Goal: Task Accomplishment & Management: Use online tool/utility

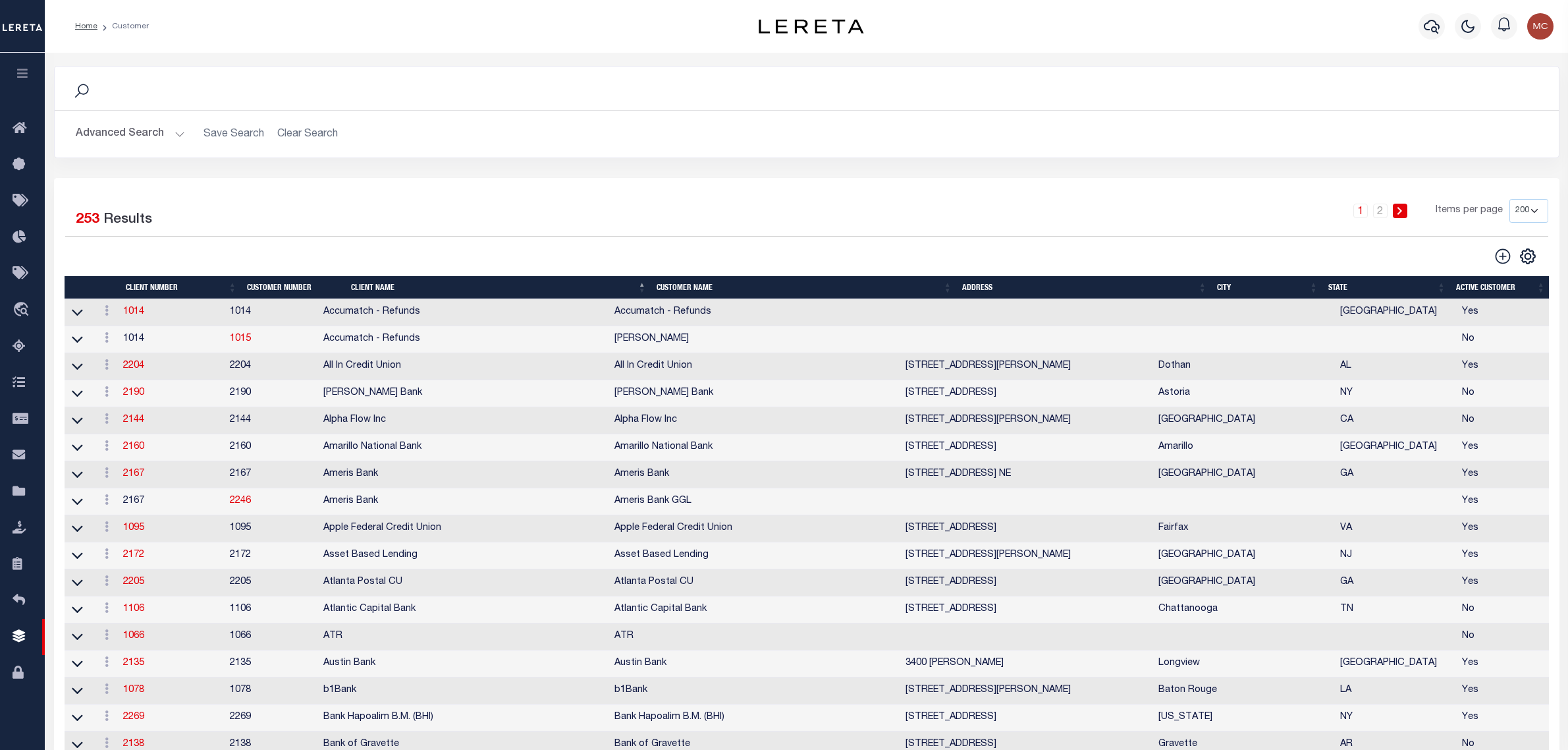
select select "200"
click at [26, 498] on icon at bounding box center [23, 492] width 21 height 17
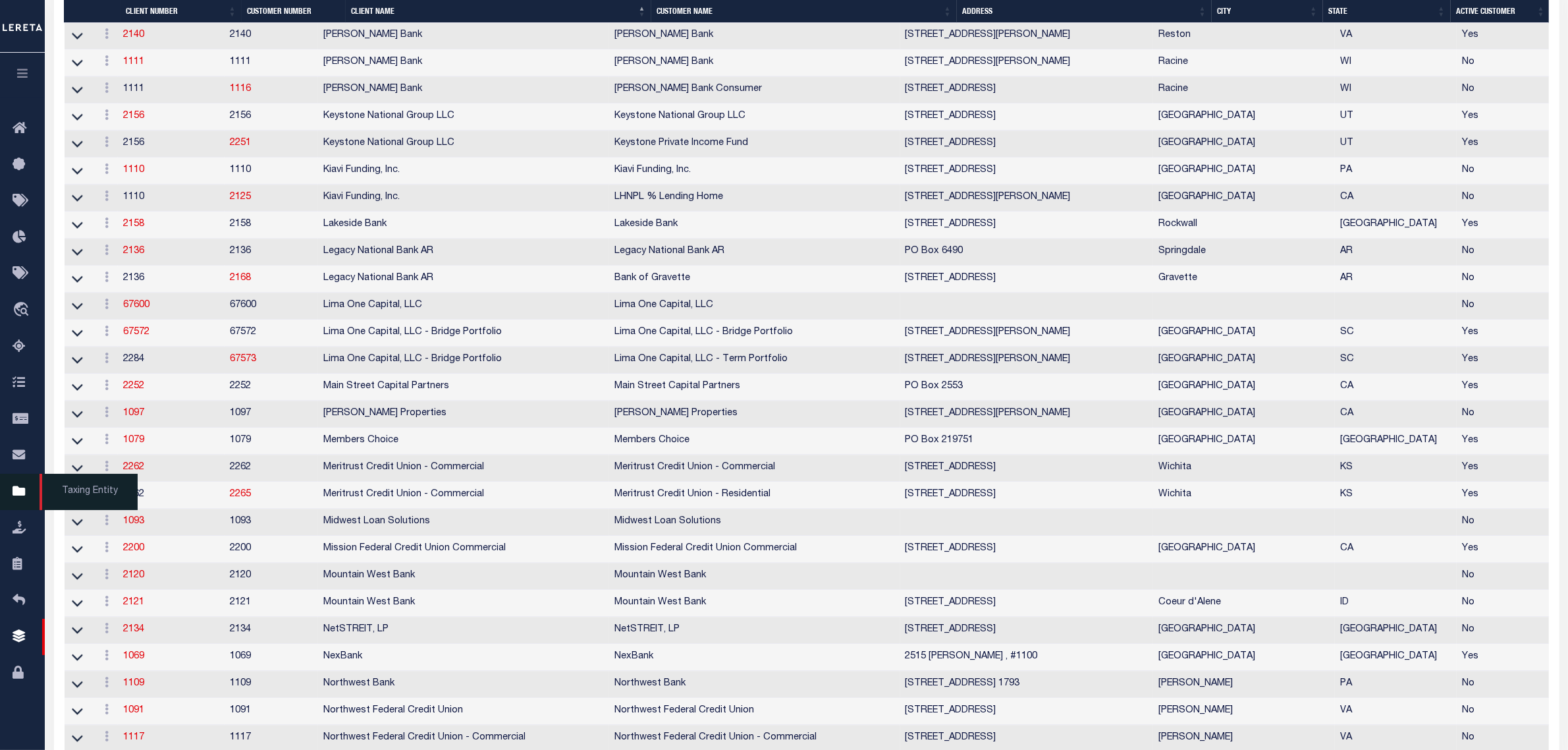
scroll to position [3789, 0]
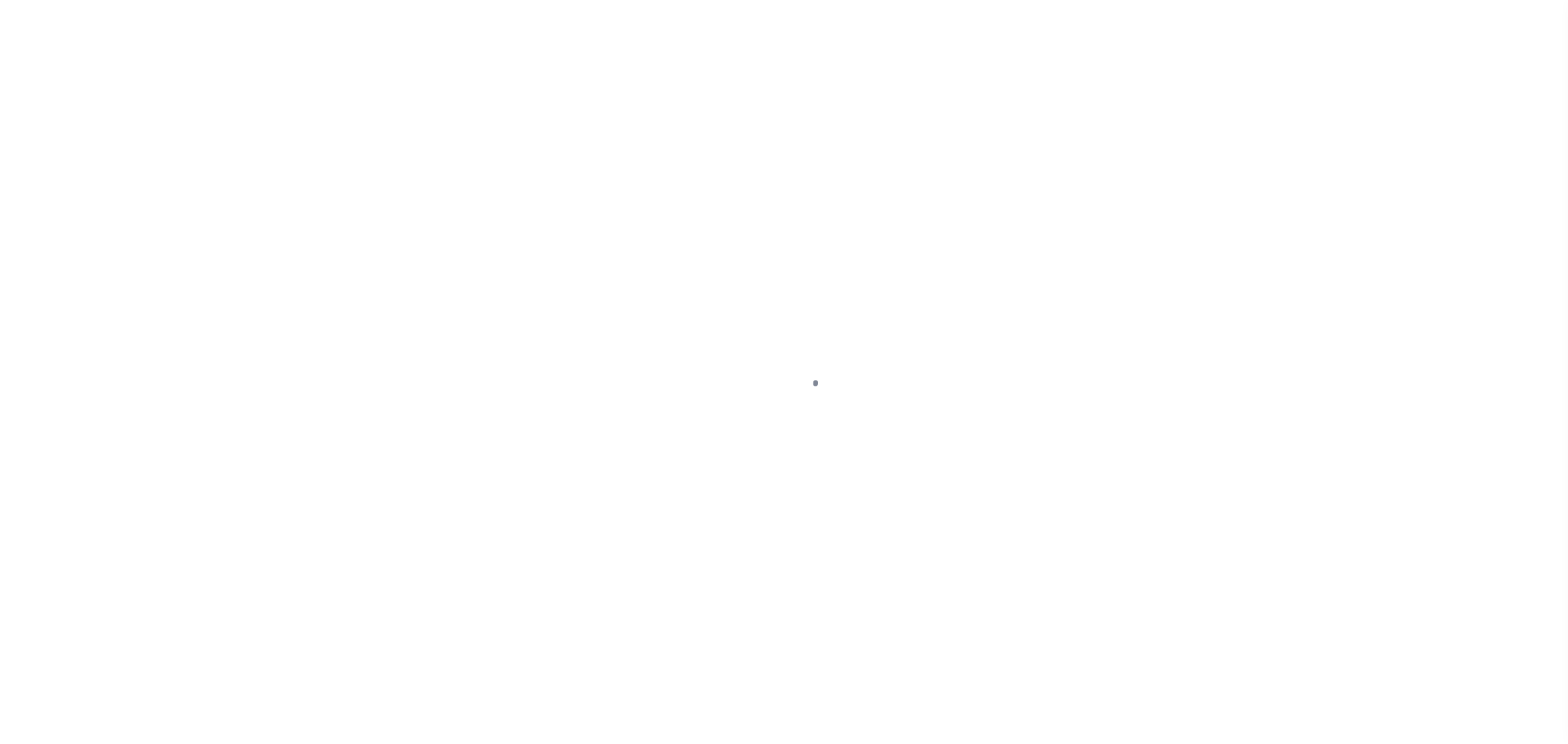
select select "50"
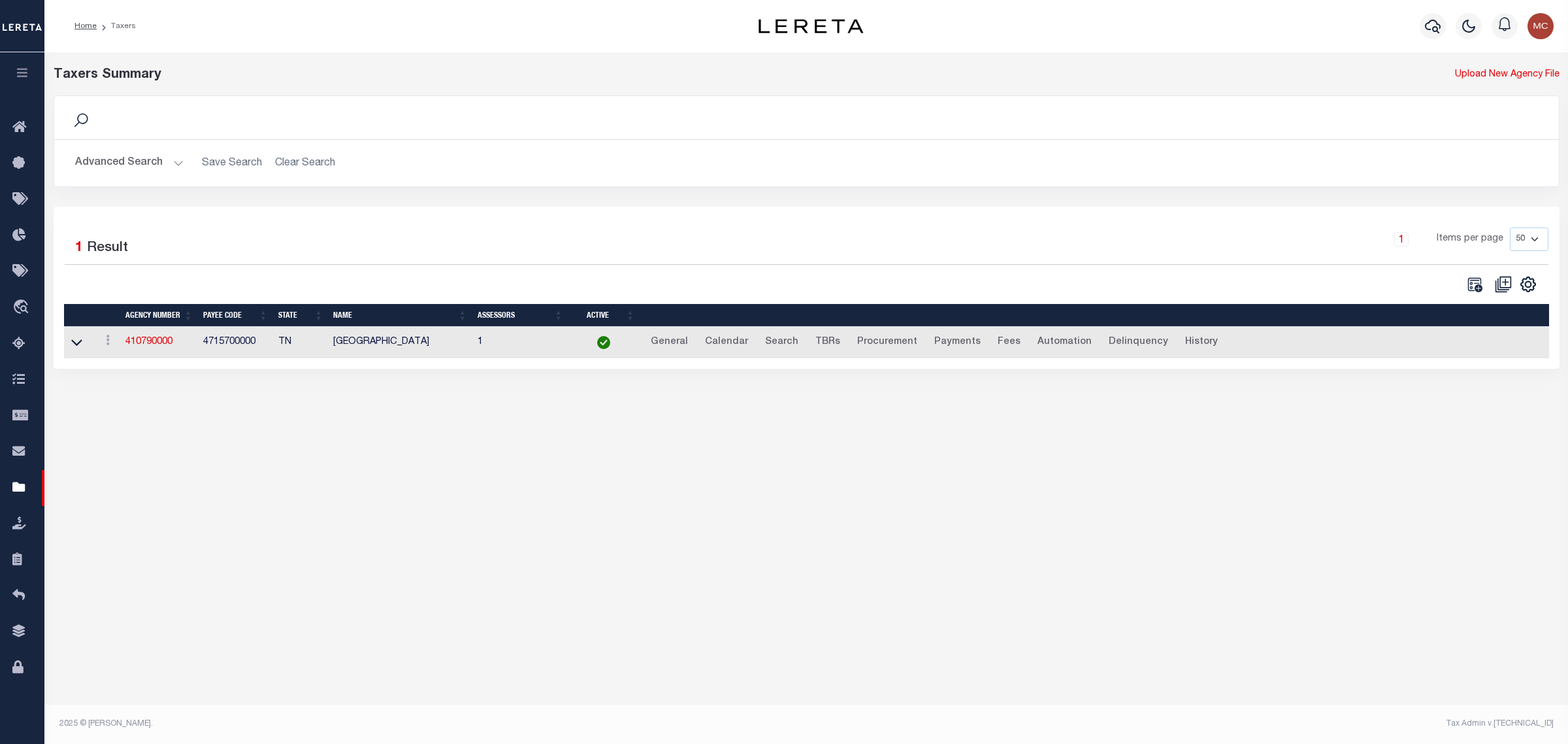
click at [96, 161] on button "Advanced Search" at bounding box center [129, 163] width 109 height 25
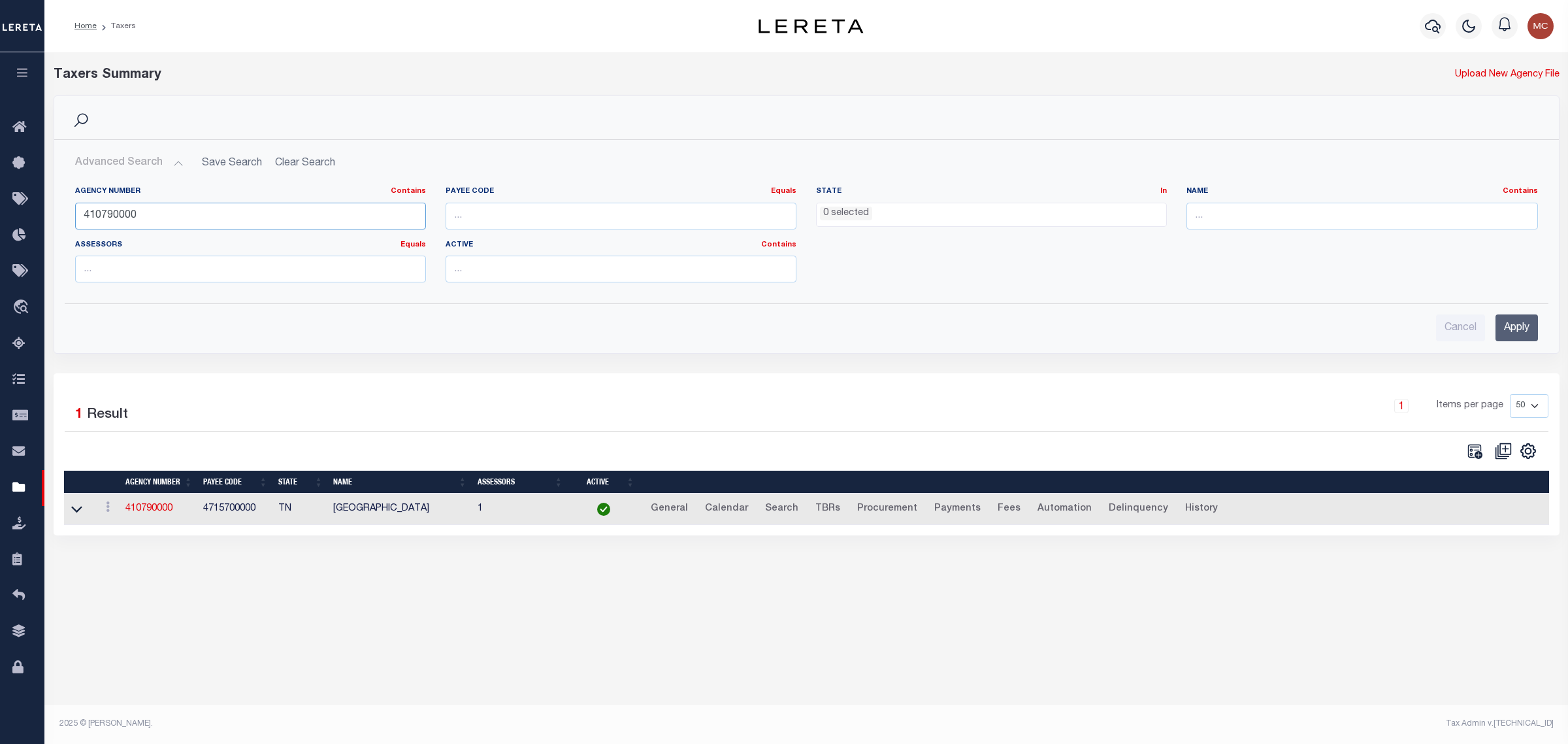
click at [96, 203] on input "410790000" at bounding box center [251, 216] width 351 height 27
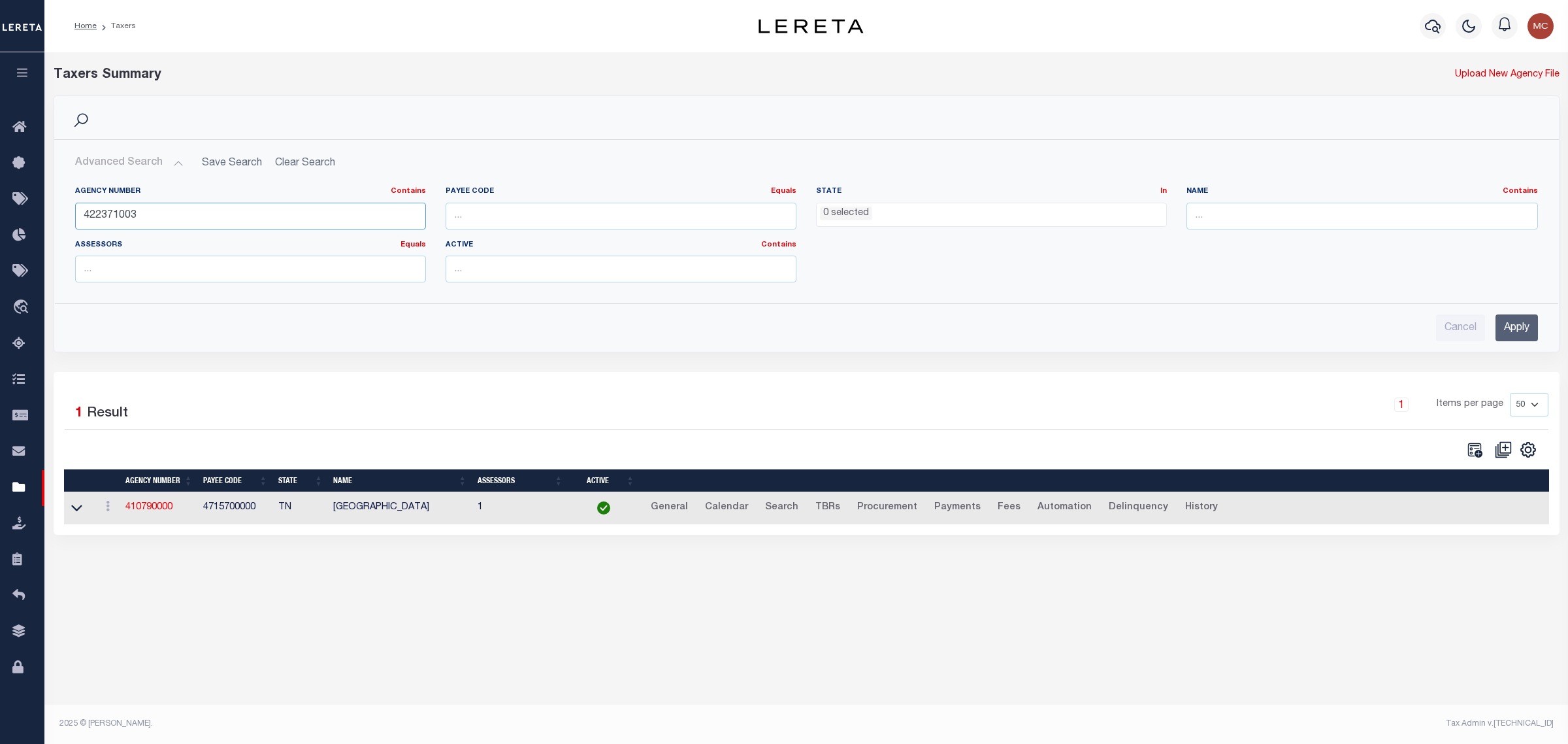
type input "422371003"
click at [1526, 327] on input "Apply" at bounding box center [1517, 327] width 43 height 27
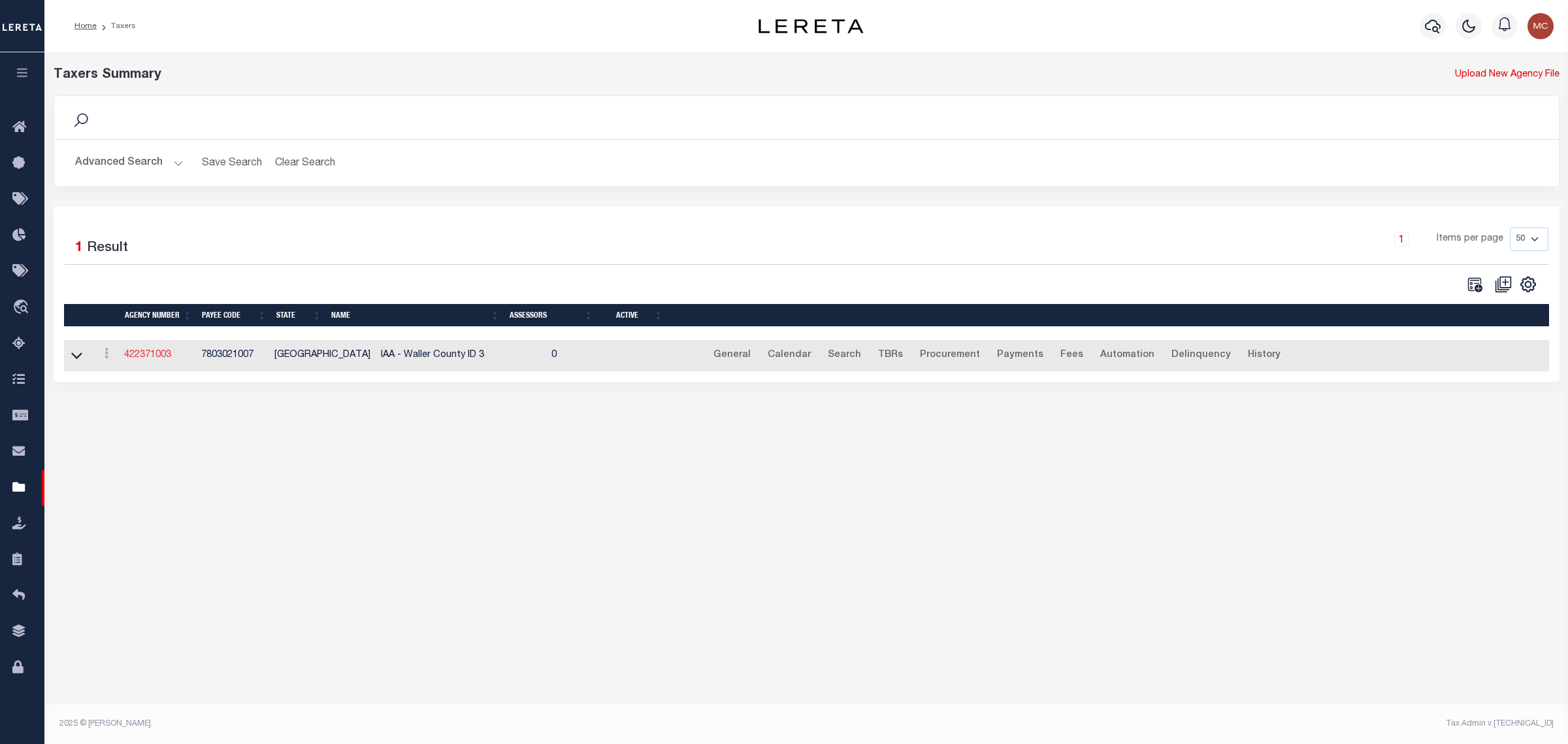
click at [157, 360] on link "422371003" at bounding box center [147, 355] width 47 height 9
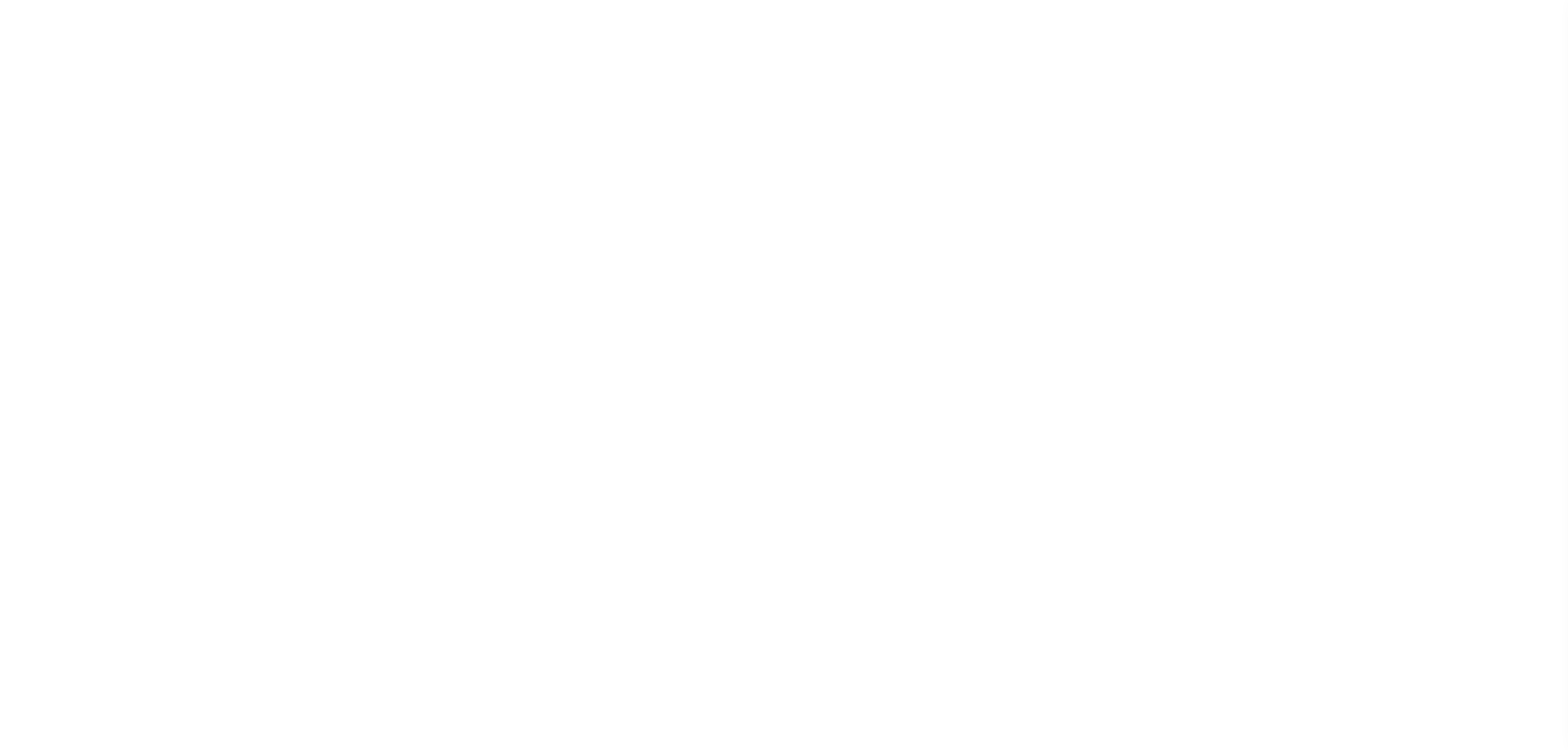
select select
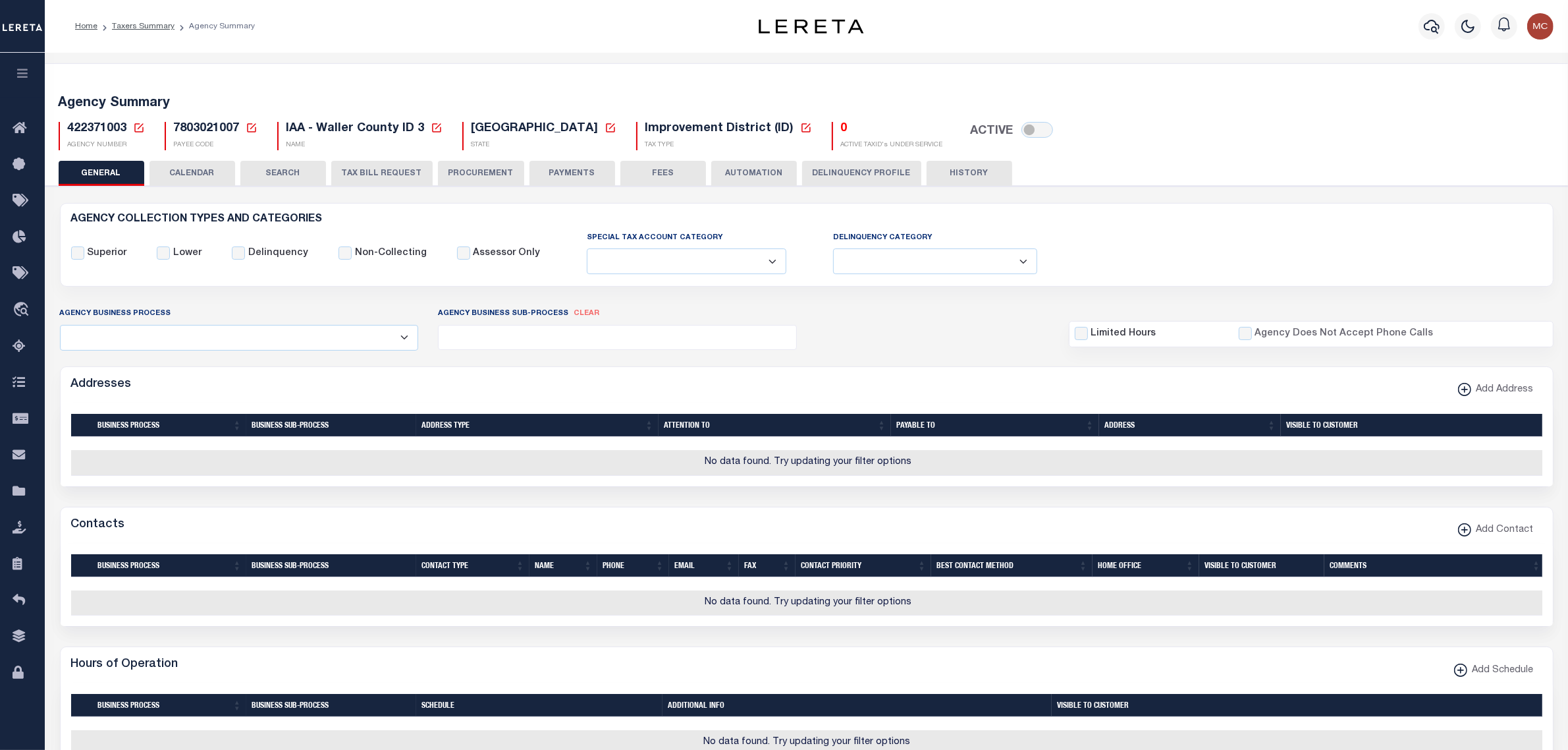
click at [956, 174] on button "HISTORY" at bounding box center [969, 174] width 85 height 25
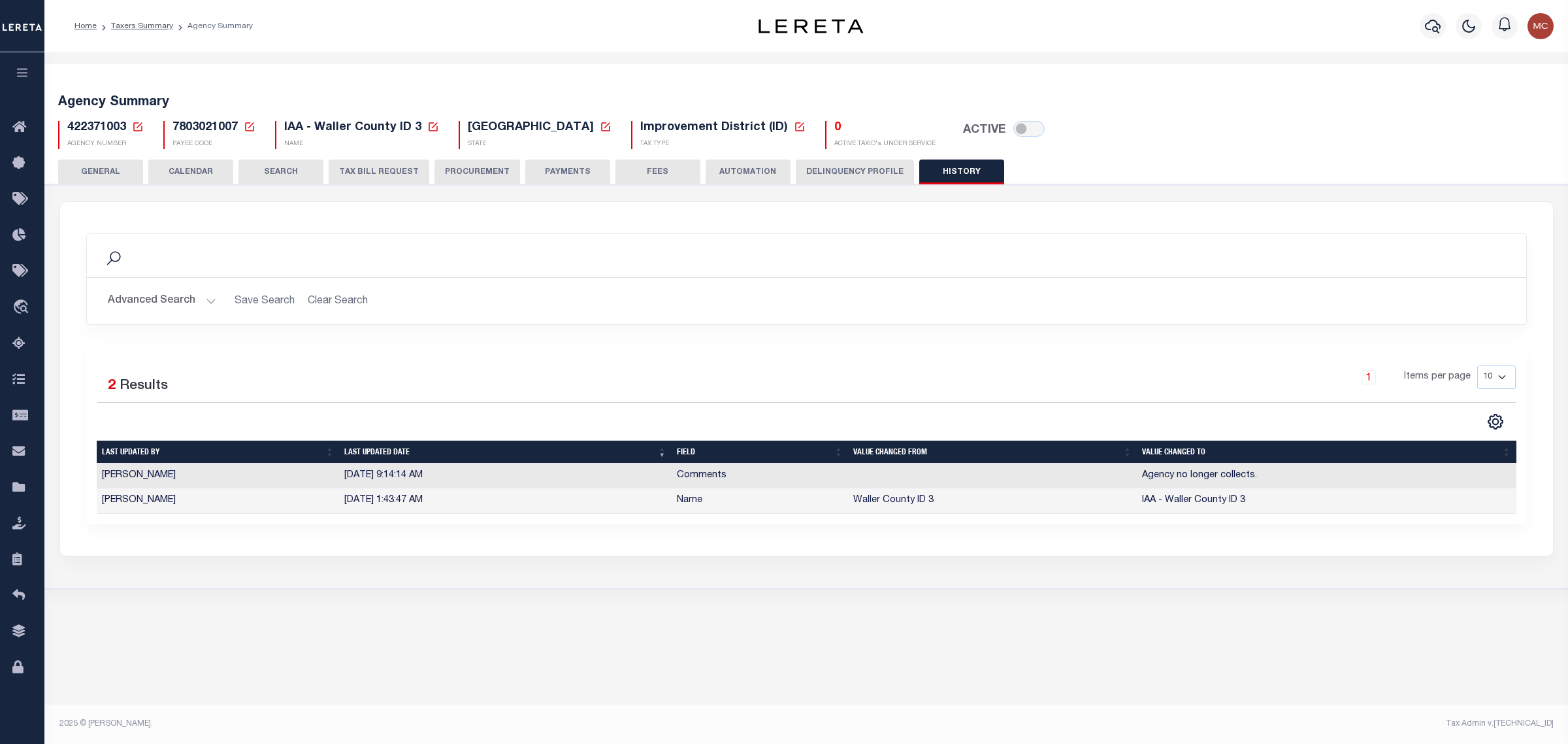
click at [136, 125] on icon at bounding box center [138, 127] width 12 height 12
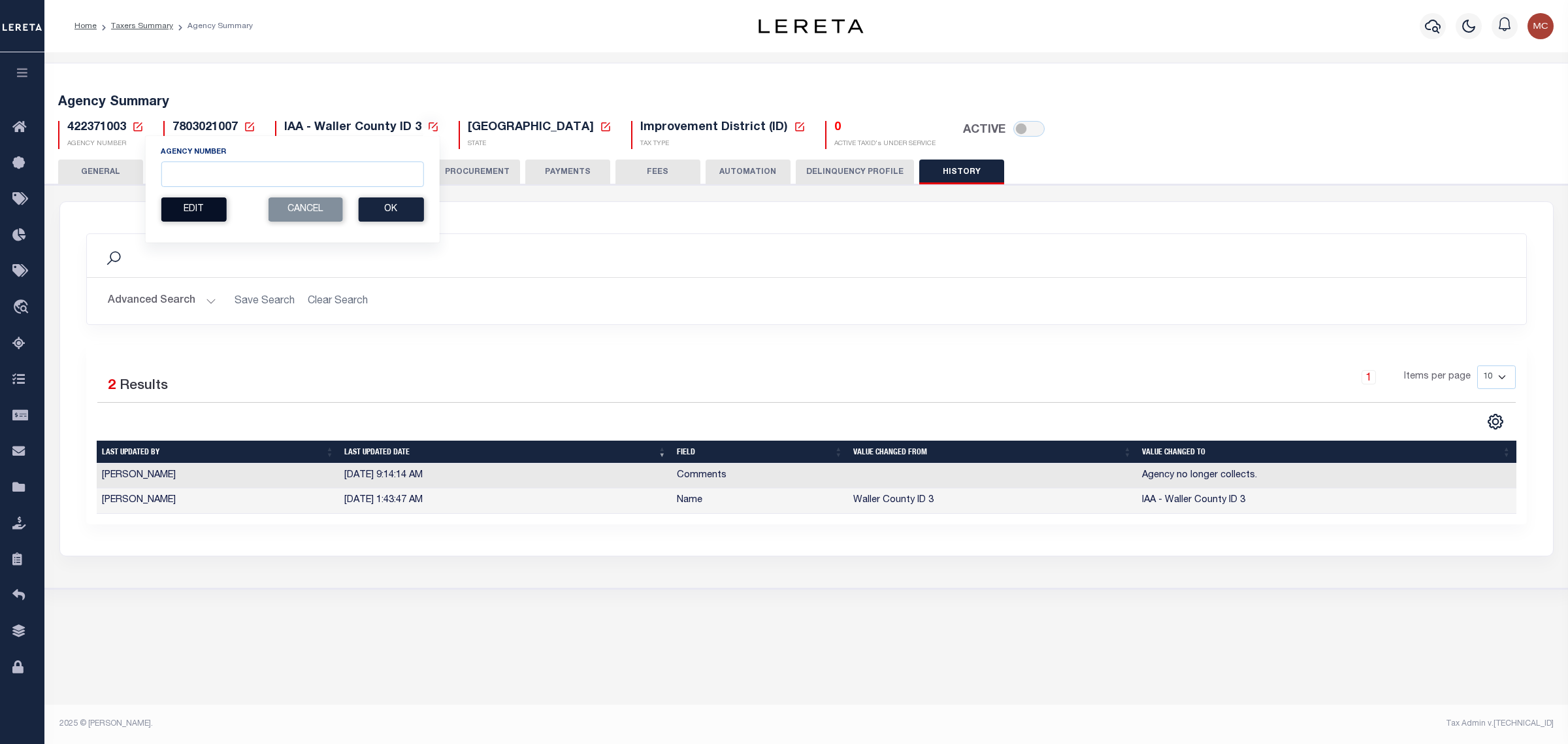
click at [200, 210] on button "Edit" at bounding box center [193, 209] width 65 height 24
click at [200, 170] on input "New Agency Number" at bounding box center [238, 174] width 156 height 25
type input "422379999"
click at [278, 214] on button "Ok" at bounding box center [283, 209] width 65 height 24
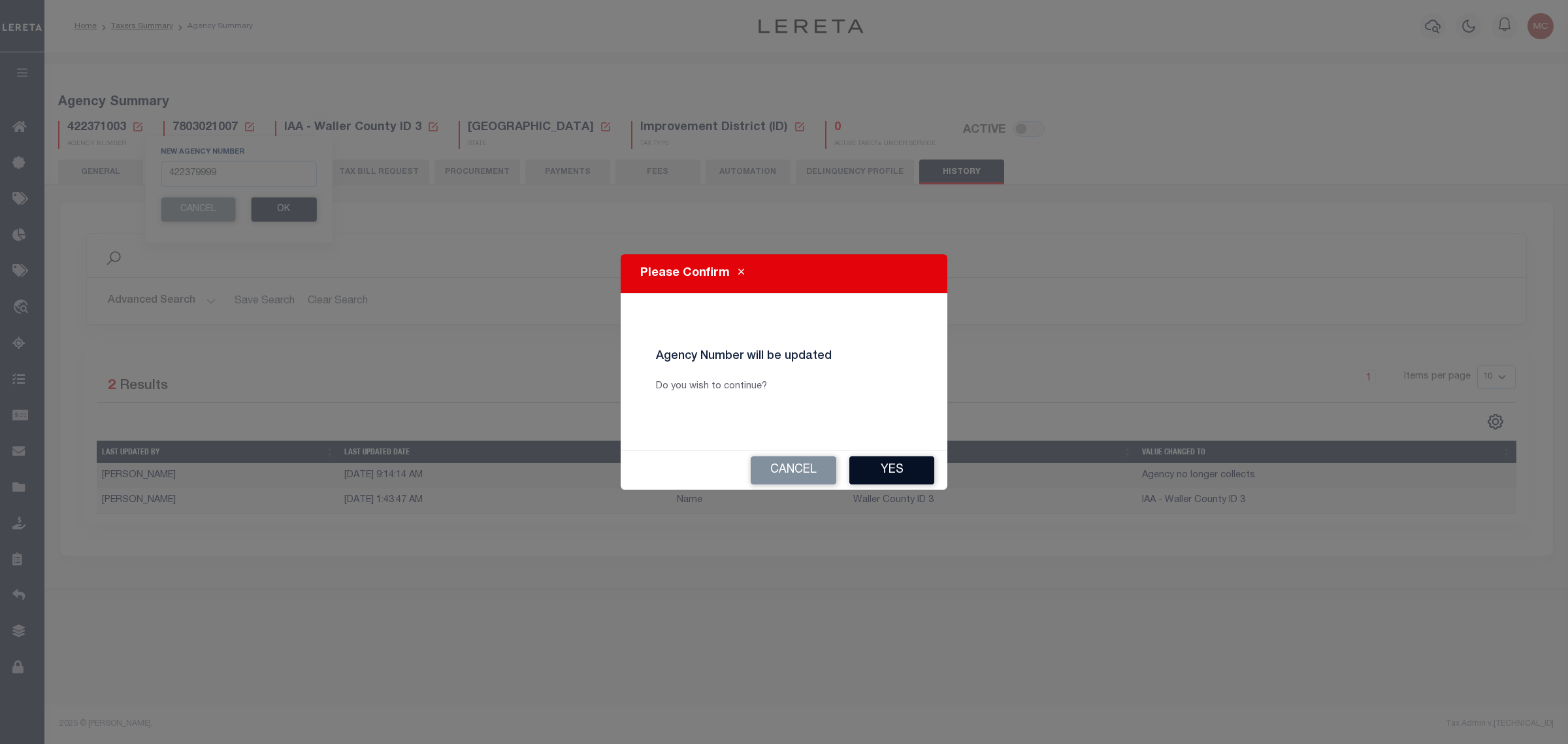
click at [890, 473] on button "Yes" at bounding box center [891, 470] width 85 height 28
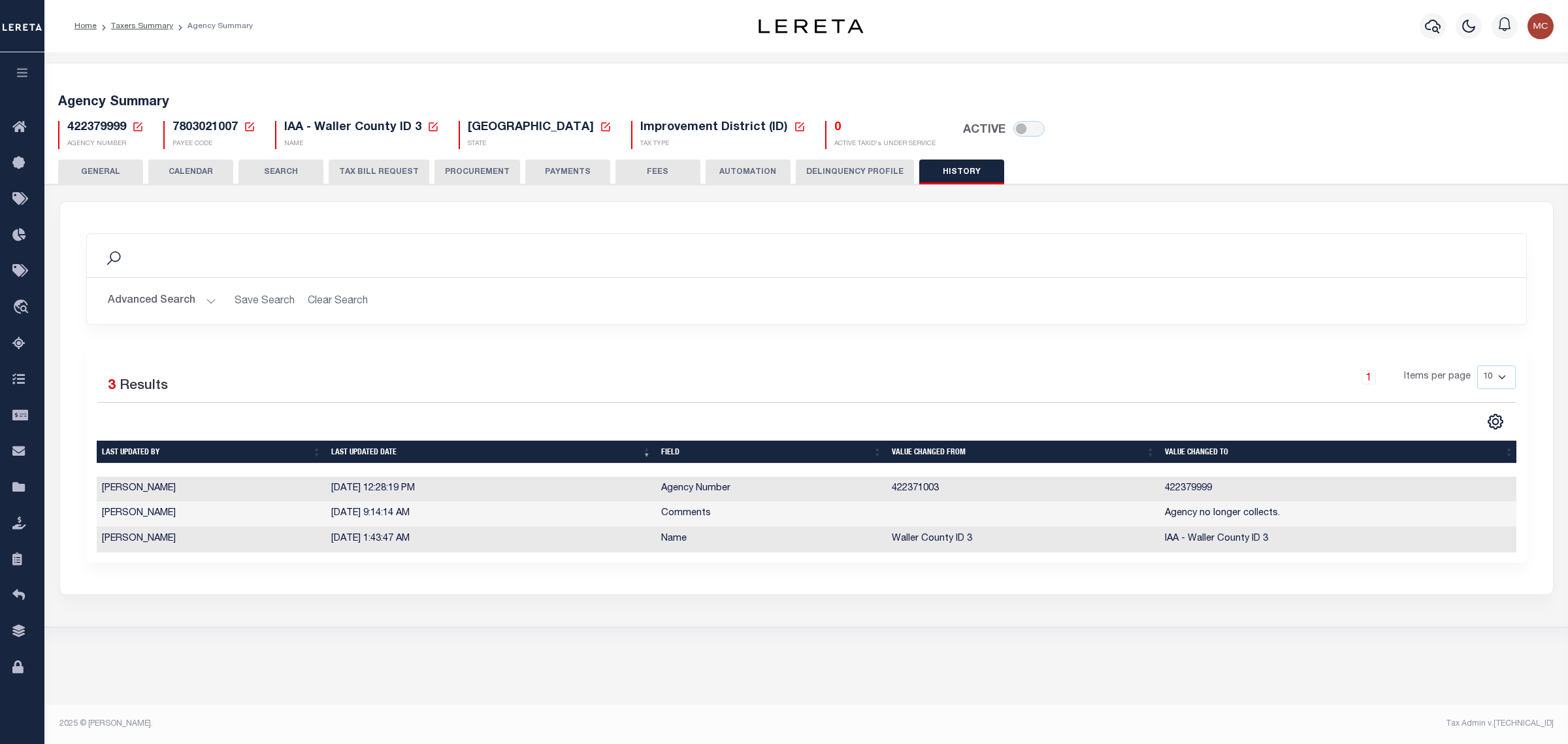
click at [83, 178] on button "GENERAL" at bounding box center [100, 172] width 85 height 25
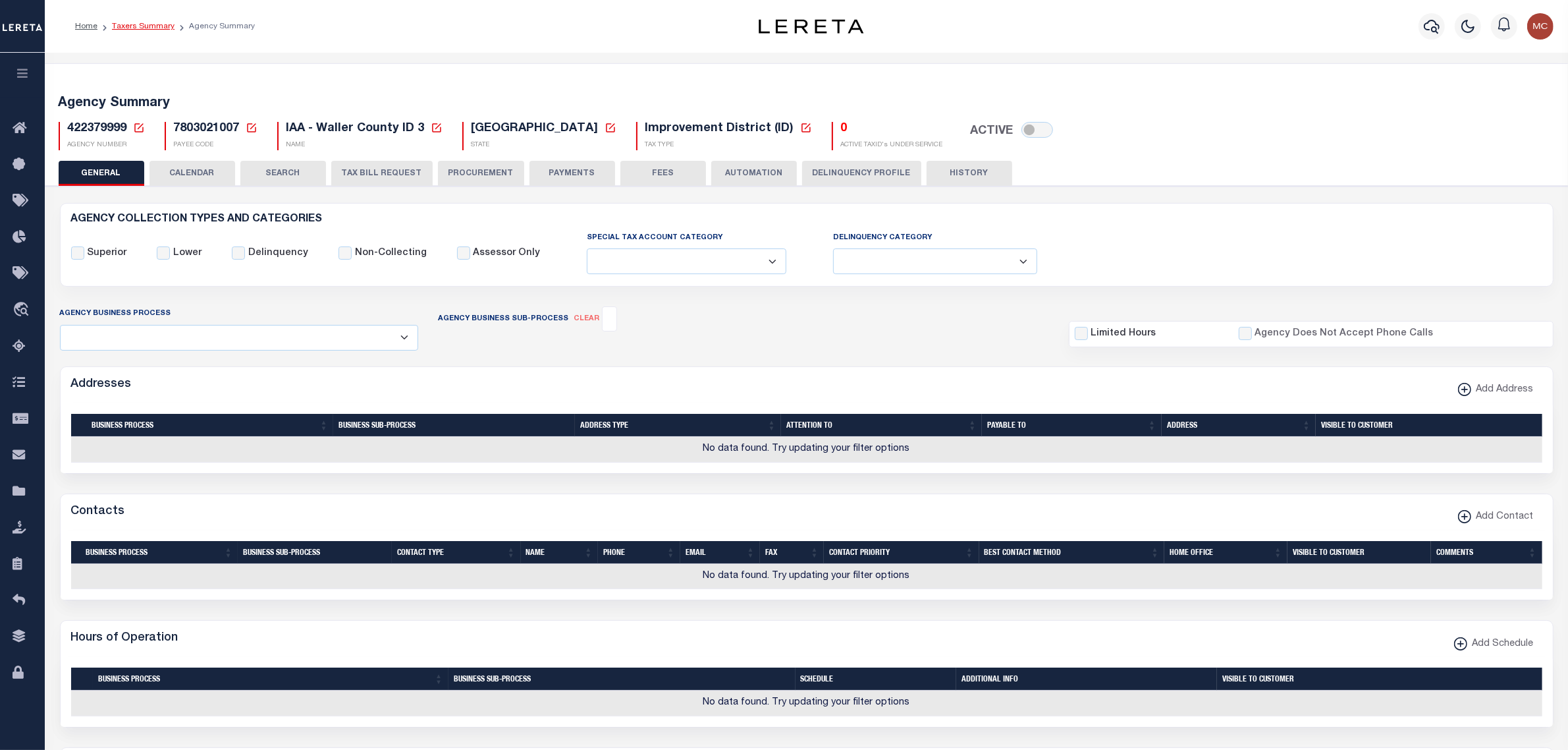
click at [135, 24] on link "Taxers Summary" at bounding box center [143, 26] width 62 height 8
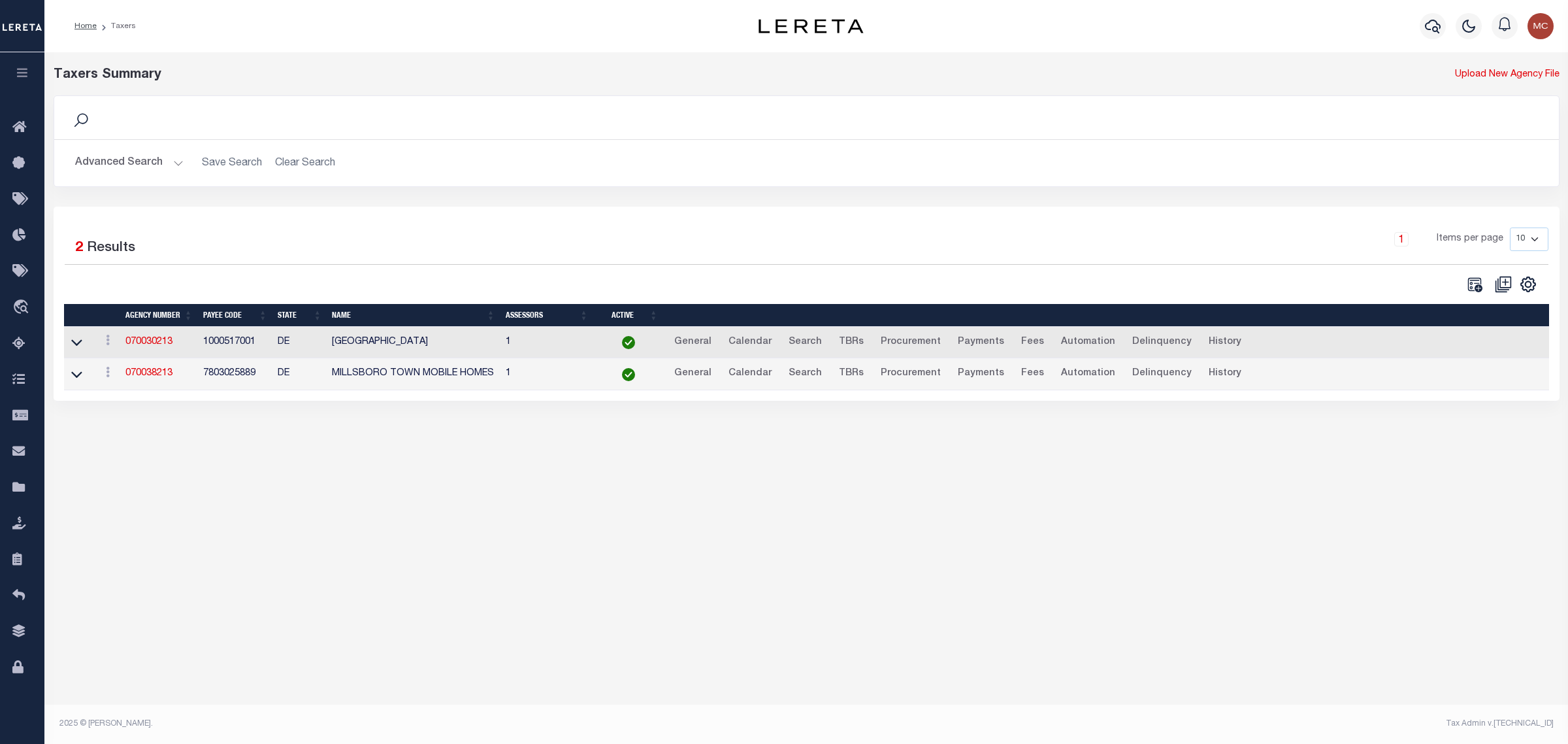
click at [129, 162] on button "Advanced Search" at bounding box center [129, 163] width 109 height 25
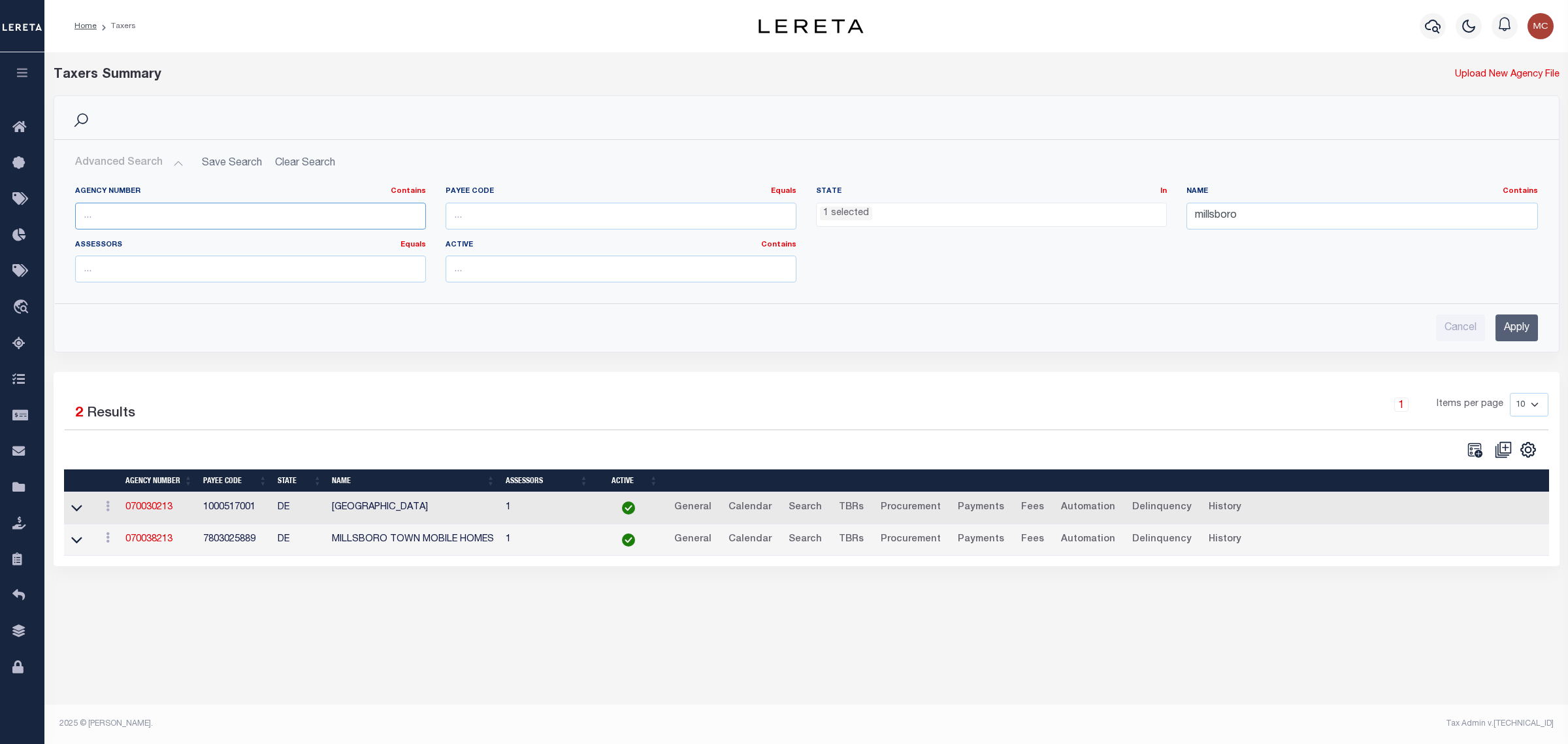
click at [131, 211] on input "text" at bounding box center [251, 216] width 351 height 27
type input "42094"
click at [915, 213] on ul "1 selected" at bounding box center [992, 212] width 350 height 18
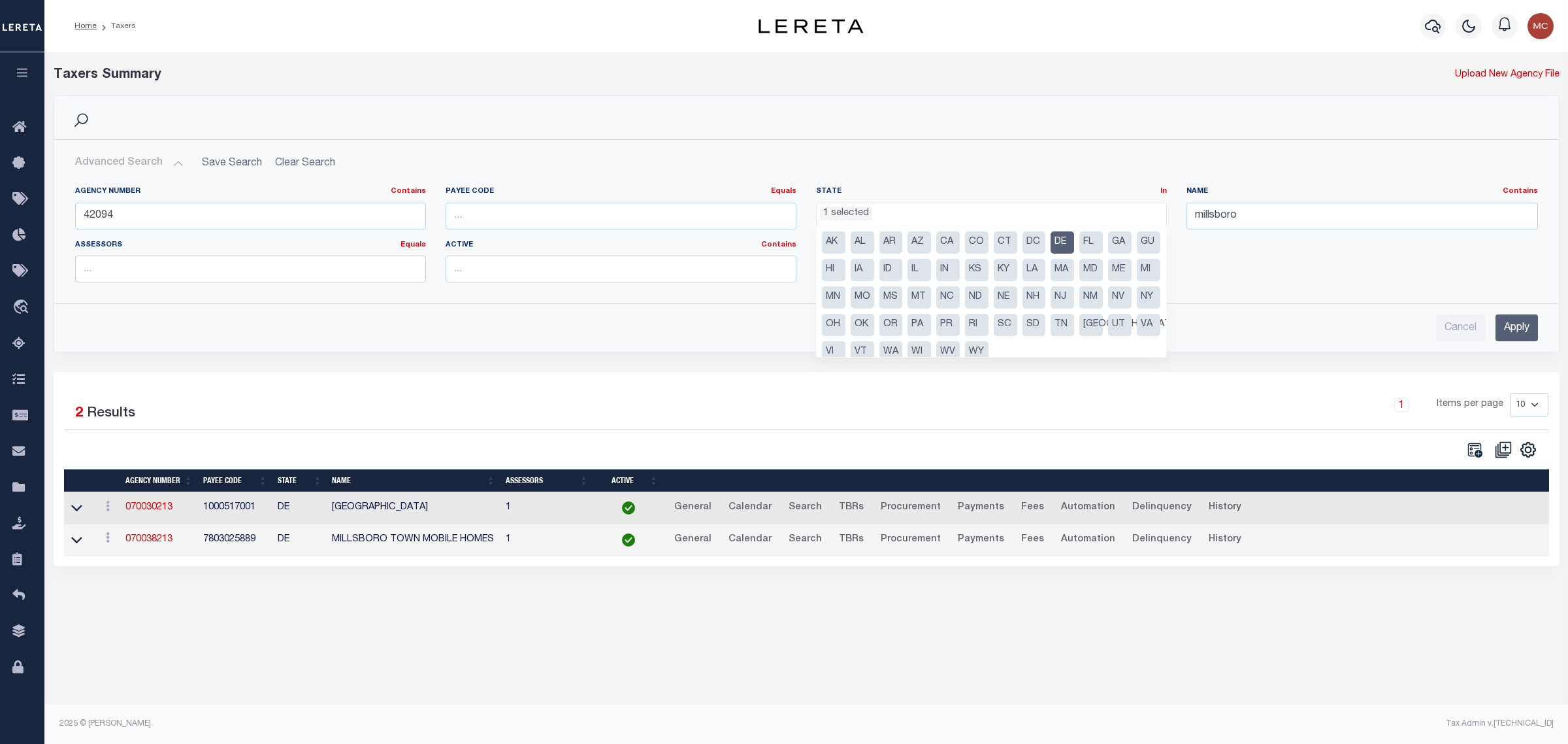
click at [1059, 242] on li "DE" at bounding box center [1063, 242] width 23 height 22
select select
click at [1219, 220] on input "millsboro" at bounding box center [1362, 216] width 351 height 27
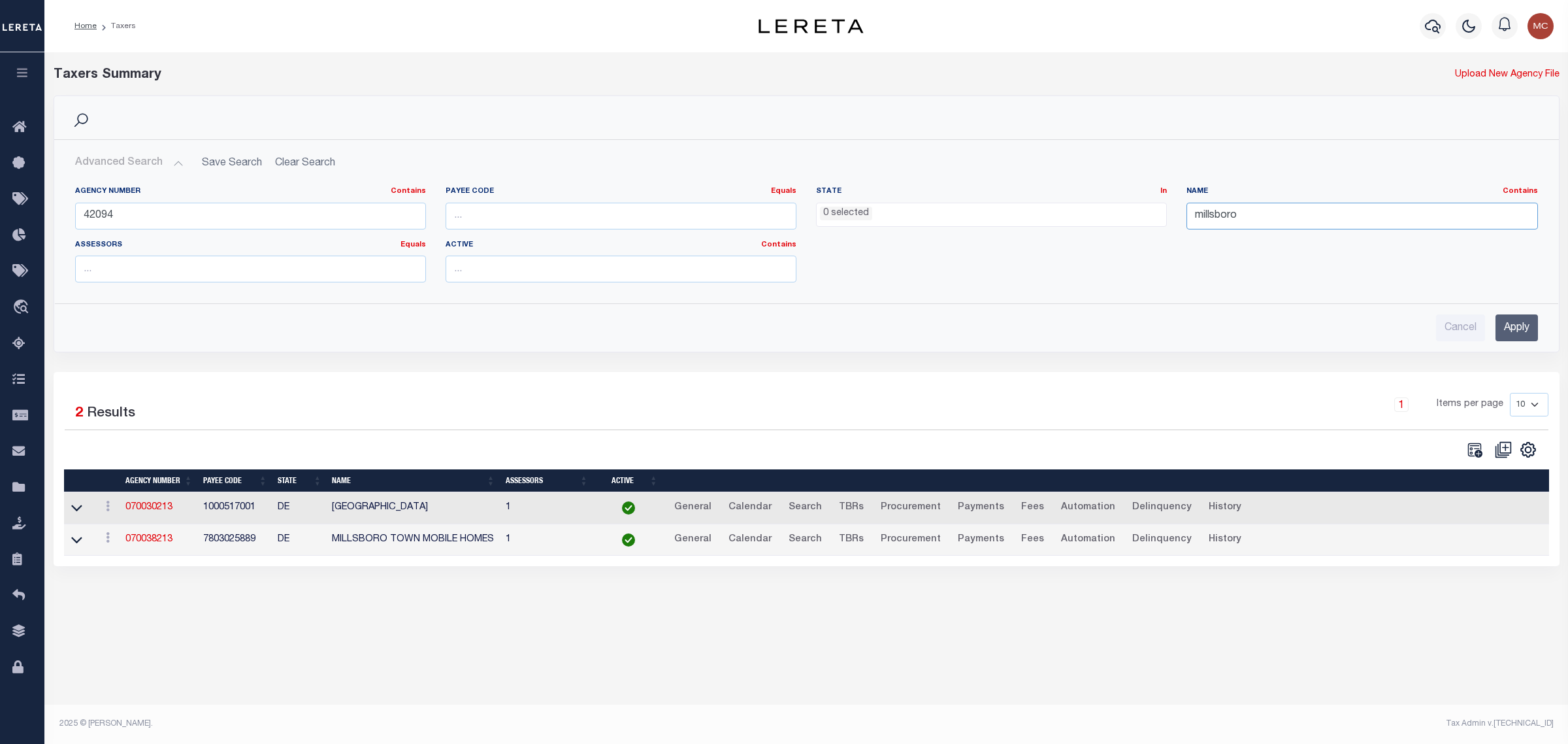
click at [1219, 220] on input "millsboro" at bounding box center [1362, 216] width 351 height 27
click at [1527, 318] on input "Apply" at bounding box center [1517, 327] width 43 height 27
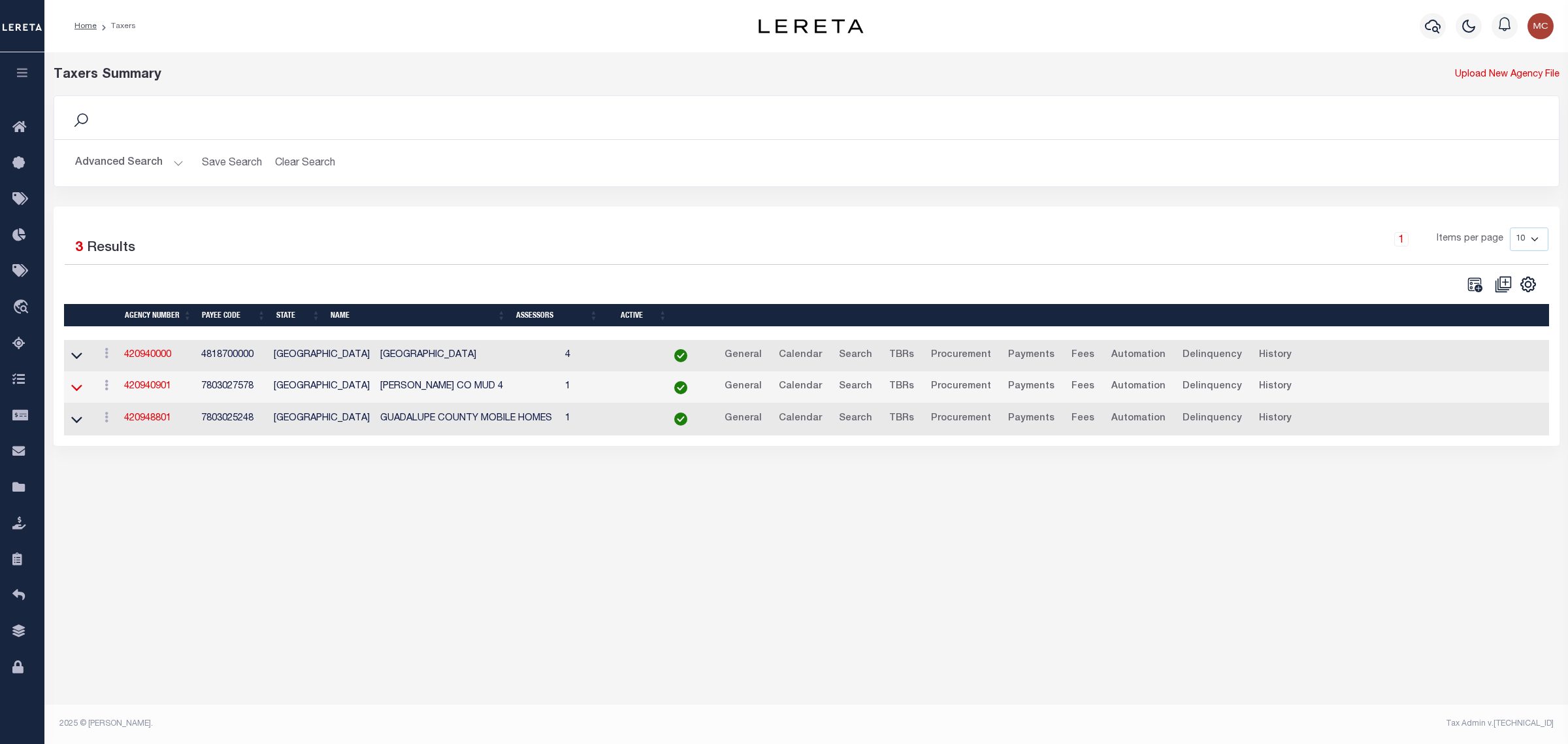
click at [75, 387] on icon at bounding box center [76, 387] width 11 height 14
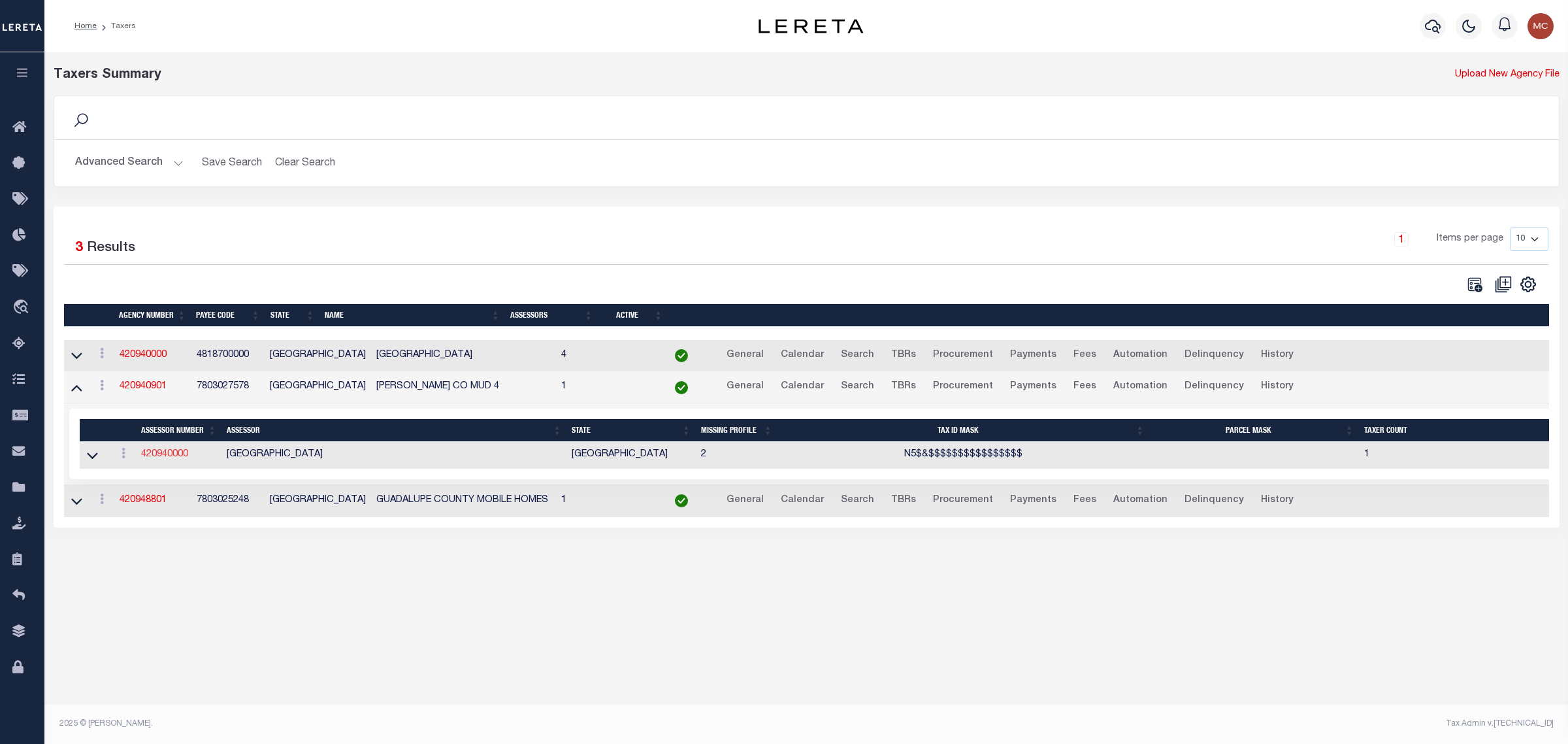
click at [163, 455] on link "420940000" at bounding box center [165, 454] width 47 height 9
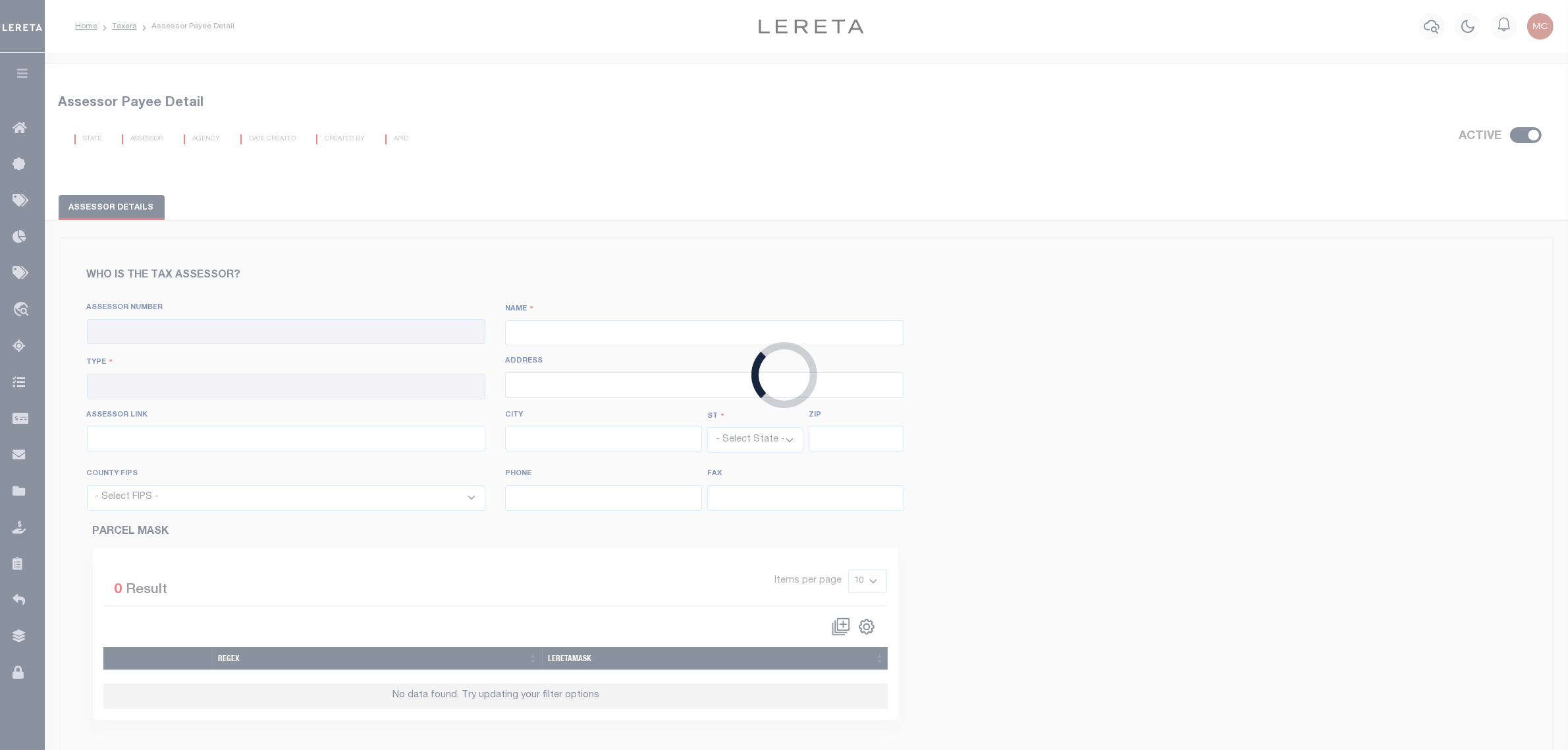
checkbox input "true"
type input "420940000"
type input "GUADALUPE COUNTY"
type input "00 - County"
type input "307 W Court St"
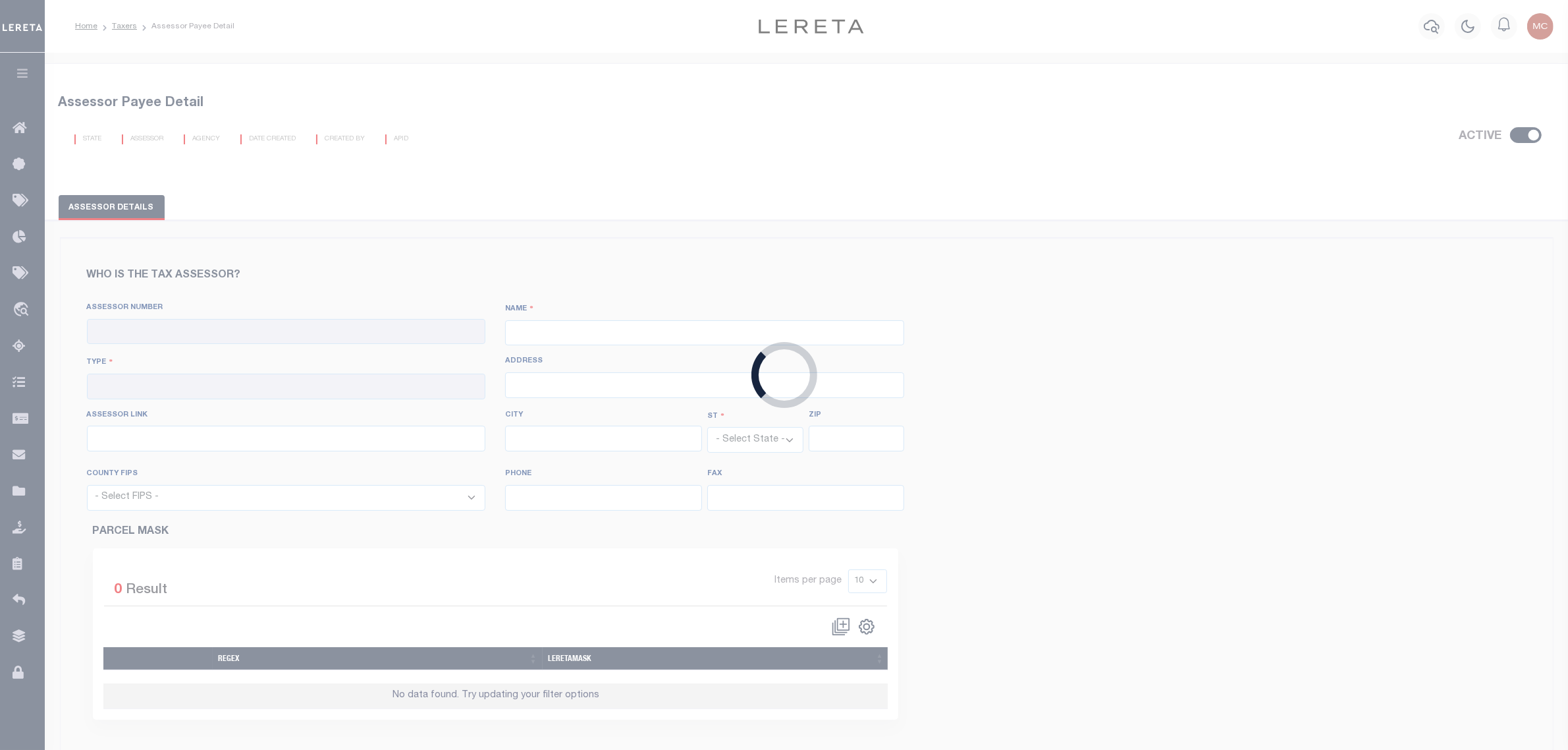
type input "https://esearch.guadalupead.org/?_gl=1*51qwds*_ga*NDMwOTIyOTAzLjE3MTgzNzEzNTA.*…"
type input "Seguin"
select select "[GEOGRAPHIC_DATA]"
type input "78155"
select select "48187"
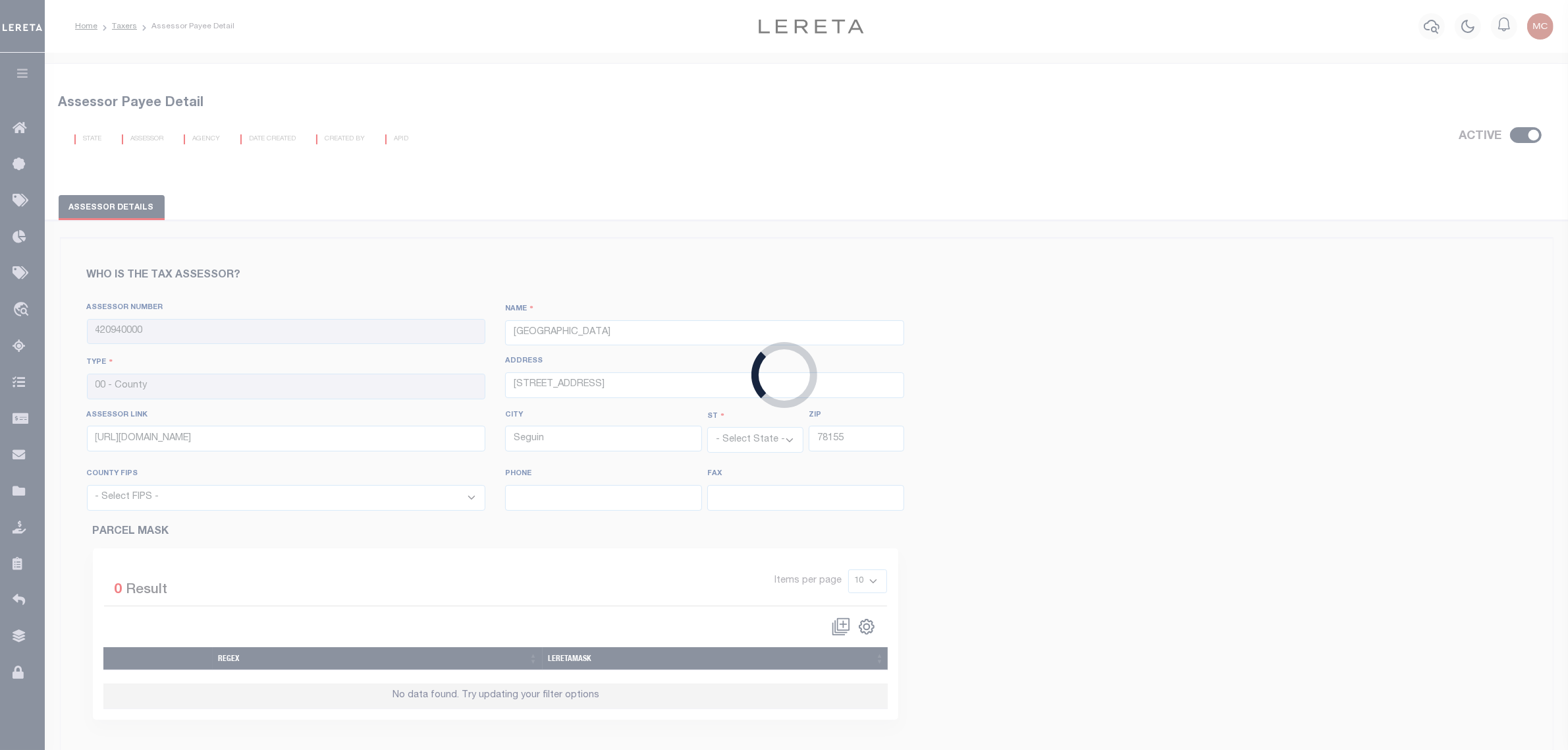
type input "830-379-2315"
type input "830-372-9940"
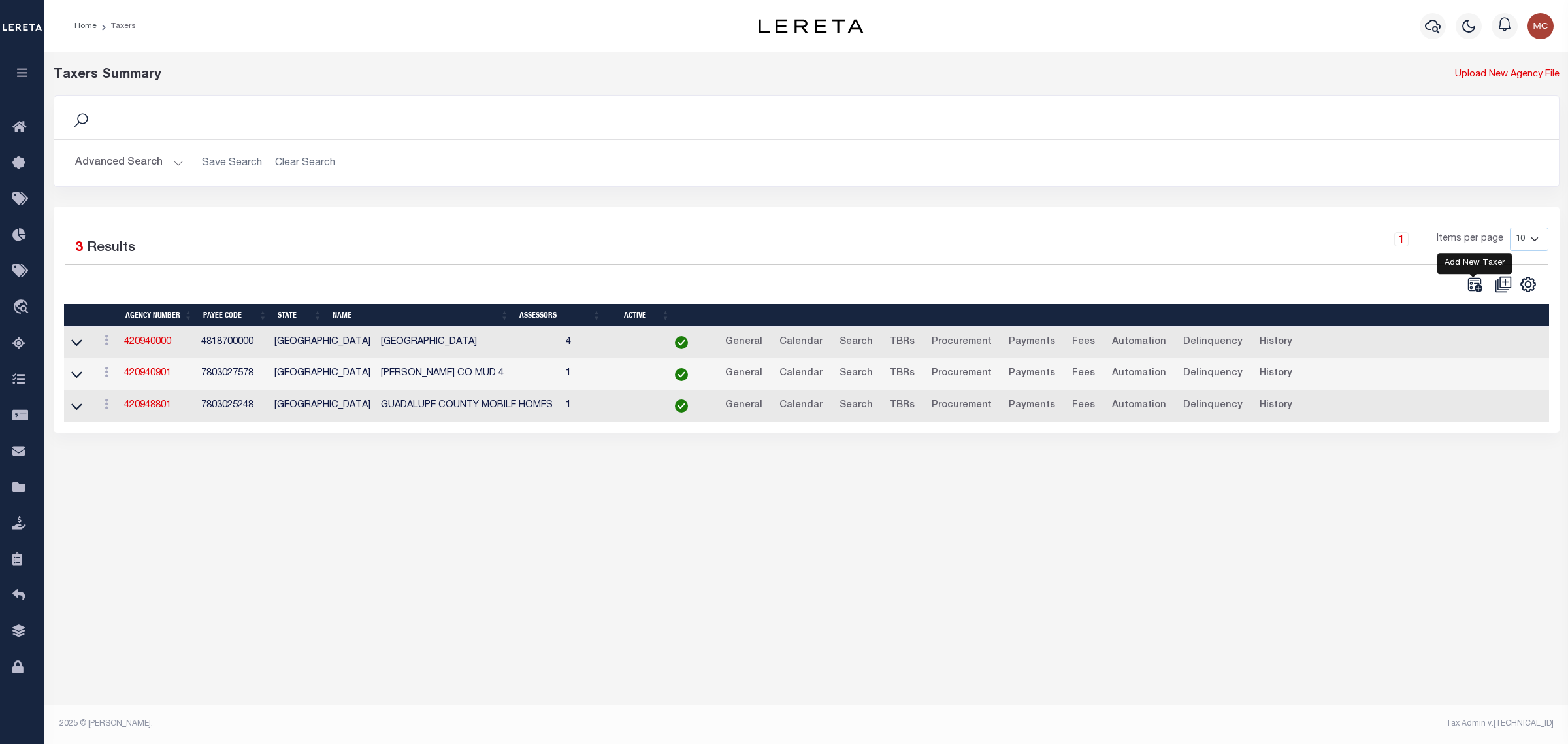
click at [1474, 285] on icon at bounding box center [1474, 284] width 14 height 14
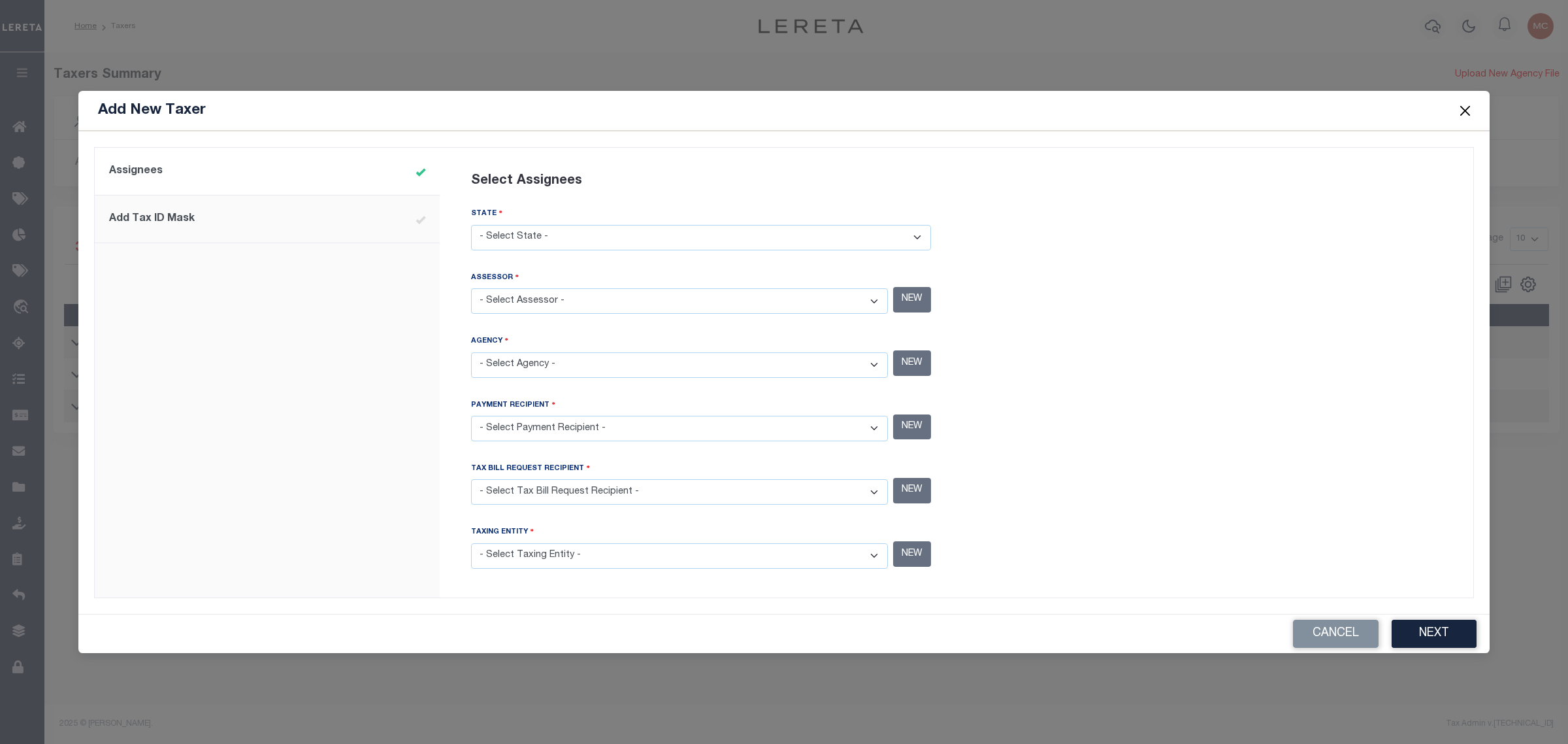
click at [702, 240] on select "- Select State - AK AL AR AZ CA CO CT DC DE FL GA GU HI IA ID IL IN KS KY LA MA…" at bounding box center [701, 237] width 460 height 25
select select "[GEOGRAPHIC_DATA]"
click at [471, 225] on select "- Select State - AK AL AR AZ CA CO CT DC DE FL GA GU HI IA ID IL IN KS KY LA MA…" at bounding box center [701, 237] width 460 height 25
click at [756, 300] on select "- Select Assessor - ANDERSON COUNTY - County ANDREWS COUNTY - County ANGELINA C…" at bounding box center [679, 300] width 417 height 25
select select "4818700000"
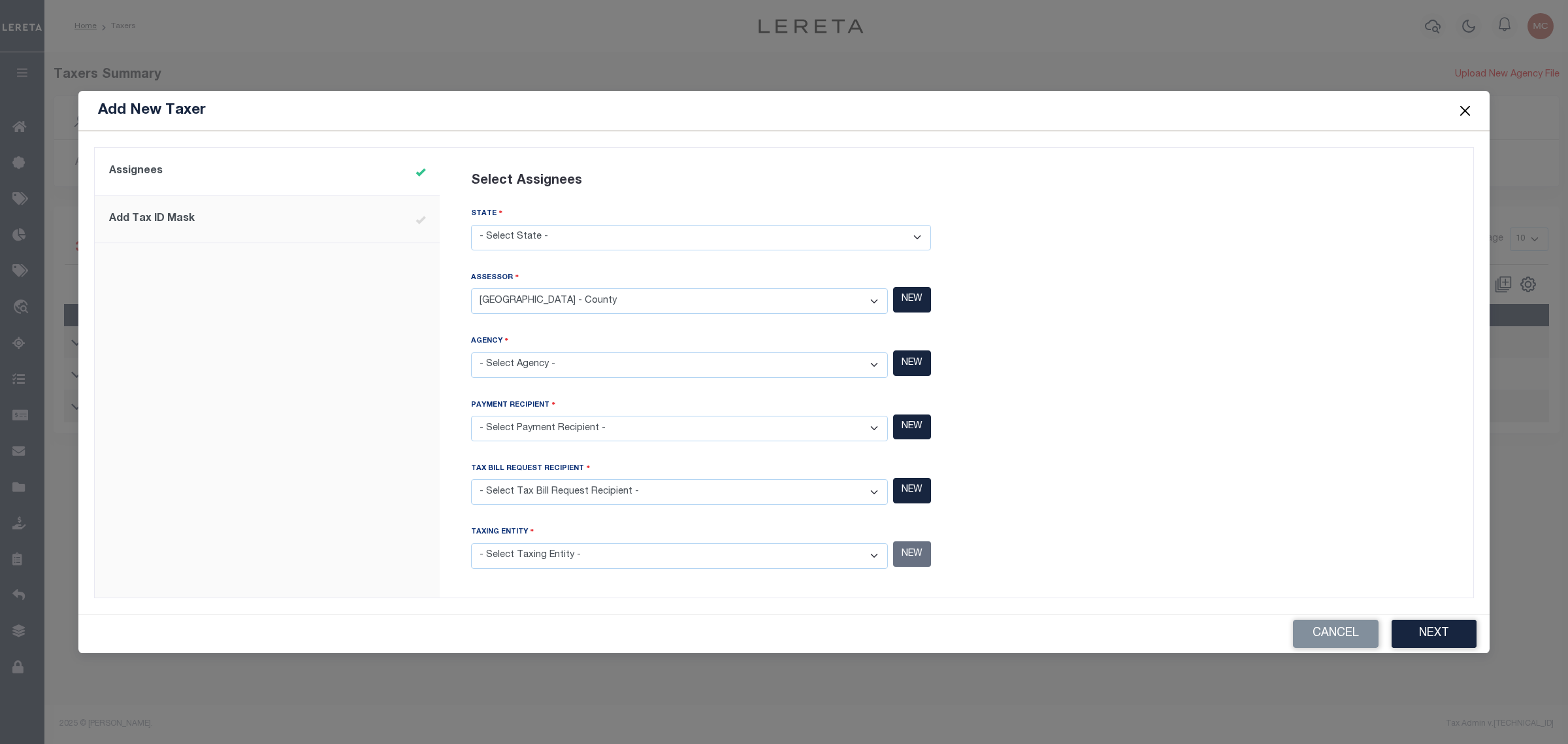
click at [471, 289] on select "- Select Assessor - ANDERSON COUNTY - County ANDREWS COUNTY - County ANGELINA C…" at bounding box center [679, 300] width 417 height 25
click at [912, 363] on button "NEW" at bounding box center [912, 363] width 38 height 25
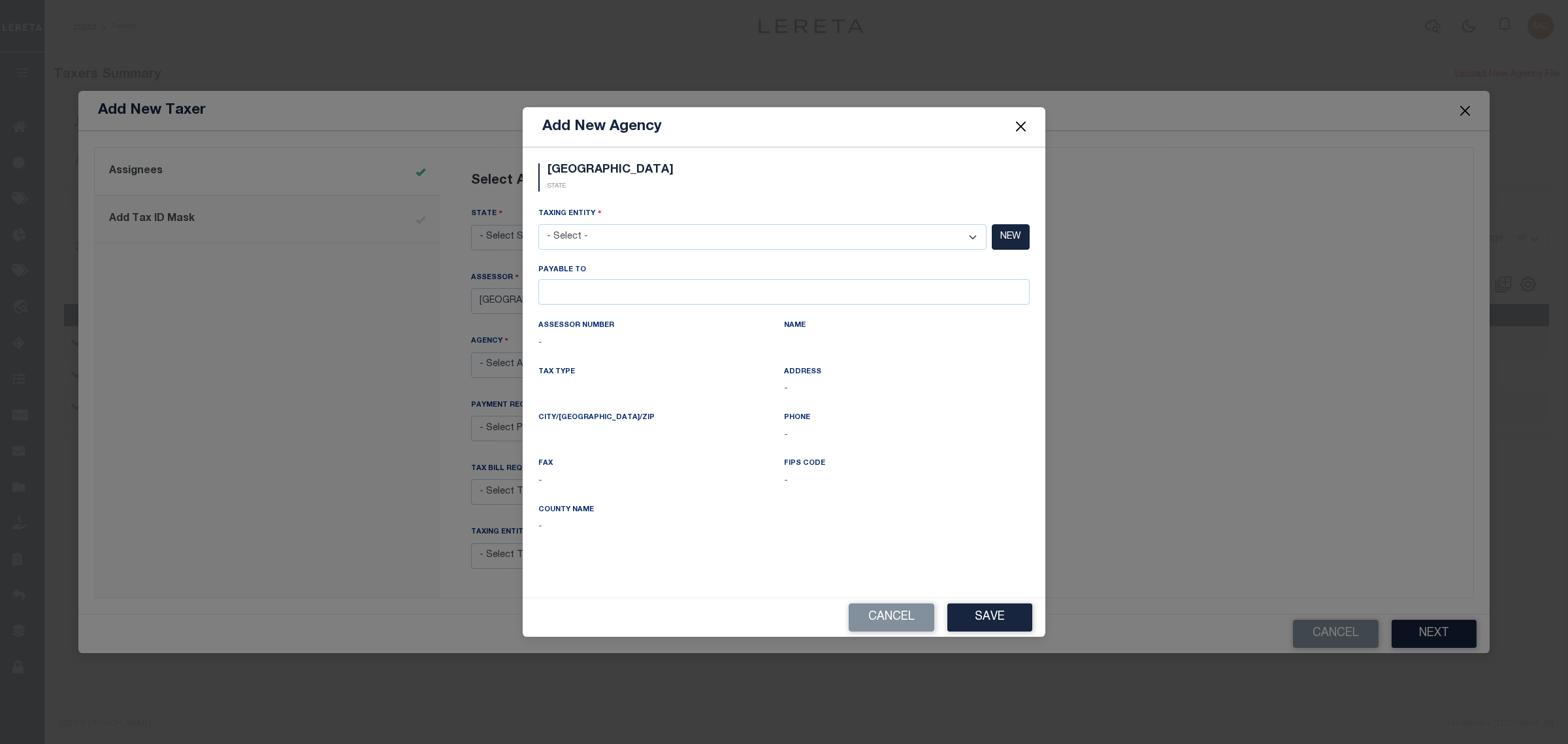
click at [758, 239] on select "- Select - (381 AGRMT) Audubon Magnolia Development District - Conversion Resea…" at bounding box center [762, 236] width 448 height 25
drag, startPoint x: 758, startPoint y: 239, endPoint x: 758, endPoint y: 171, distance: 68.0
click at [758, 239] on select "- Select - (381 AGRMT) Audubon Magnolia Development District - Conversion Resea…" at bounding box center [762, 236] width 448 height 25
click at [758, 171] on div "TX STATE" at bounding box center [784, 172] width 511 height 39
click at [1021, 237] on button "NEW" at bounding box center [1010, 236] width 38 height 25
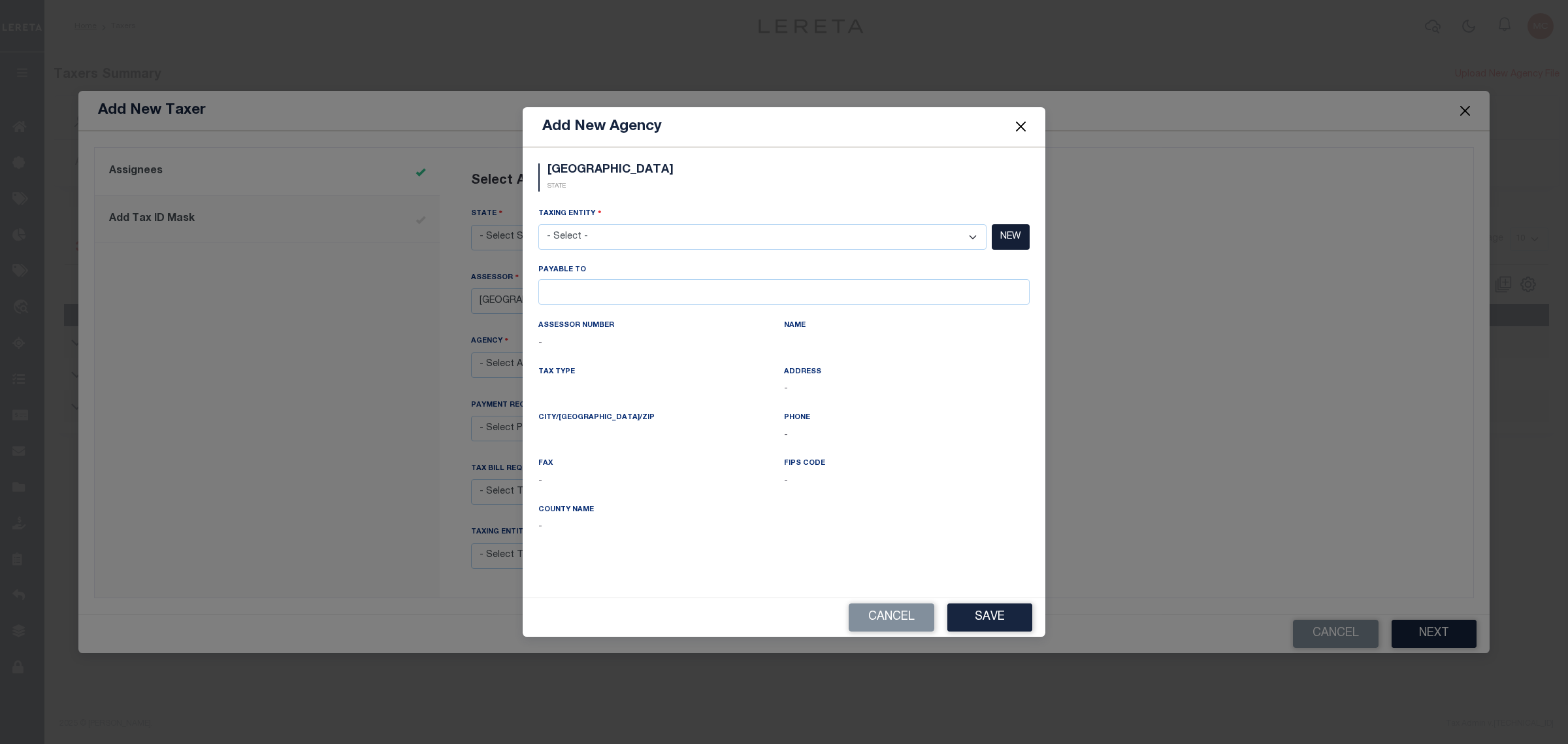
select select "[GEOGRAPHIC_DATA]"
select select
type input "[GEOGRAPHIC_DATA]"
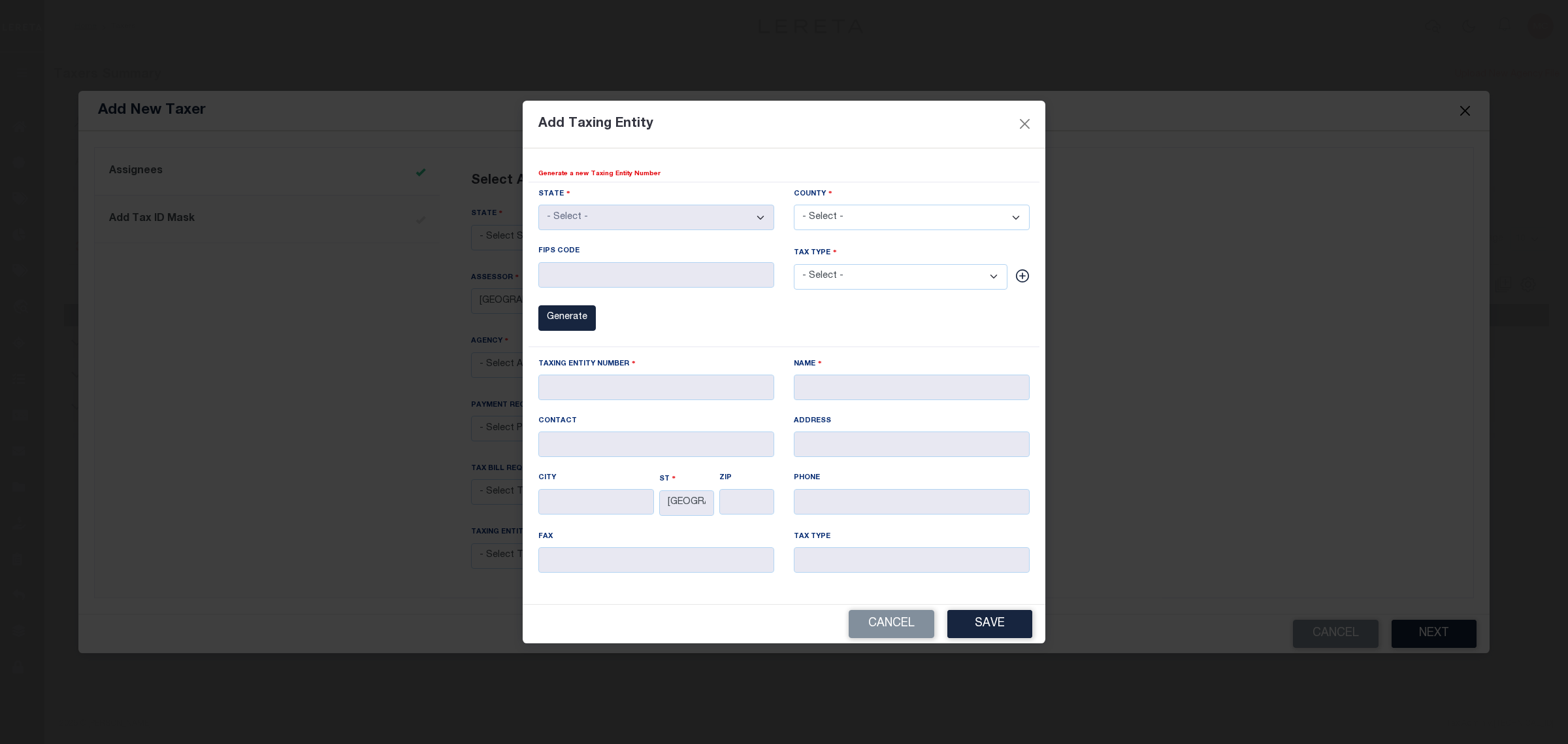
click at [857, 220] on select "- Select - Anderson Andrews Angelina Aransas Archer Armstrong Atascosa Austin B…" at bounding box center [912, 217] width 236 height 25
select select "48149"
click at [794, 205] on select "- Select - Anderson Andrews Angelina Aransas Archer Armstrong Atascosa Austin B…" at bounding box center [912, 217] width 236 height 25
type input "48149"
click at [871, 220] on select "- Select - Anderson Andrews Angelina Aransas Archer Armstrong Atascosa Austin B…" at bounding box center [912, 217] width 236 height 25
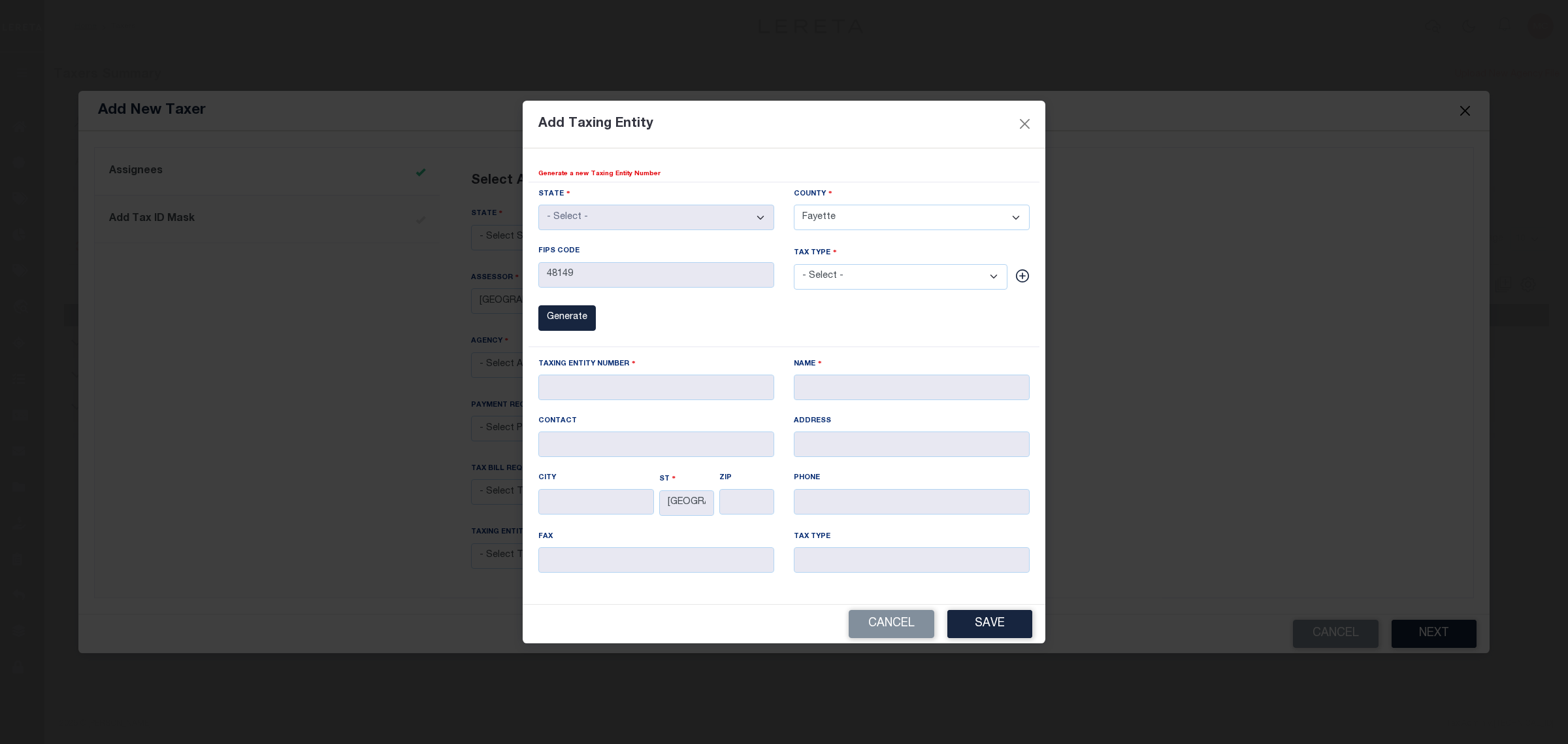
select select "48187"
click at [794, 205] on select "- Select - Anderson Andrews Angelina Aransas Archer Armstrong Atascosa Austin B…" at bounding box center [912, 217] width 236 height 25
type input "48187"
click at [851, 273] on select "- Select - 00 County 01 City 02 Town & Townships 04 Village 06 School District …" at bounding box center [901, 276] width 213 height 25
select select "12"
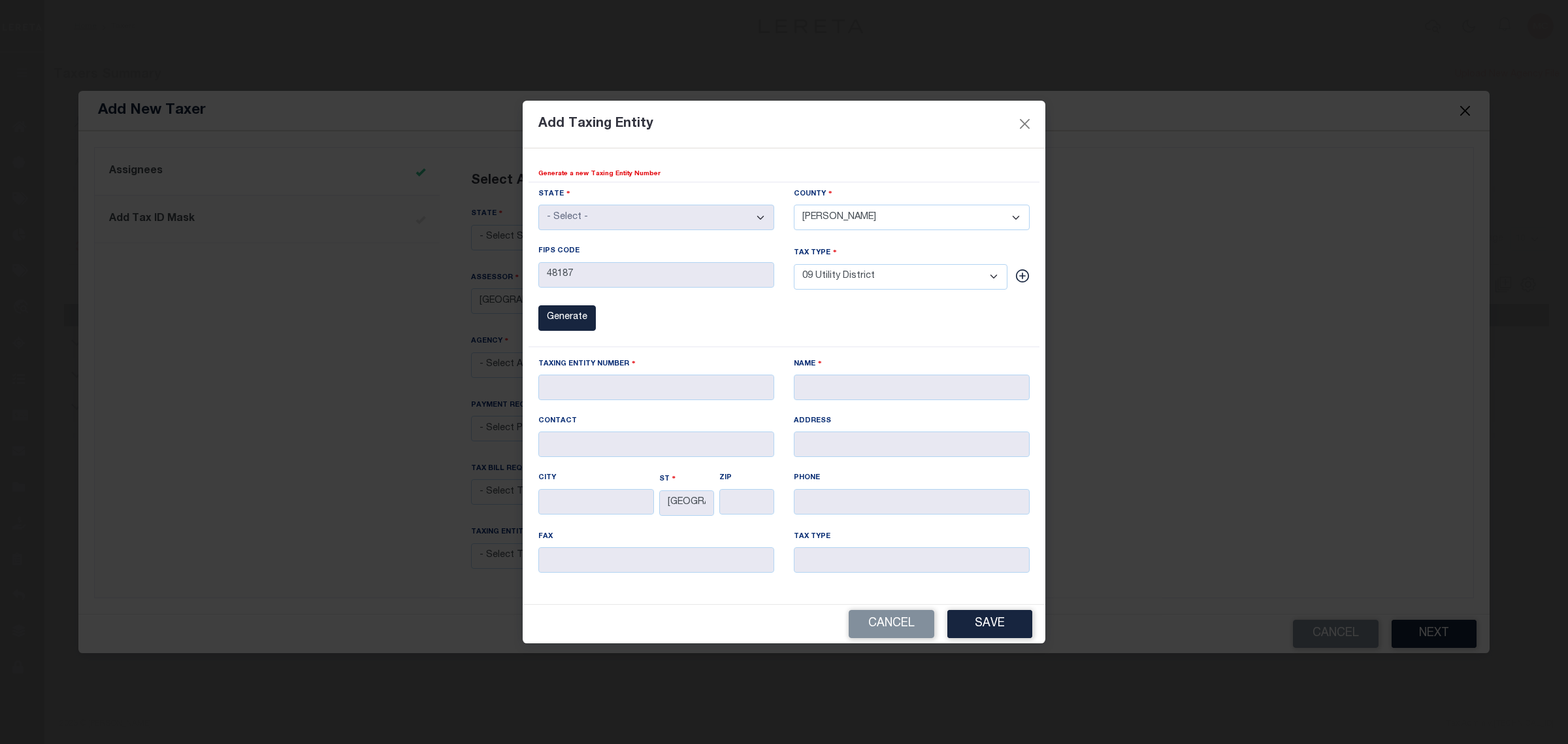
click at [794, 264] on select "- Select - 00 County 01 City 02 Town & Townships 04 Village 06 School District …" at bounding box center [901, 276] width 213 height 25
type input "09 Utility District"
click at [581, 315] on button "Generate" at bounding box center [567, 318] width 57 height 25
type input "420940902"
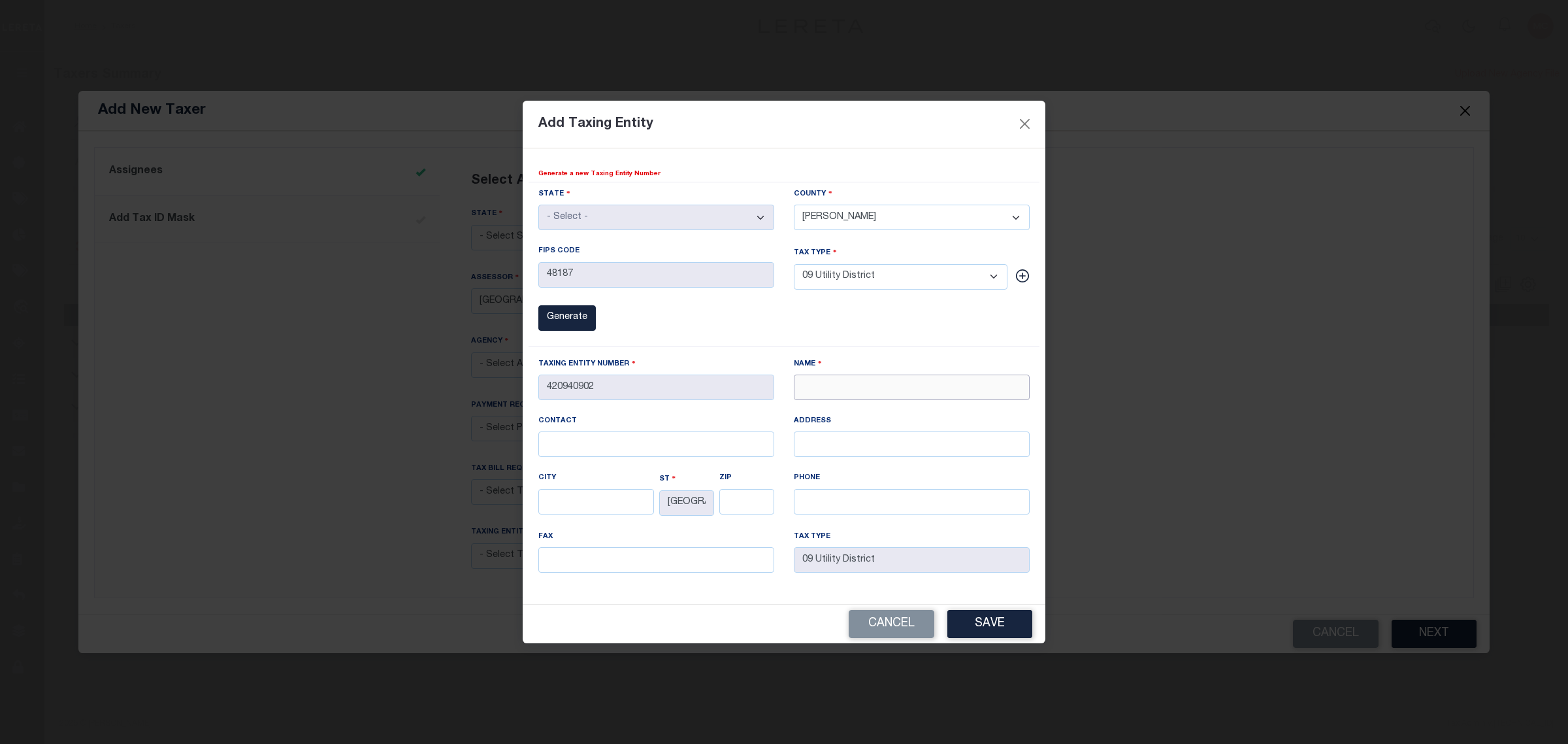
click at [827, 392] on input "NAME" at bounding box center [912, 387] width 236 height 25
paste input "PARK PLACE MUD"
type input "PARK PLACE MUD"
click at [830, 313] on div "STATE - Select - AK AL AR AZ CA CO CT DC DE FL GA GU HI IA ID IL IN KS KY LA MA…" at bounding box center [784, 265] width 511 height 165
click at [1021, 625] on button "Save" at bounding box center [990, 623] width 85 height 28
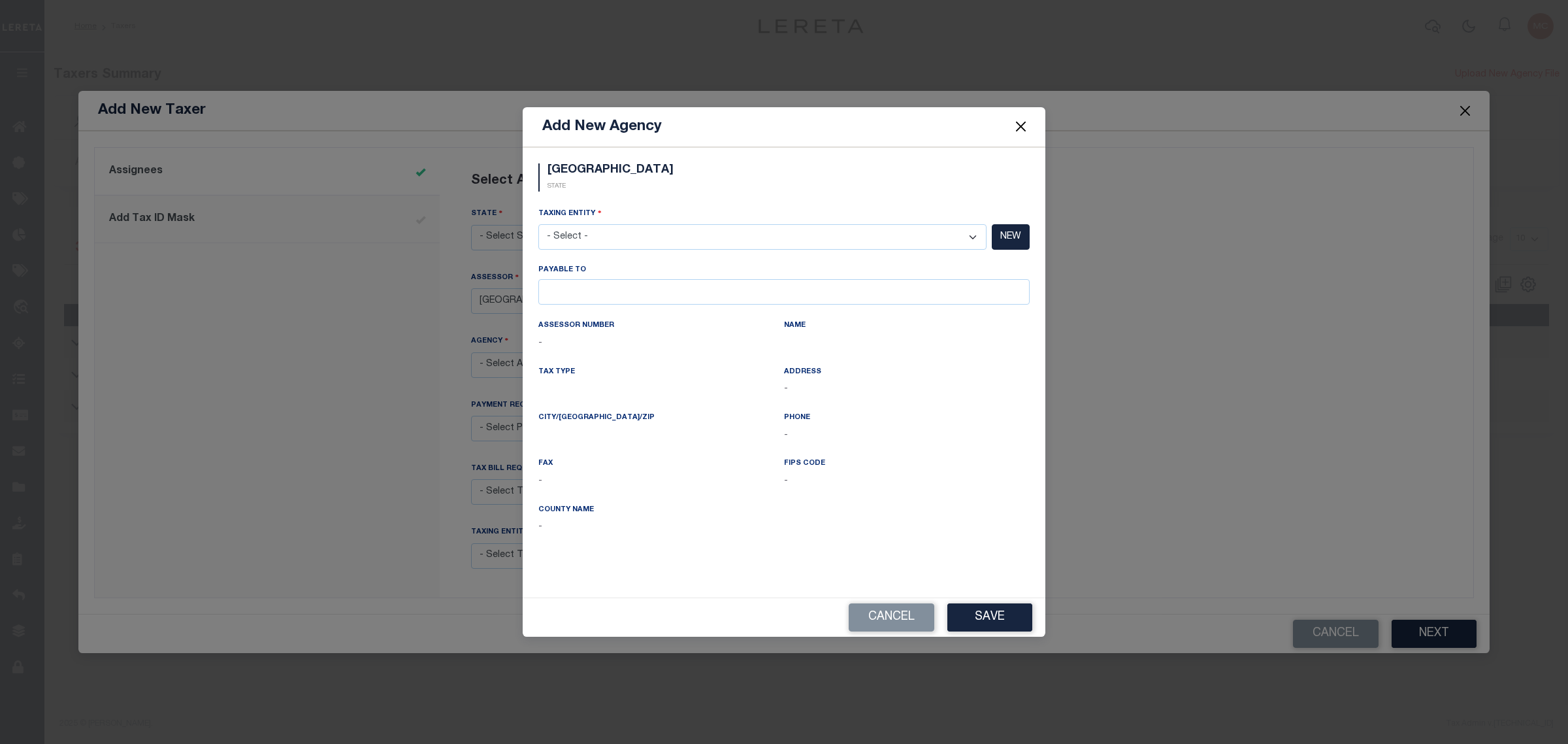
click at [935, 239] on select "- Select - (381 AGRMT) Audubon Magnolia Development District - Conversion Resea…" at bounding box center [762, 236] width 448 height 25
select select "7803028698"
click at [539, 224] on select "- Select - (381 AGRMT) Audubon Magnolia Development District - Conversion Resea…" at bounding box center [762, 236] width 448 height 25
click at [969, 618] on button "Save" at bounding box center [990, 617] width 85 height 28
select select "7803028698"
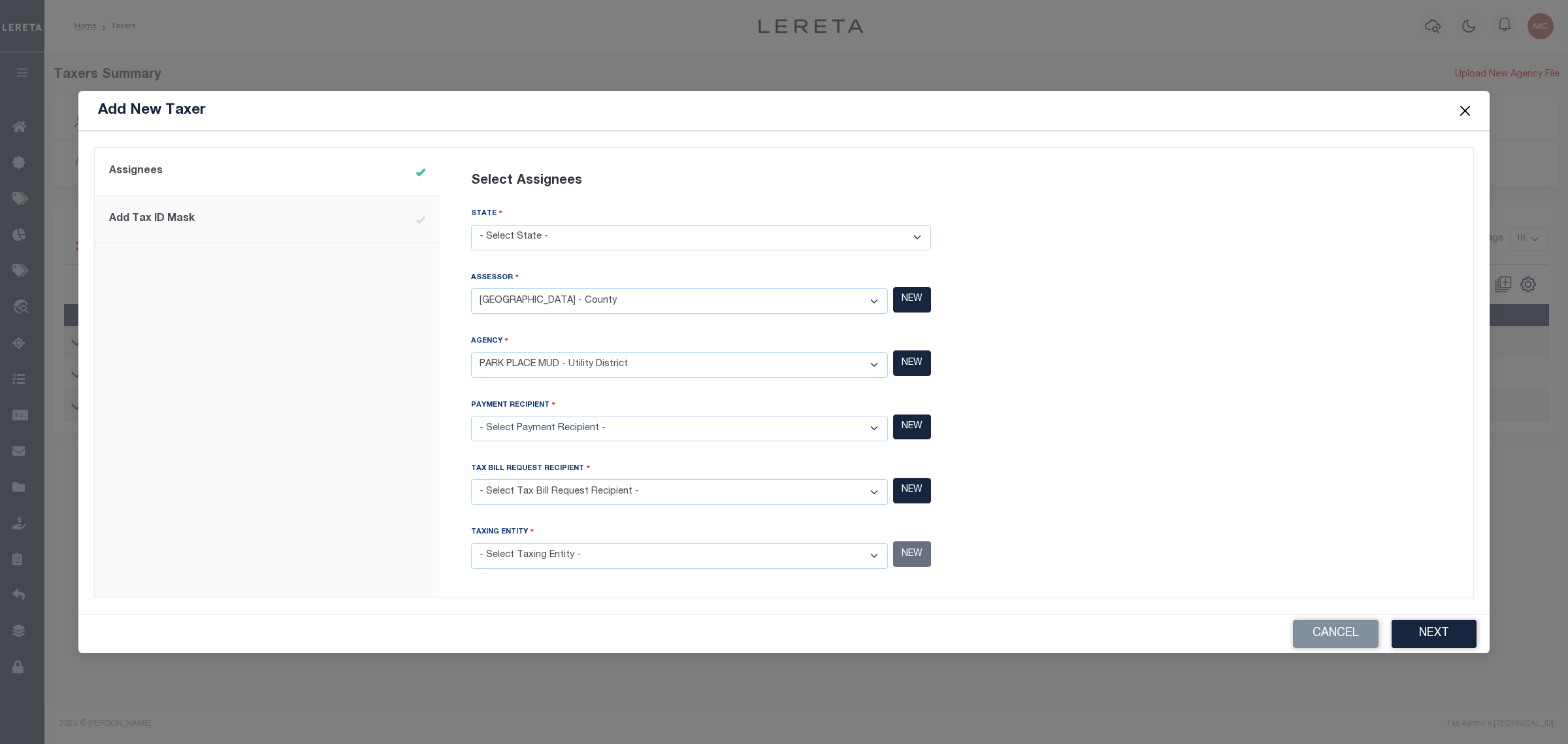
click at [583, 431] on select "- Select Payment Recipient - Ad Valorem Appraisal - Service Bureau ADAMS GARDEN…" at bounding box center [679, 428] width 417 height 25
select select "4820180005"
click at [471, 416] on select "- Select Payment Recipient - Ad Valorem Appraisal - Service Bureau ADAMS GARDEN…" at bounding box center [679, 428] width 417 height 25
click at [556, 491] on select "- Select Tax Bill Request Recipient - Ad Valorem Appraisal - Service Bureau ADA…" at bounding box center [679, 491] width 417 height 25
select select "4820180005"
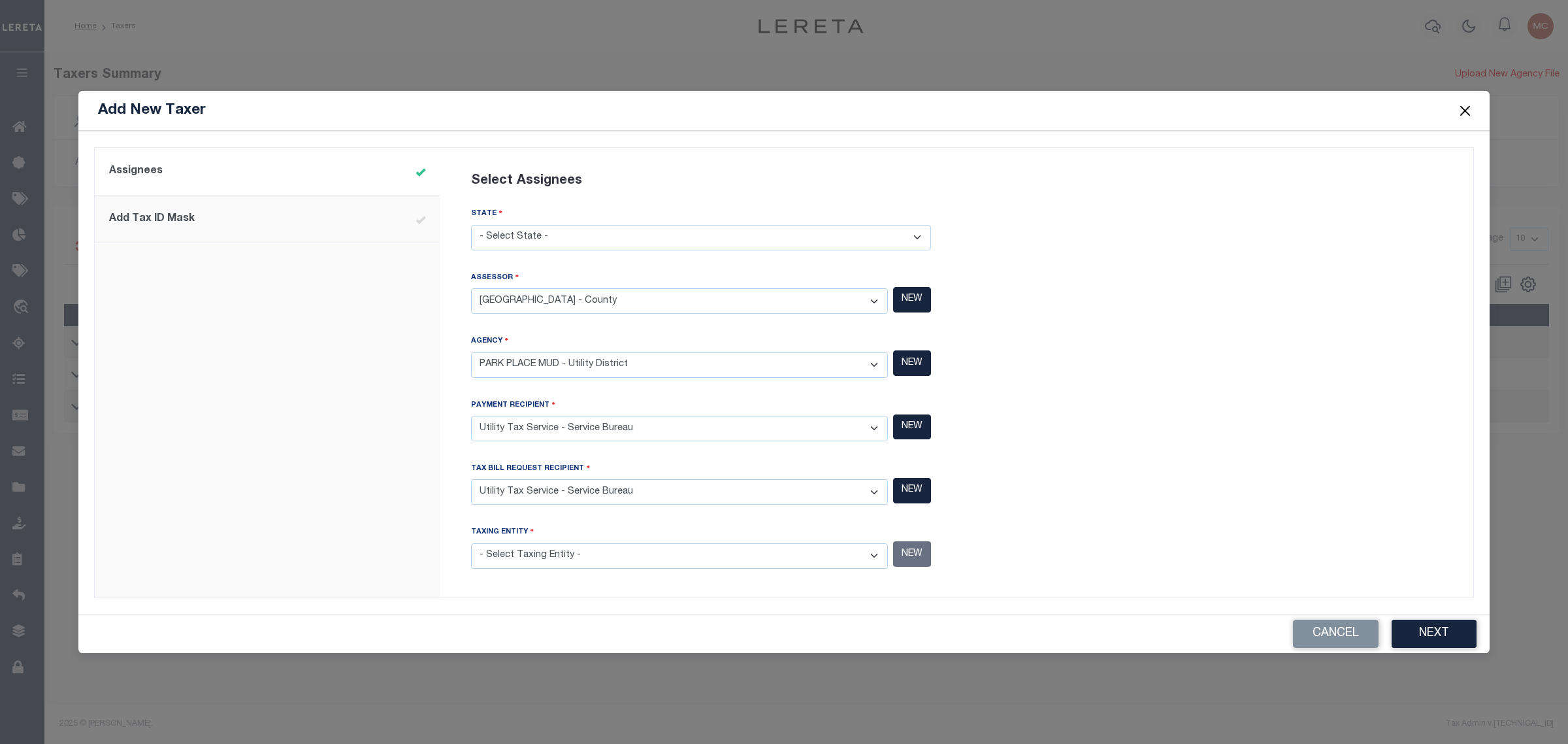
click at [471, 479] on select "- Select Tax Bill Request Recipient - Ad Valorem Appraisal - Service Bureau ADA…" at bounding box center [679, 491] width 417 height 25
click at [714, 553] on select "- Select Taxing Entity - (381 AGRMT) Audubon Magnolia Development District - Co…" at bounding box center [679, 555] width 417 height 25
select select "7803028698"
click at [471, 543] on select "- Select Taxing Entity - (381 AGRMT) Audubon Magnolia Development District - Co…" at bounding box center [679, 555] width 417 height 25
click at [1457, 632] on button "Next" at bounding box center [1434, 633] width 85 height 28
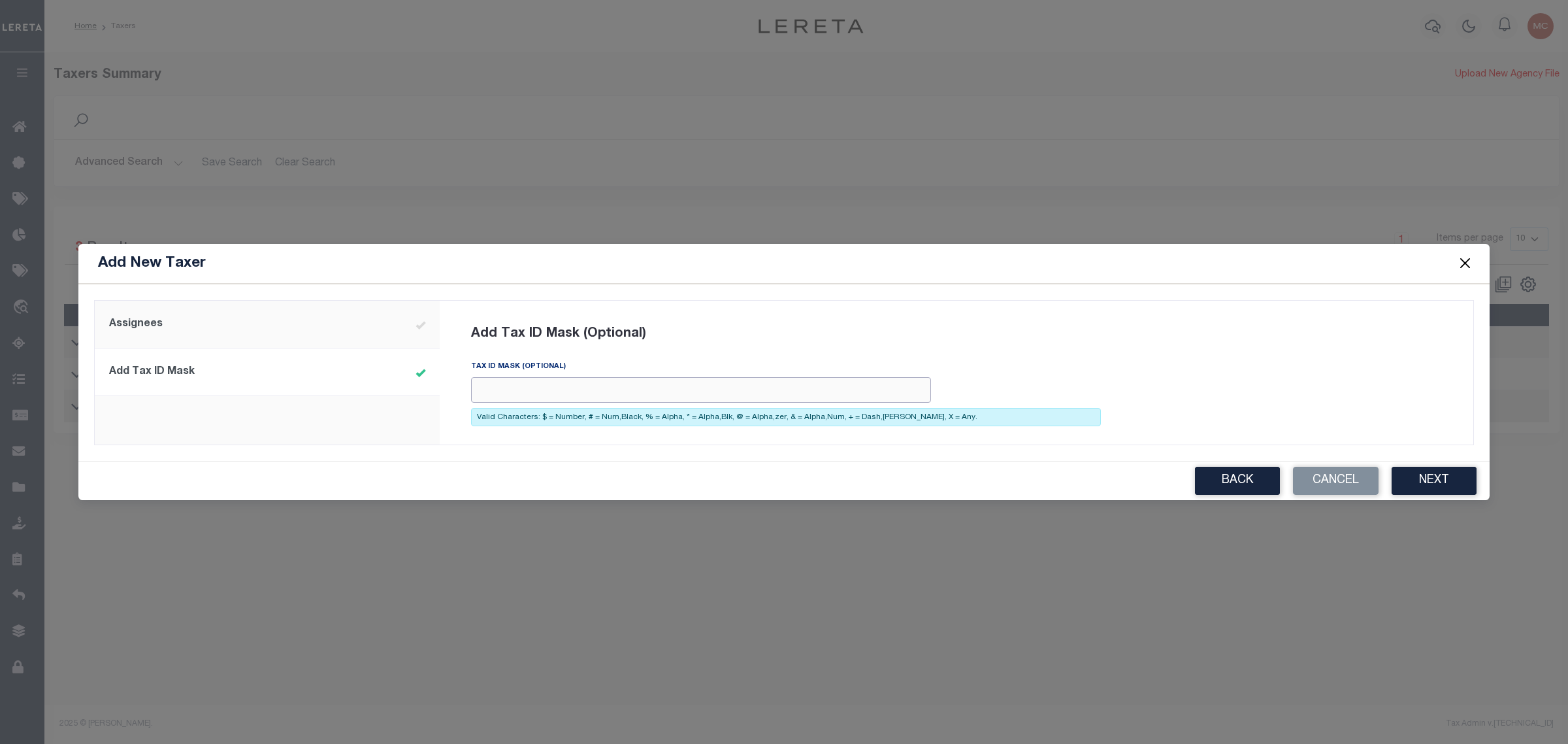
click at [524, 384] on input "Tax ID Mask" at bounding box center [701, 389] width 460 height 25
paste input "&&&&&&&&&&&&XXX###"
type input "&&&&&&&&&&&&XXX###"
click at [1459, 485] on button "Next" at bounding box center [1434, 480] width 85 height 28
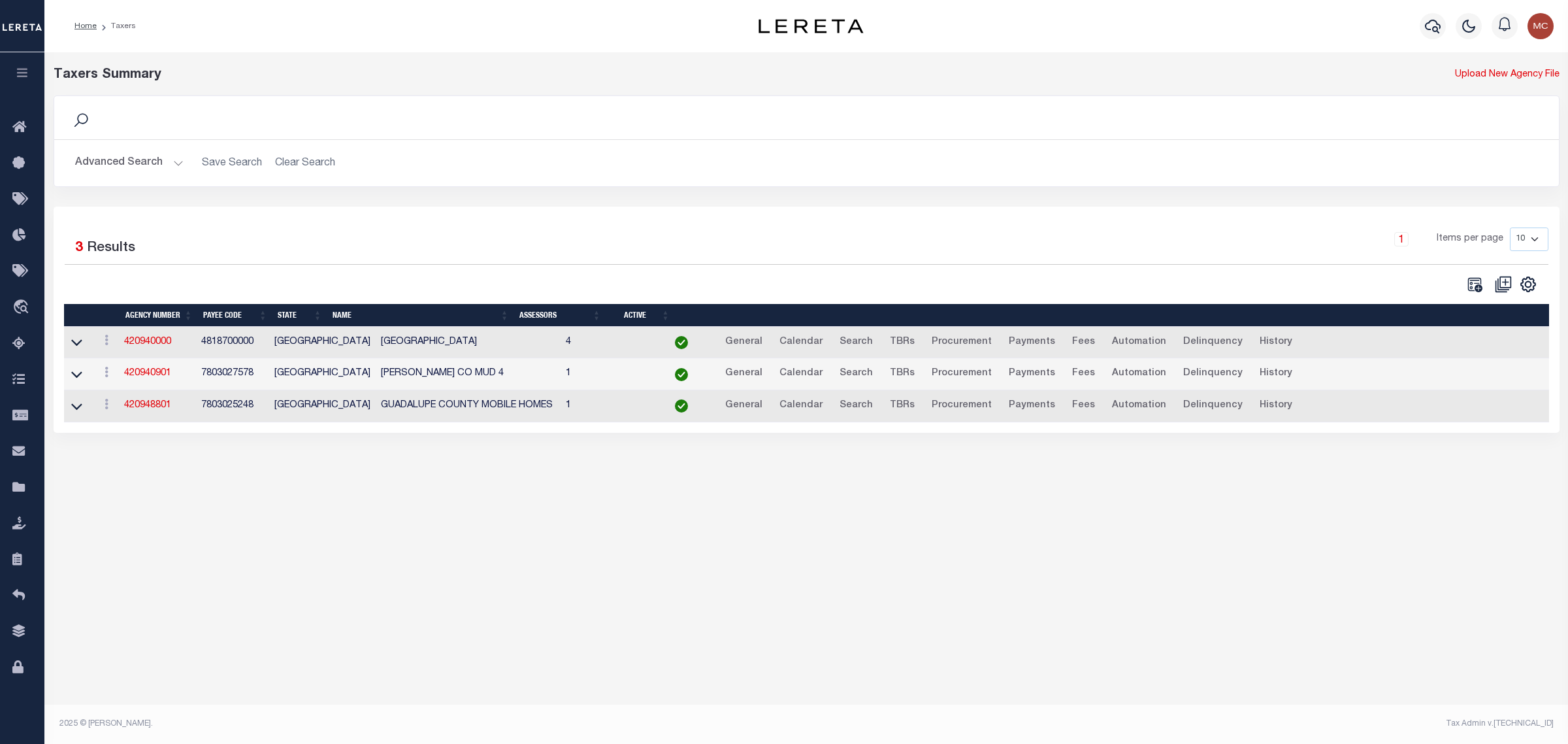
click at [136, 164] on button "Advanced Search" at bounding box center [129, 163] width 109 height 25
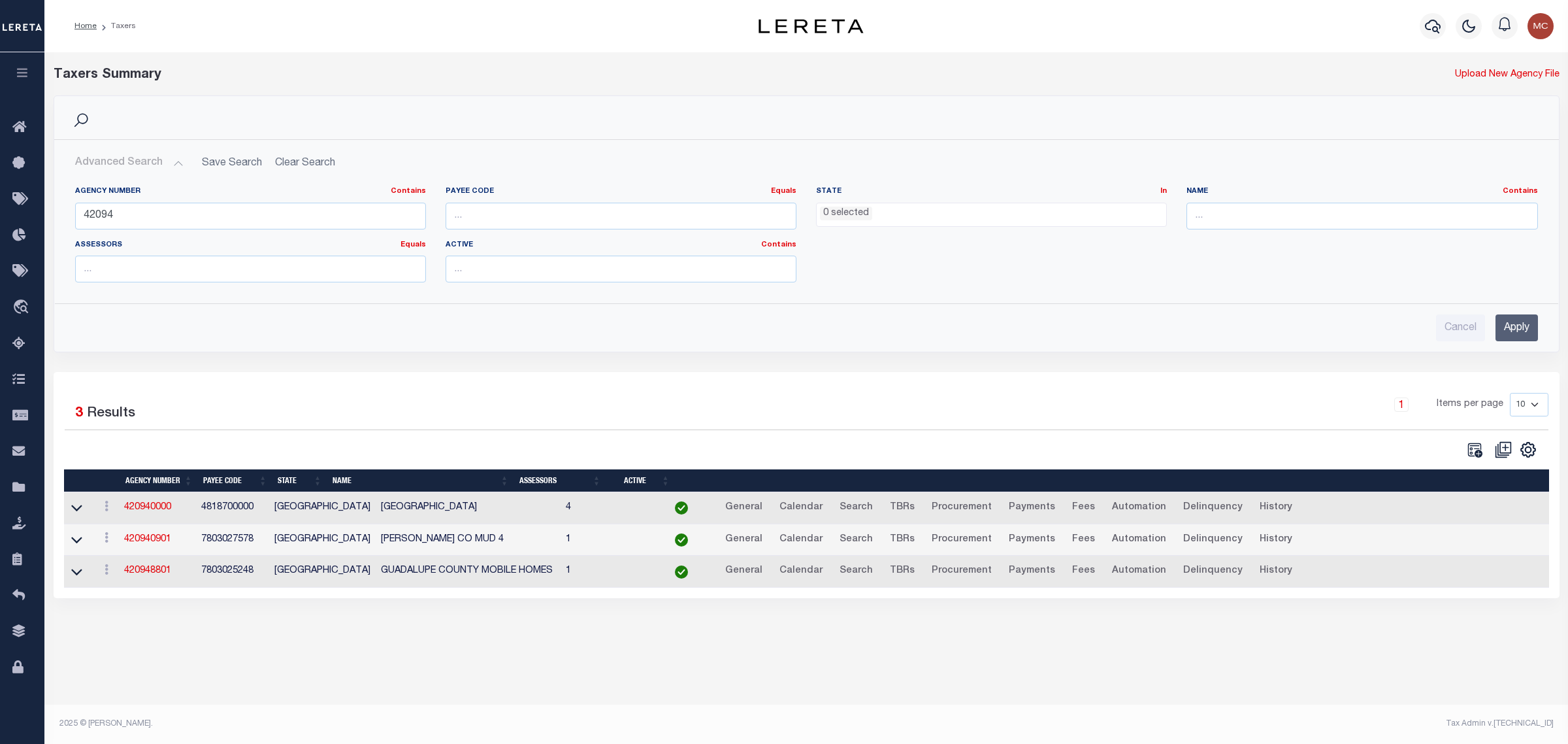
click at [1523, 331] on input "Apply" at bounding box center [1517, 327] width 43 height 27
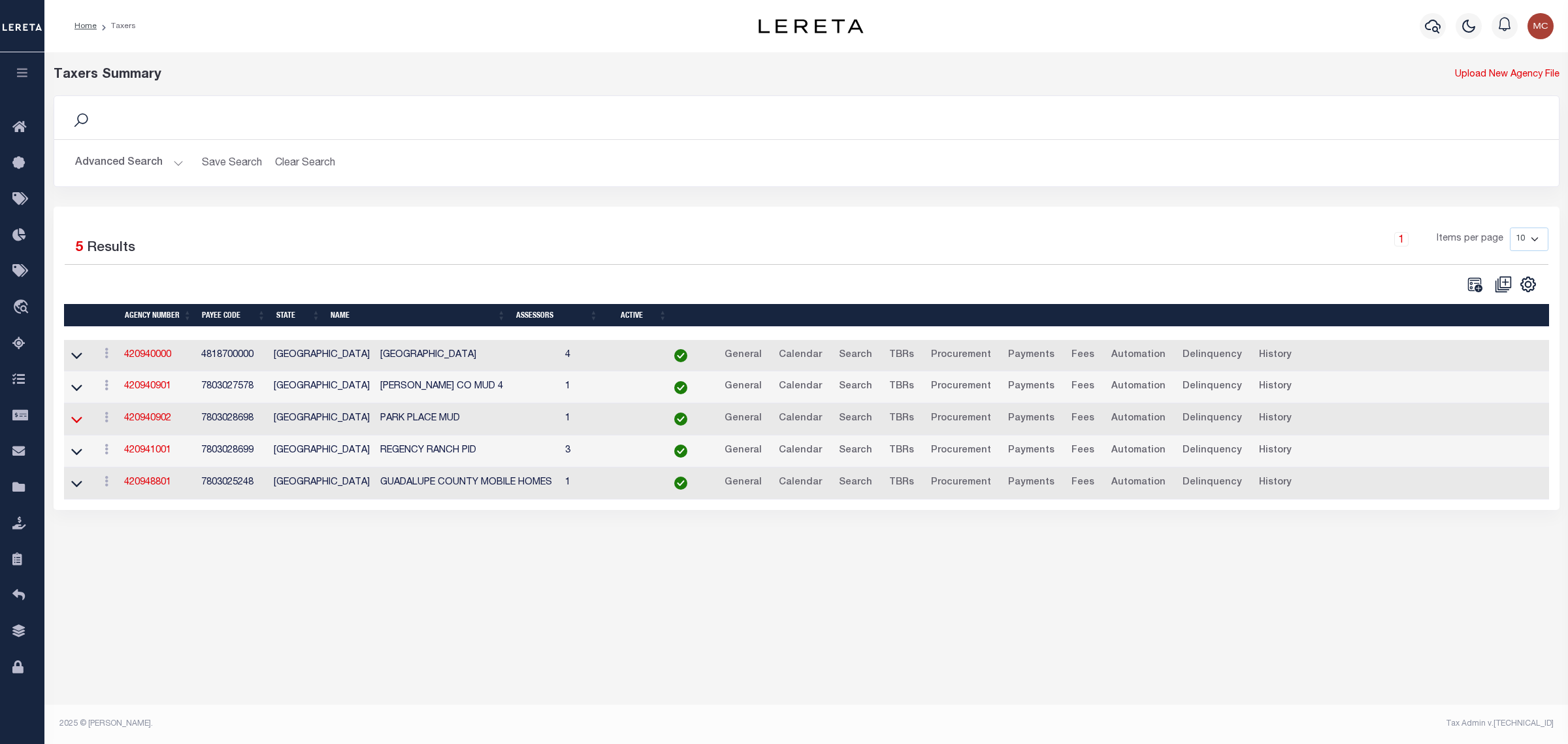
click at [77, 423] on icon at bounding box center [76, 419] width 11 height 6
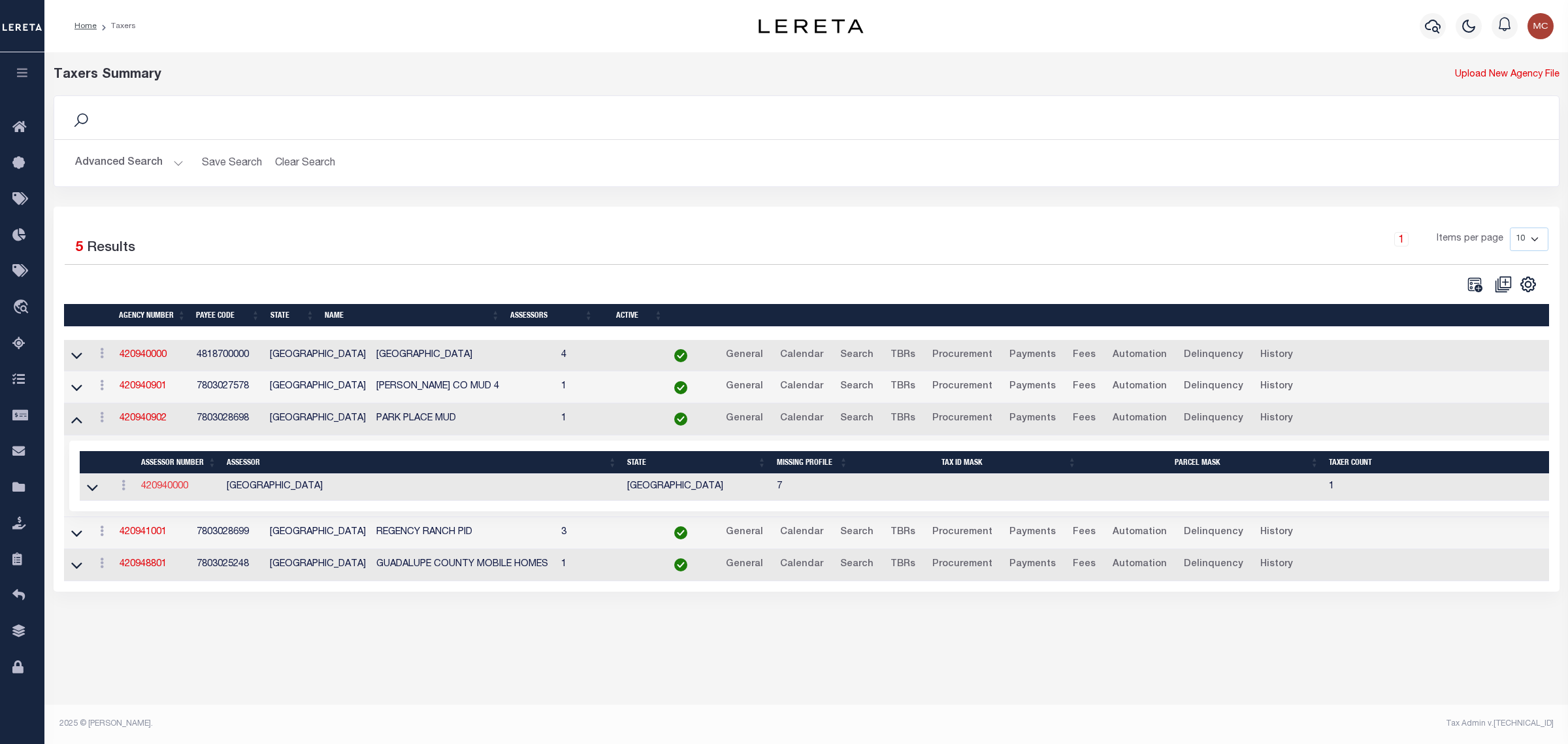
click at [154, 491] on link "420940000" at bounding box center [165, 486] width 47 height 9
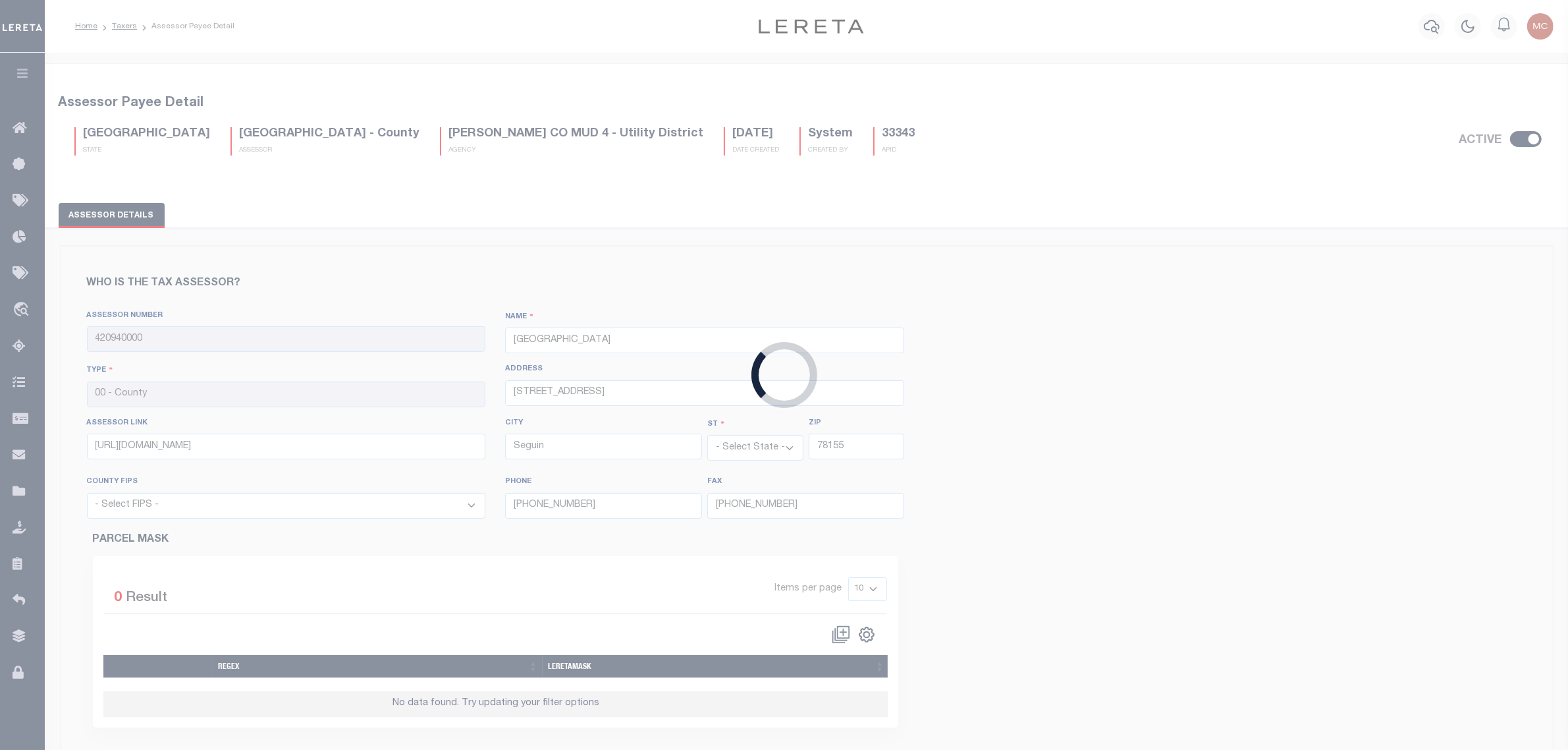
select select "48187"
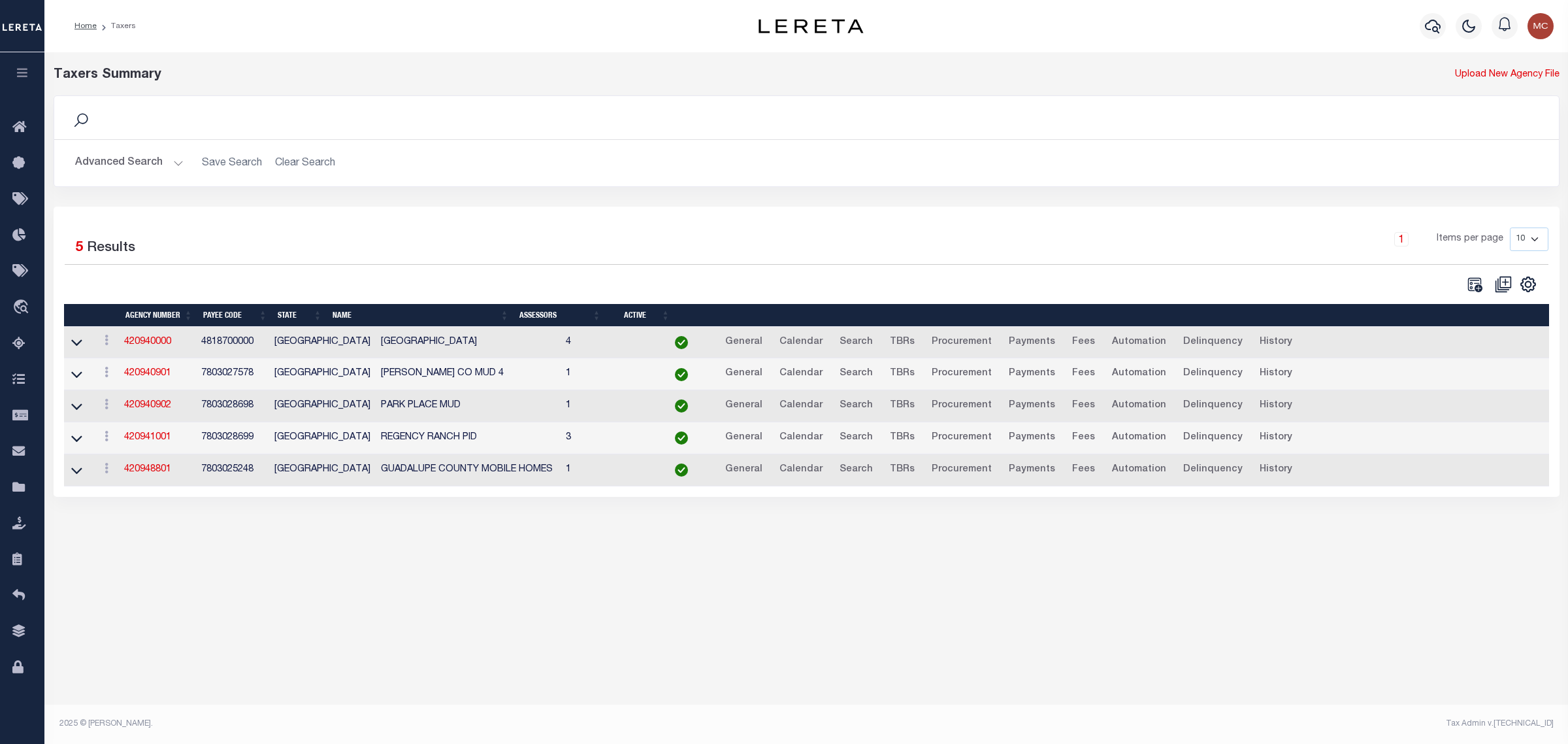
click at [145, 158] on button "Advanced Search" at bounding box center [129, 163] width 109 height 25
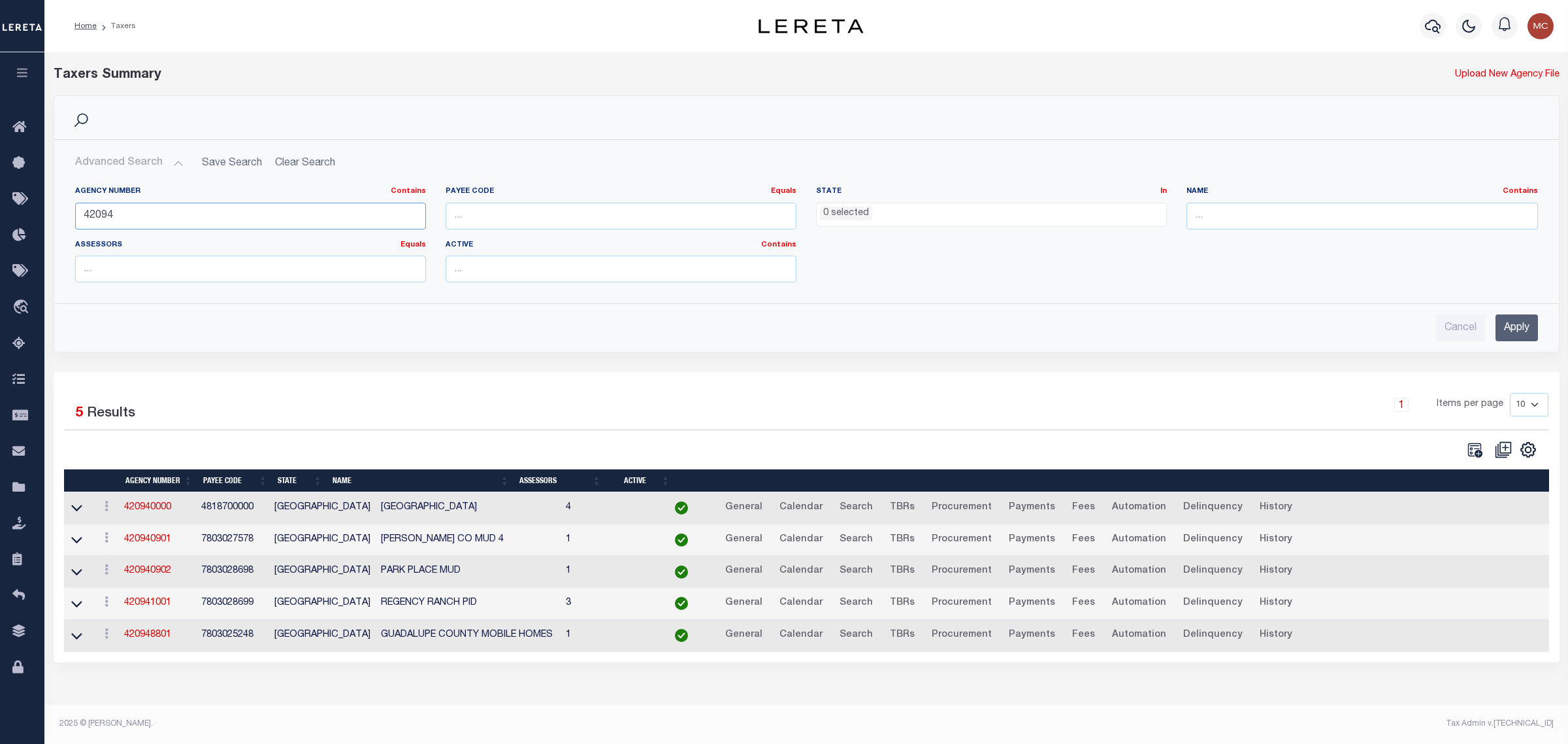
click at [133, 214] on input "42094" at bounding box center [251, 216] width 351 height 27
type input "420940902"
click at [1513, 338] on input "Apply" at bounding box center [1517, 327] width 43 height 27
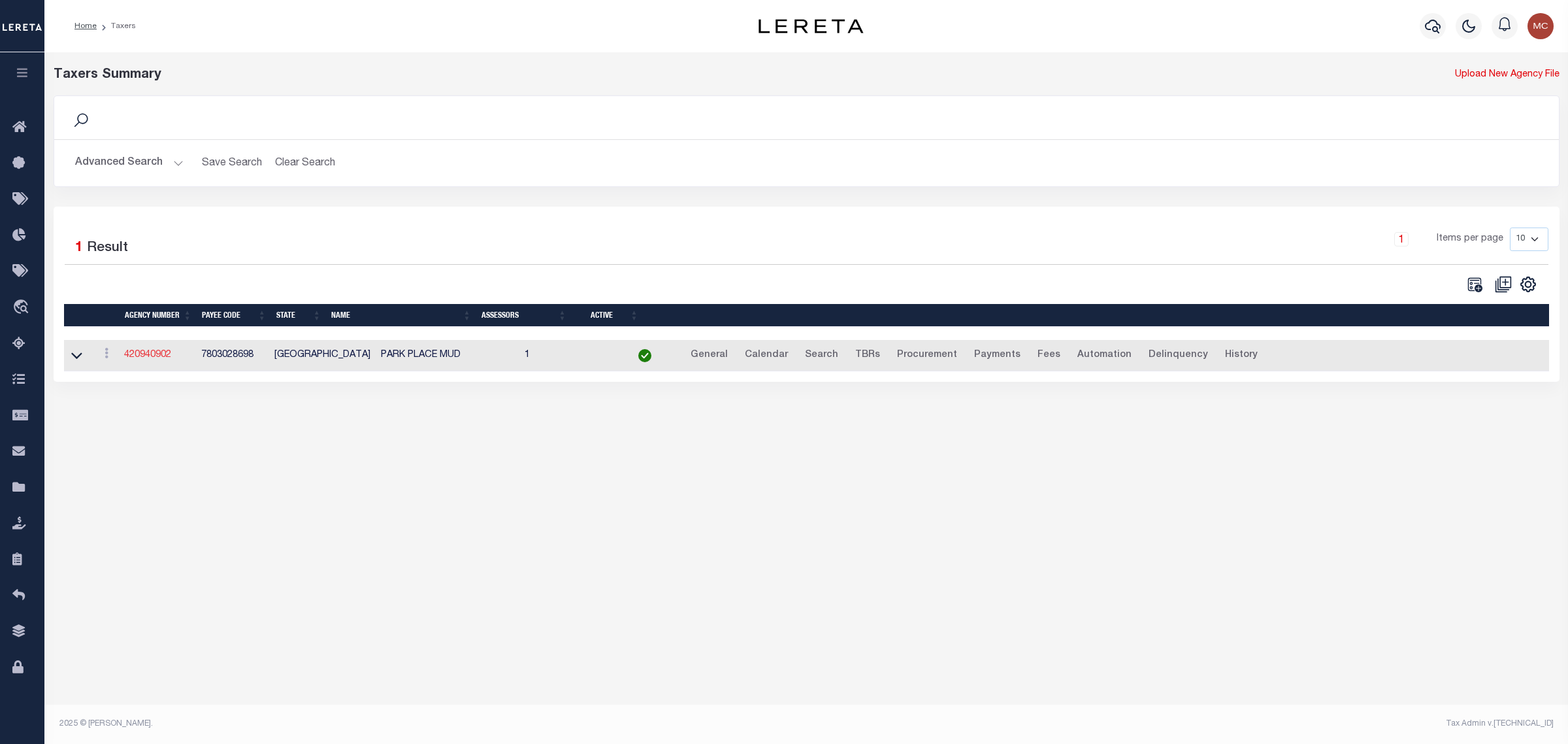
click at [147, 357] on link "420940902" at bounding box center [147, 355] width 47 height 9
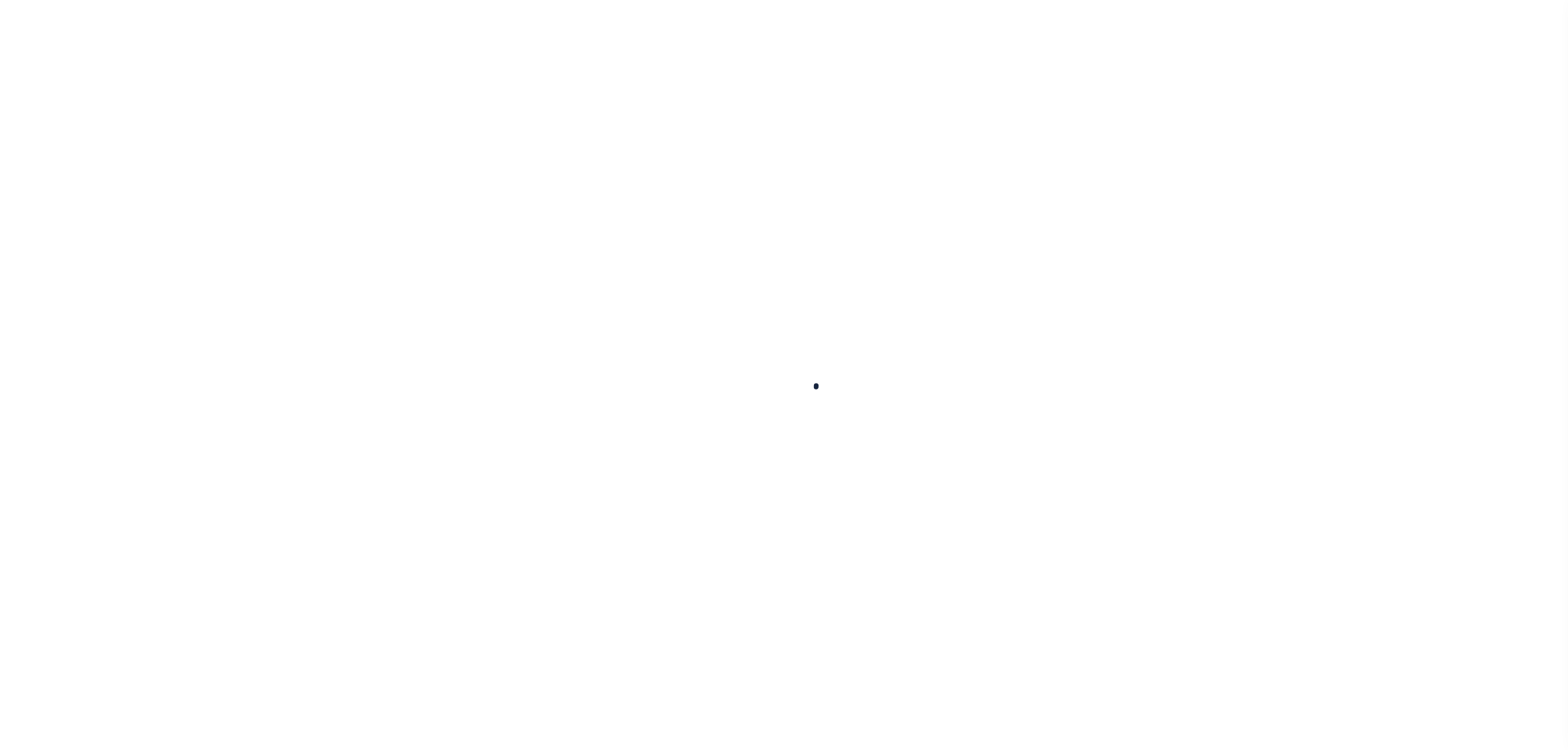
select select
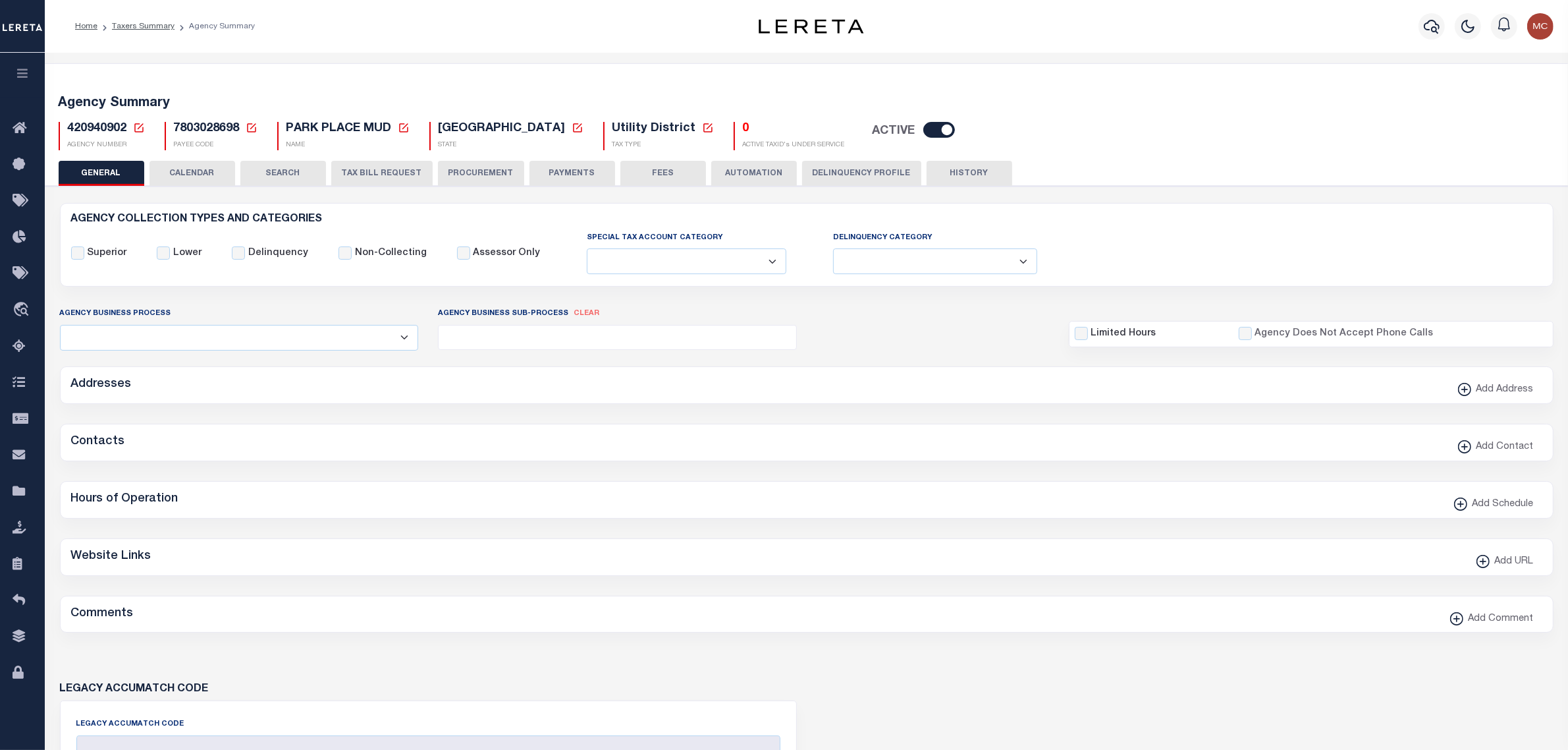
checkbox input "false"
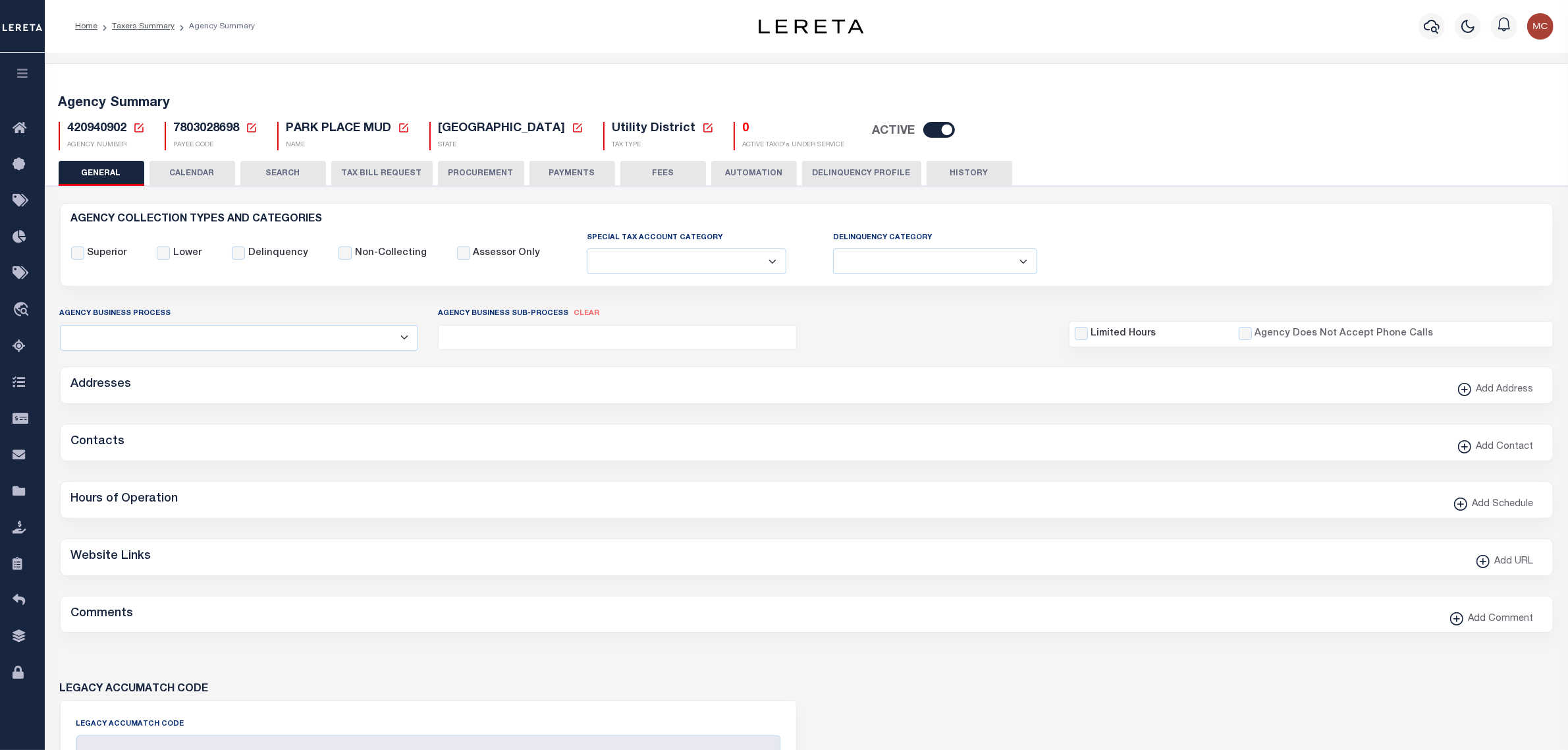
checkbox input "false"
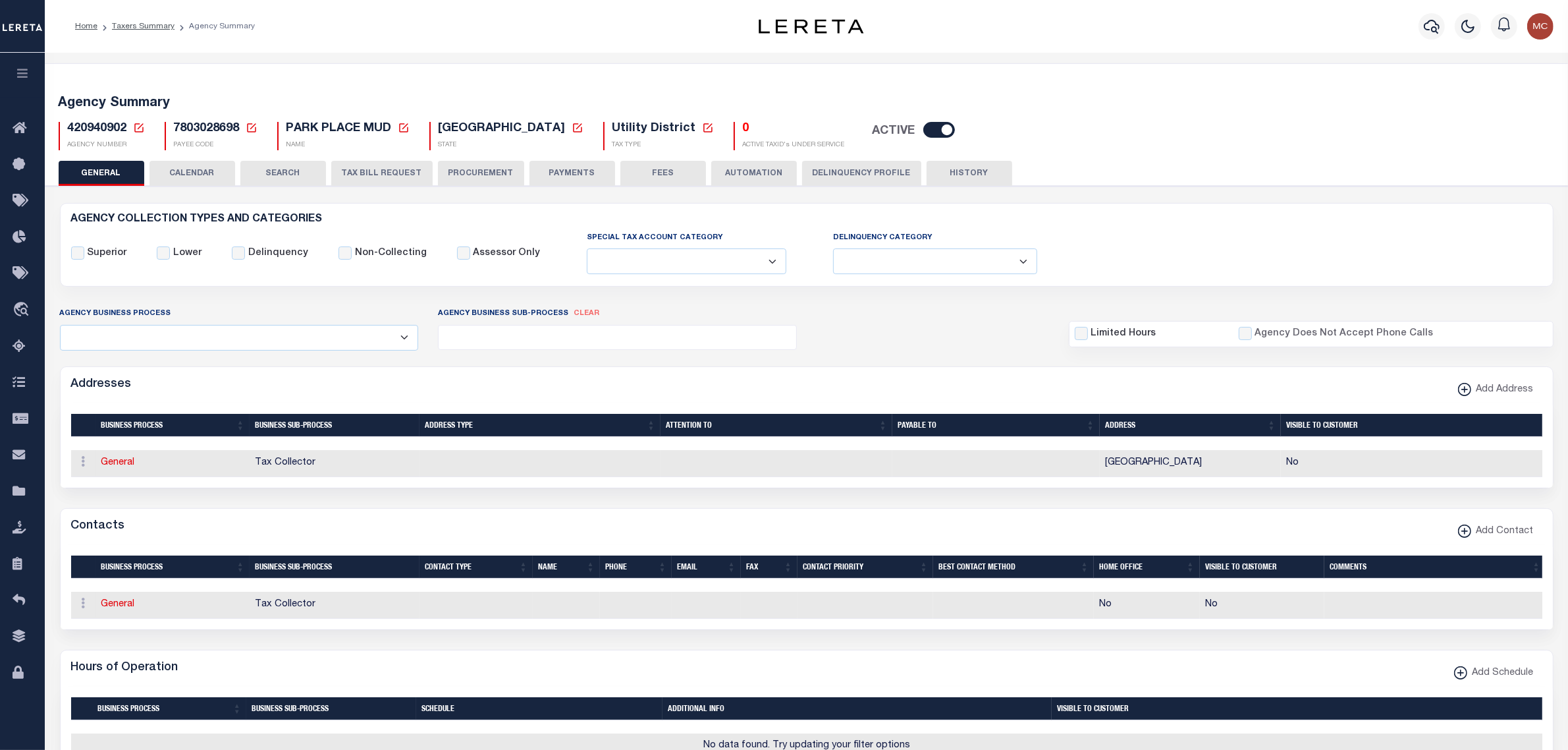
click at [300, 174] on button "SEARCH" at bounding box center [283, 174] width 85 height 25
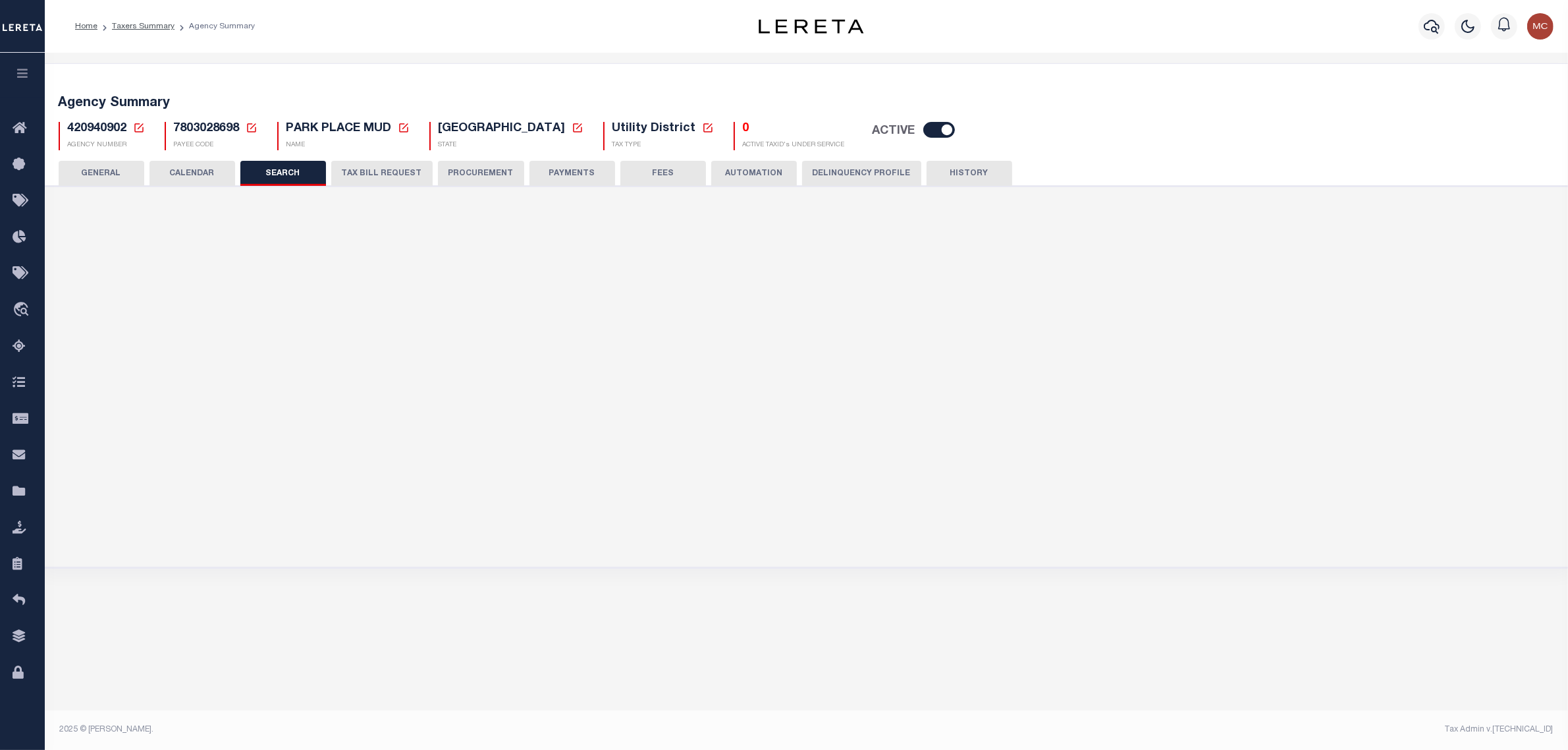
checkbox input "false"
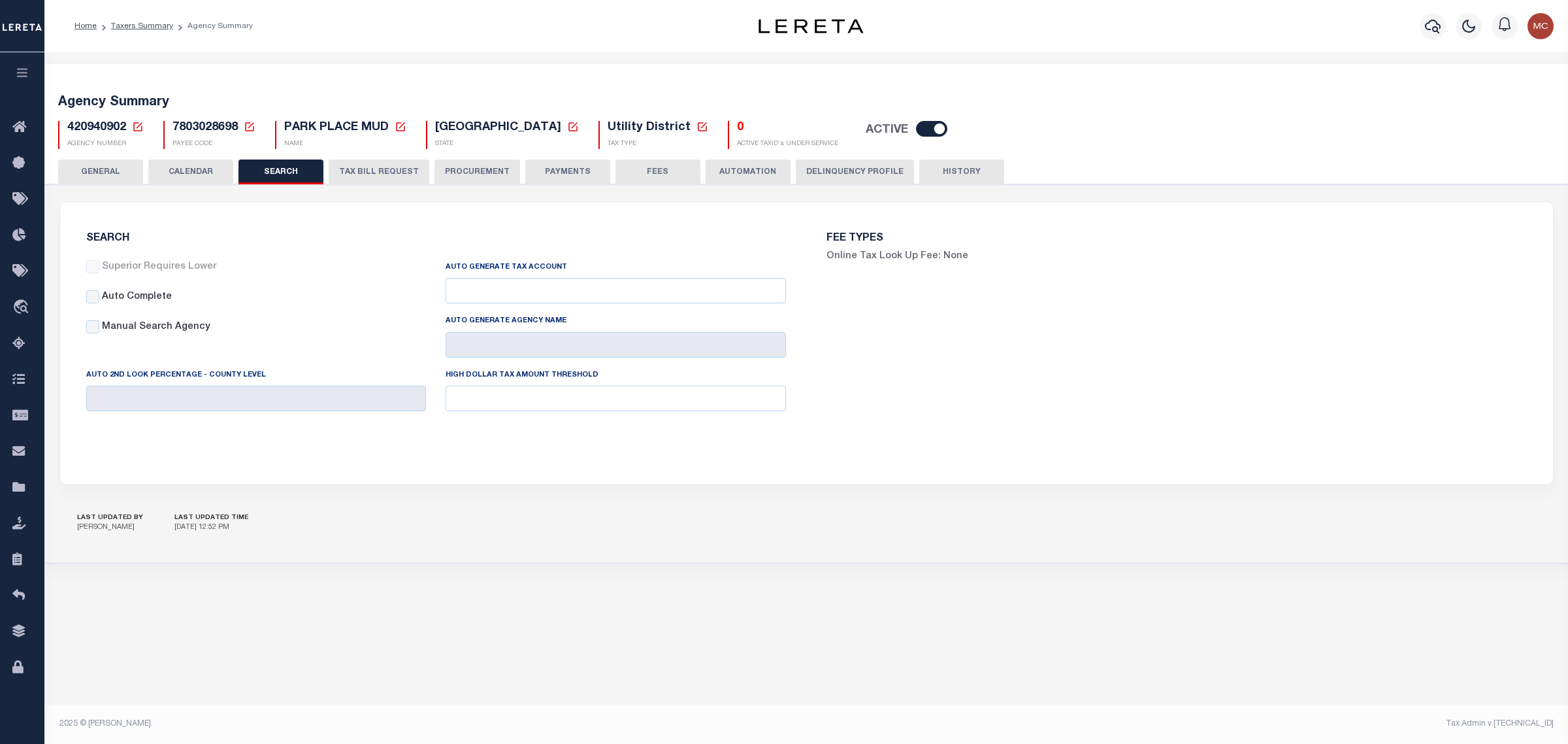
click at [135, 165] on button "GENERAL" at bounding box center [100, 172] width 85 height 25
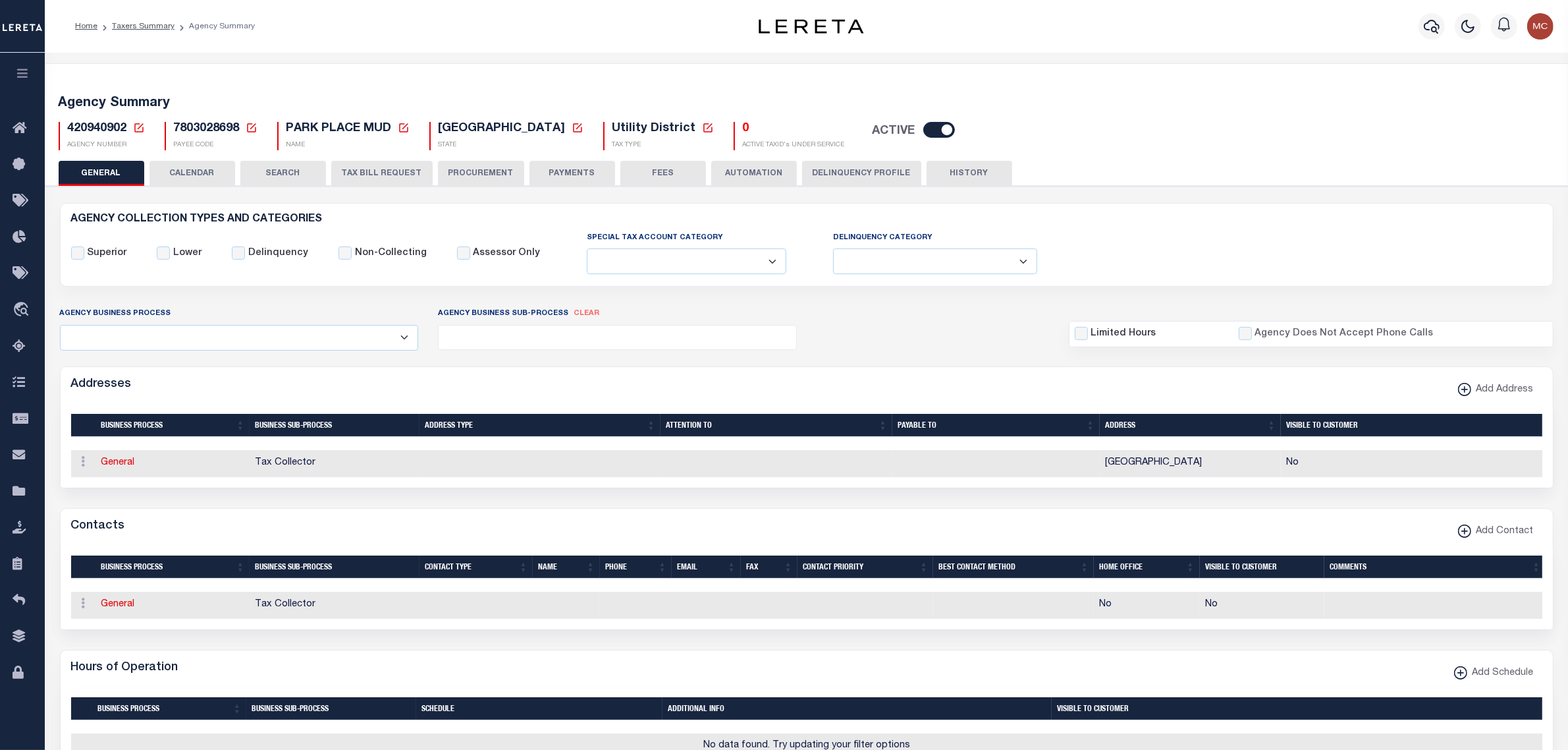
click at [180, 174] on button "CALENDAR" at bounding box center [192, 174] width 85 height 25
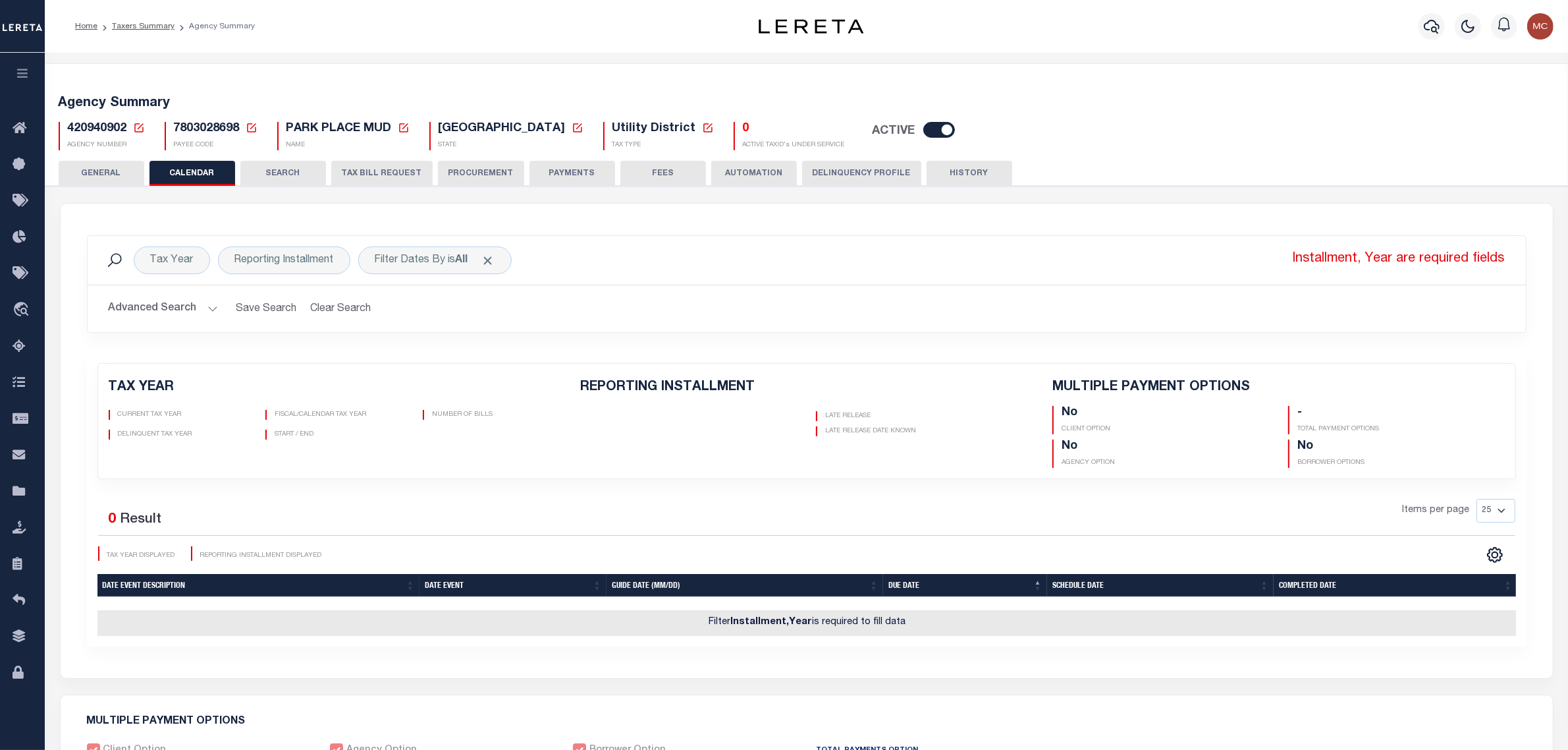
click at [110, 180] on button "GENERAL" at bounding box center [101, 174] width 85 height 25
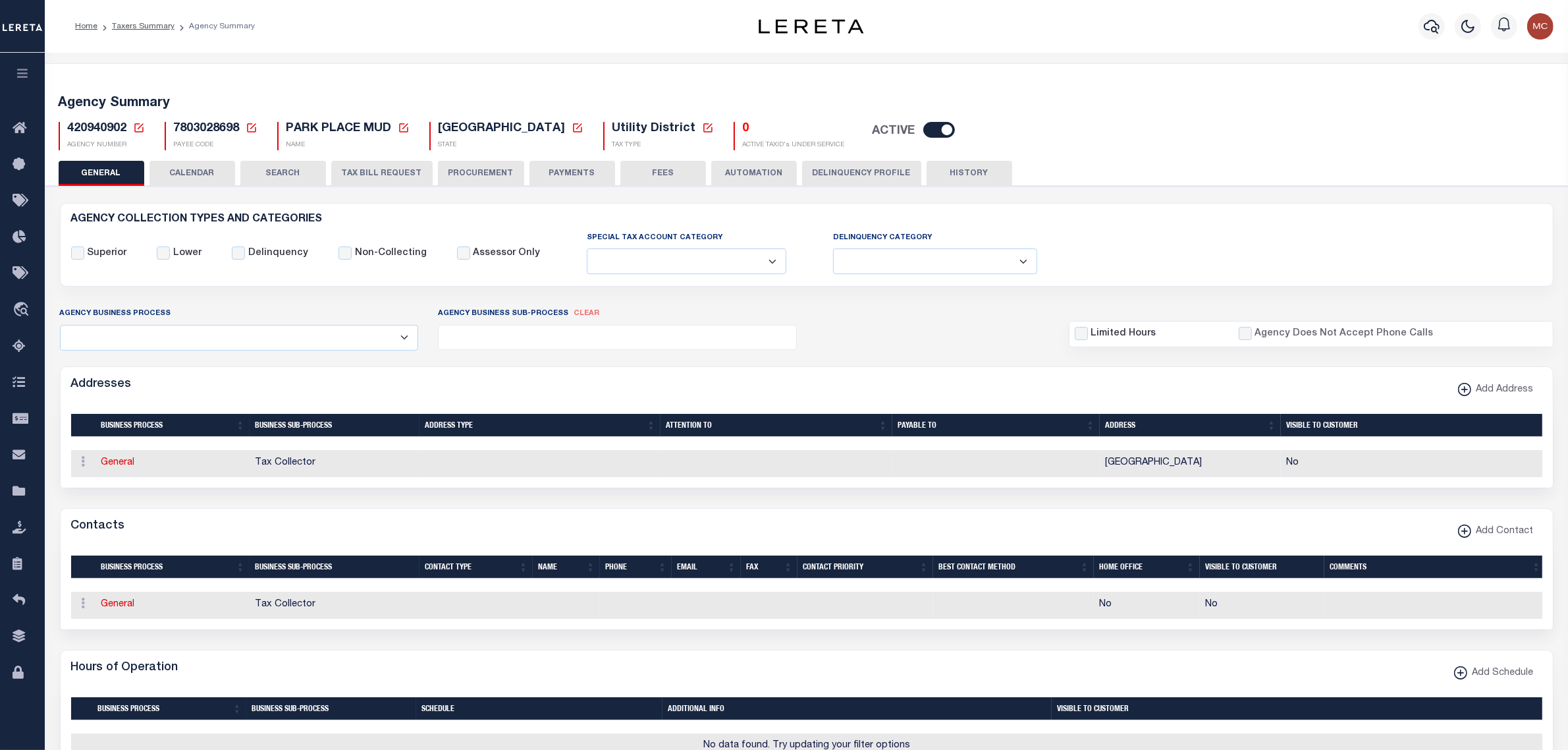
click at [139, 126] on icon at bounding box center [139, 128] width 12 height 12
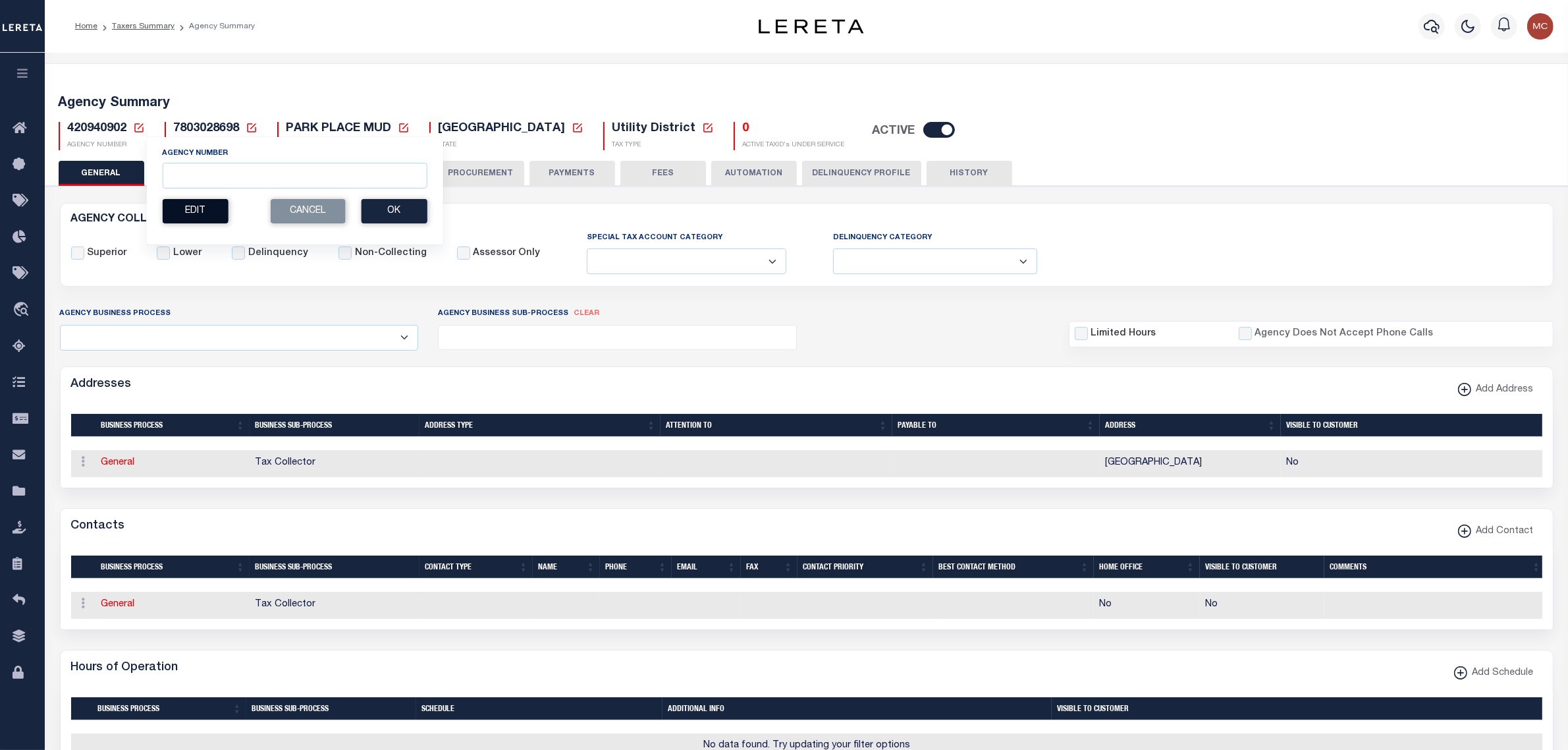
click at [189, 211] on button "Edit" at bounding box center [194, 211] width 66 height 24
click at [417, 231] on div "Non-Collecting" at bounding box center [387, 253] width 119 height 45
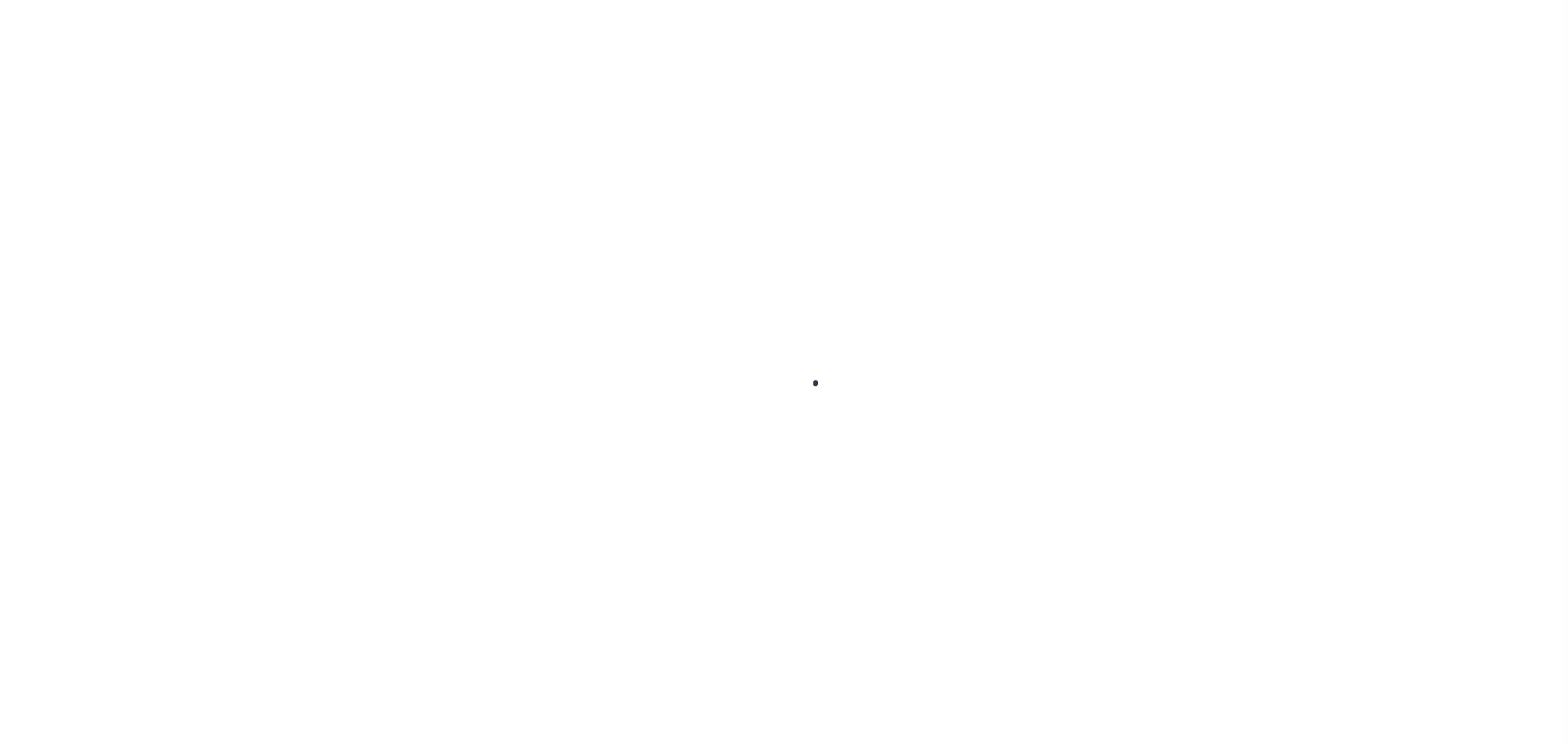
select select
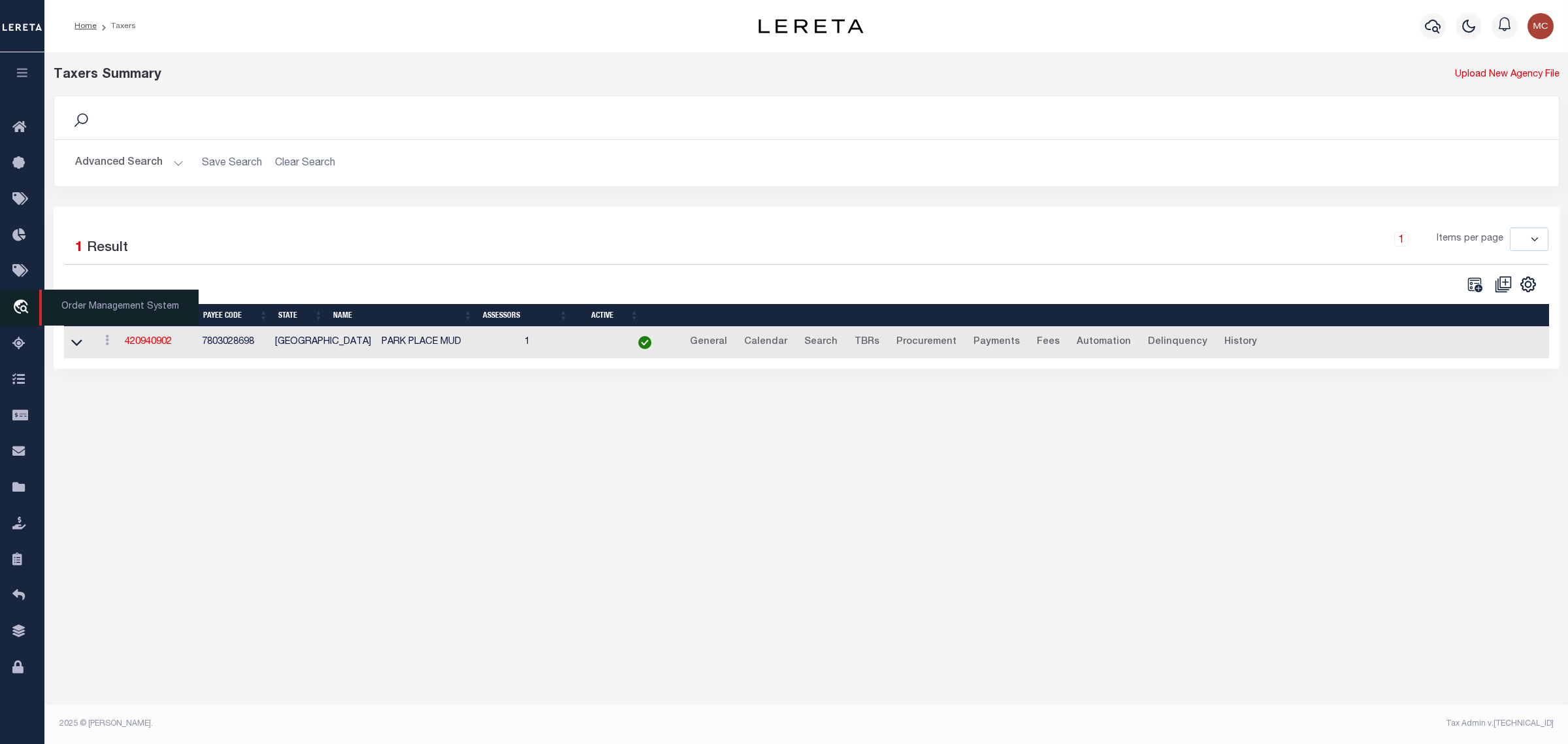
click at [28, 308] on icon "travel_explore" at bounding box center [23, 308] width 21 height 17
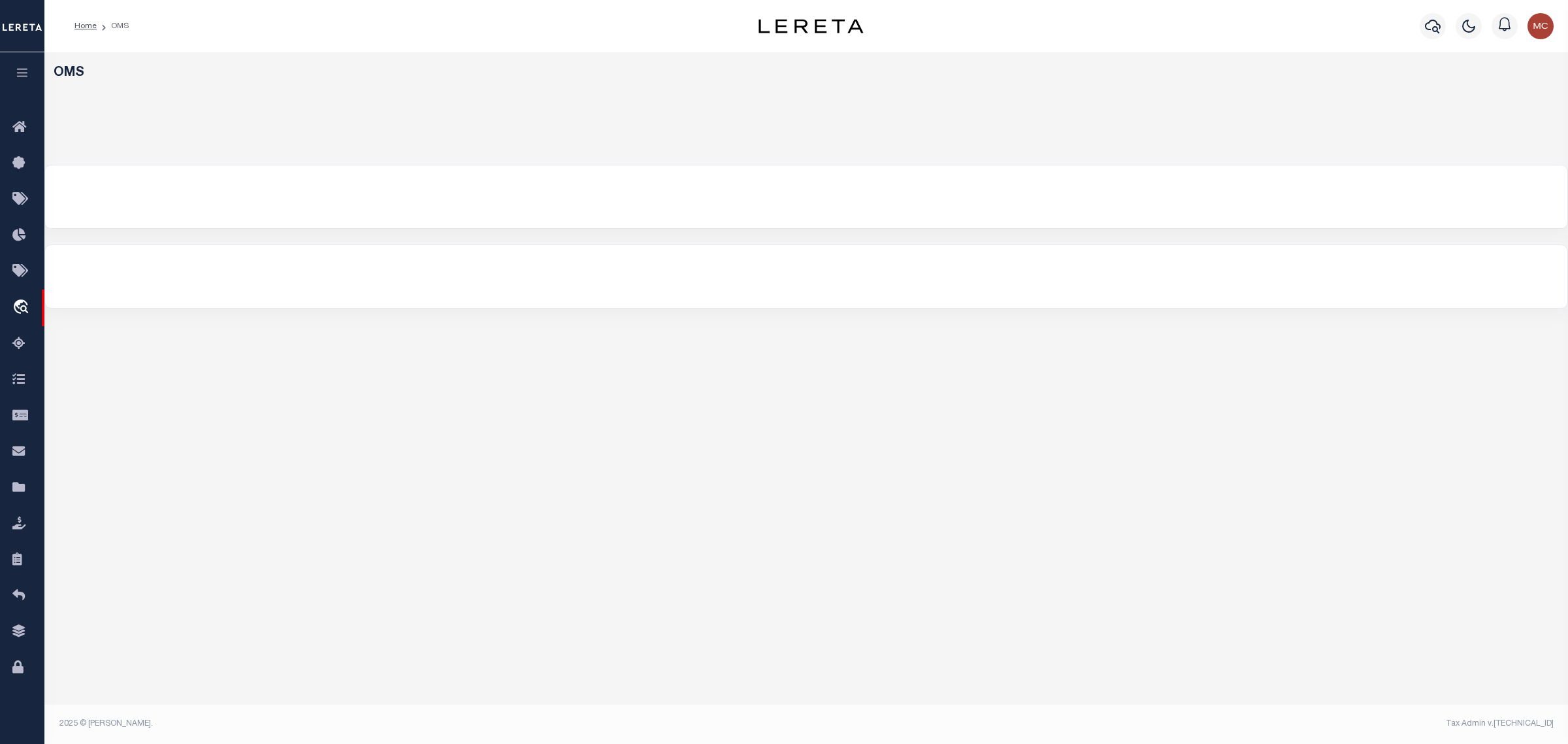
select select "200"
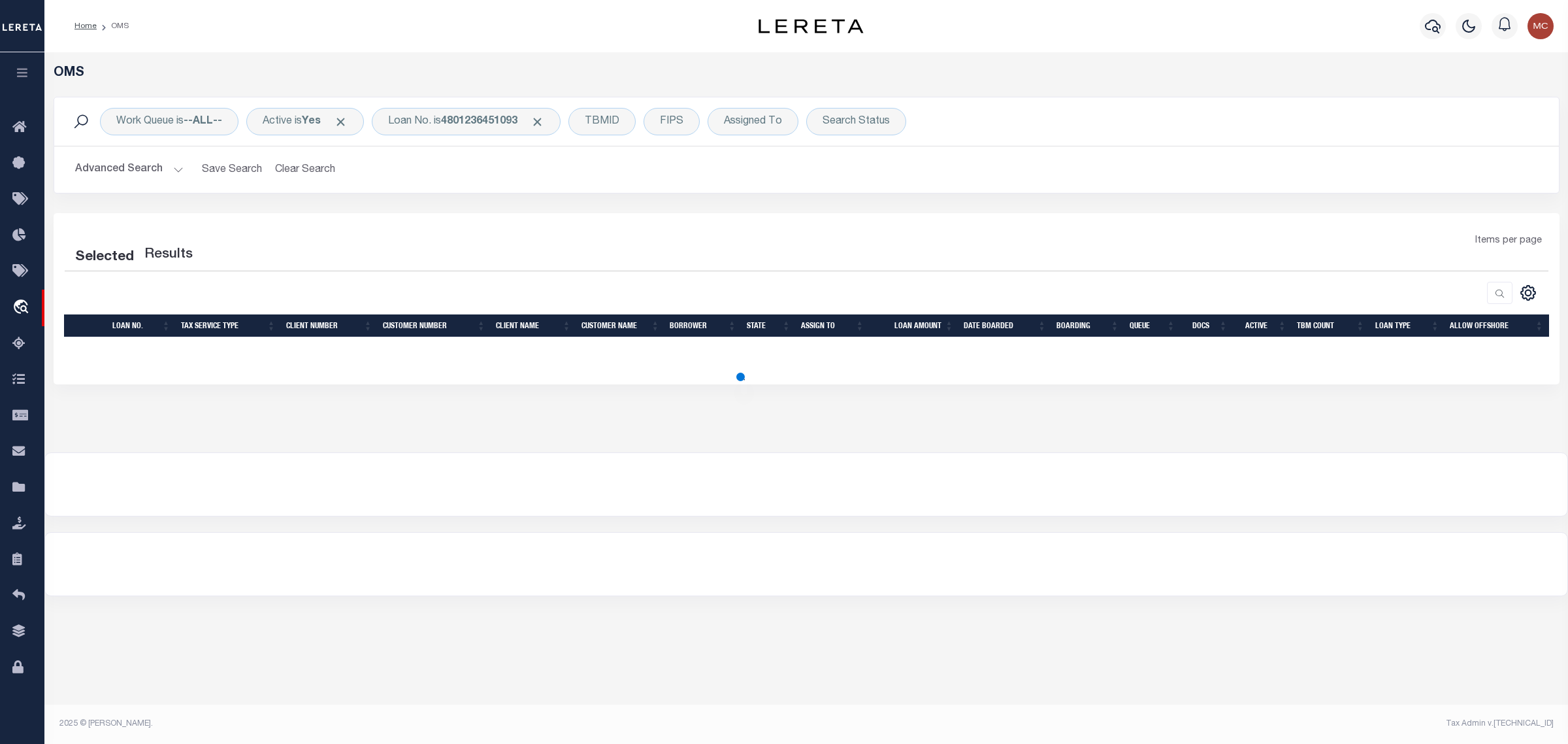
select select "200"
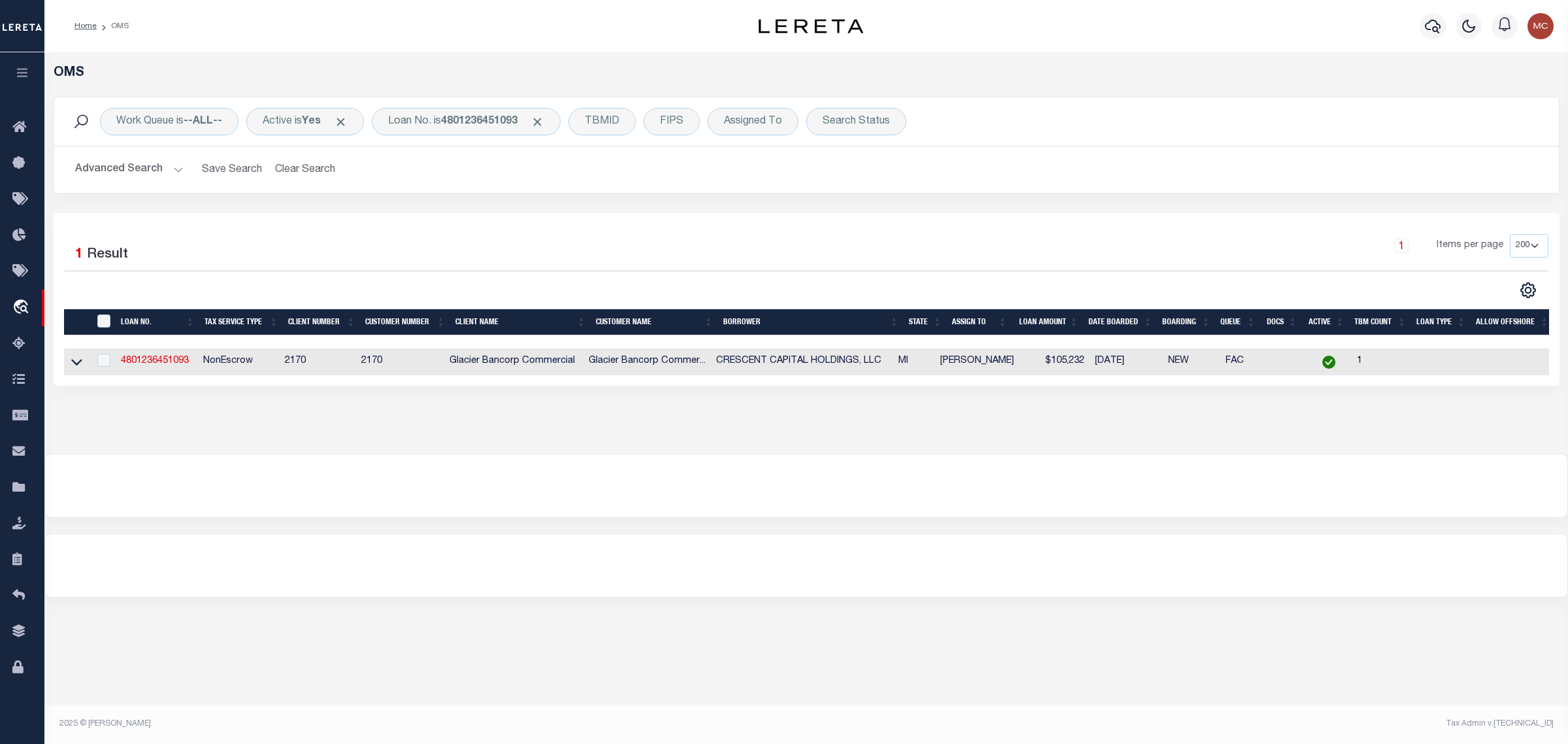
click at [407, 105] on div "Work Queue is --ALL-- Active is Yes Loan No. is 4801236451093 TBMID FIPS Assign…" at bounding box center [806, 121] width 1505 height 48
click at [465, 118] on b "4801236451093" at bounding box center [479, 121] width 76 height 10
type input "1842"
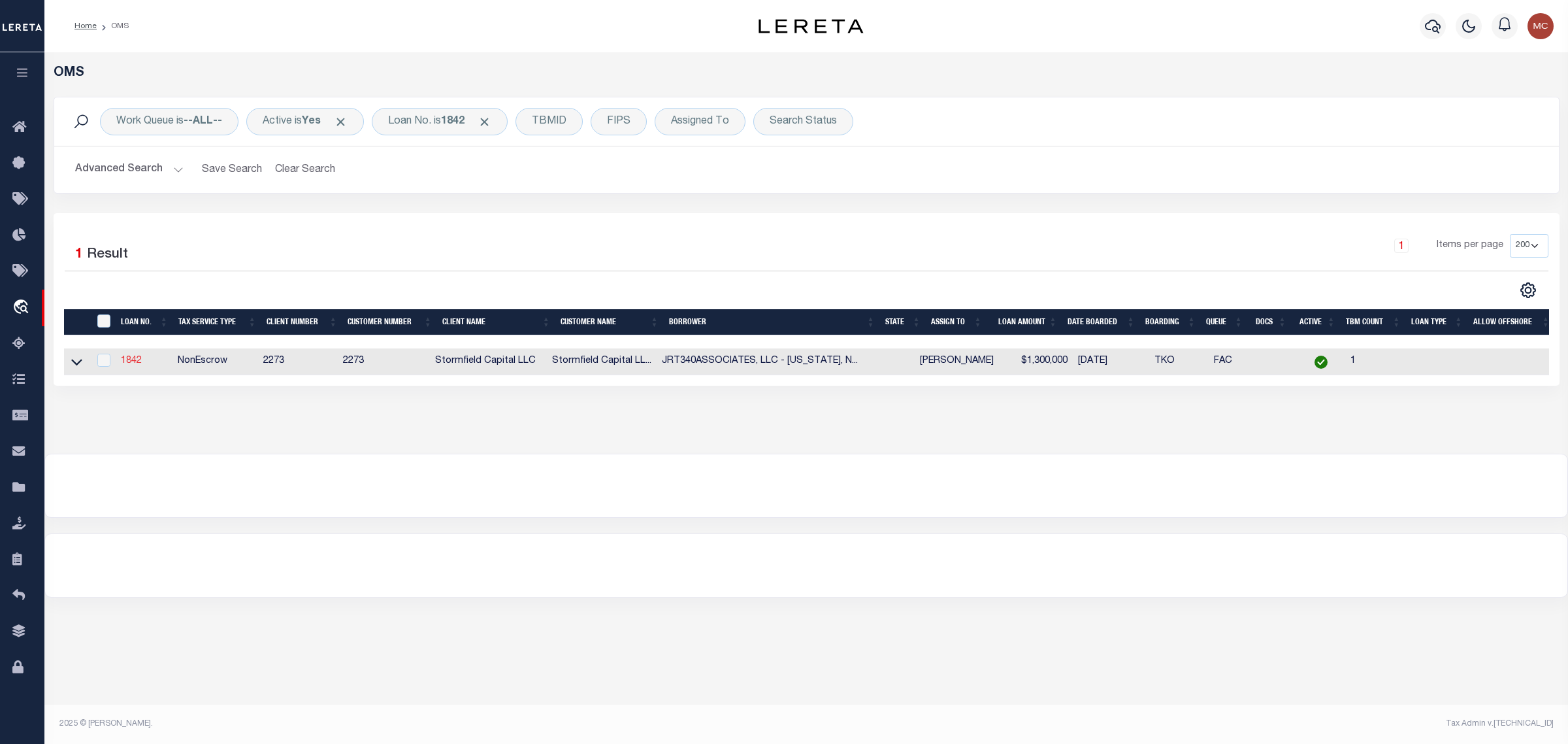
click at [133, 364] on link "1842" at bounding box center [132, 360] width 21 height 9
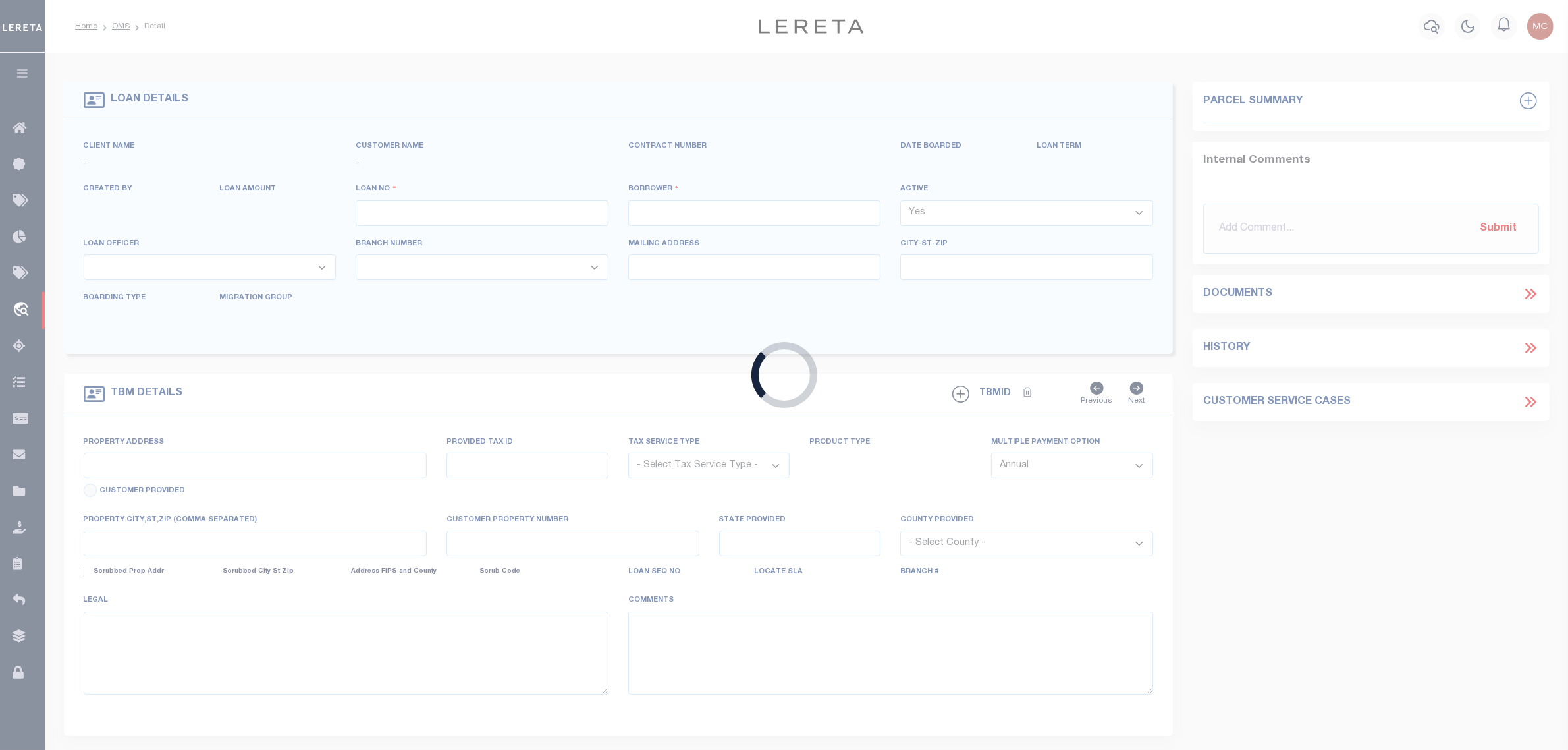
type input "1842"
type input "JRT340ASSOCIATES, LLC - [US_STATE], [GEOGRAPHIC_DATA]"
select select
type input "[STREET_ADDRESS]"
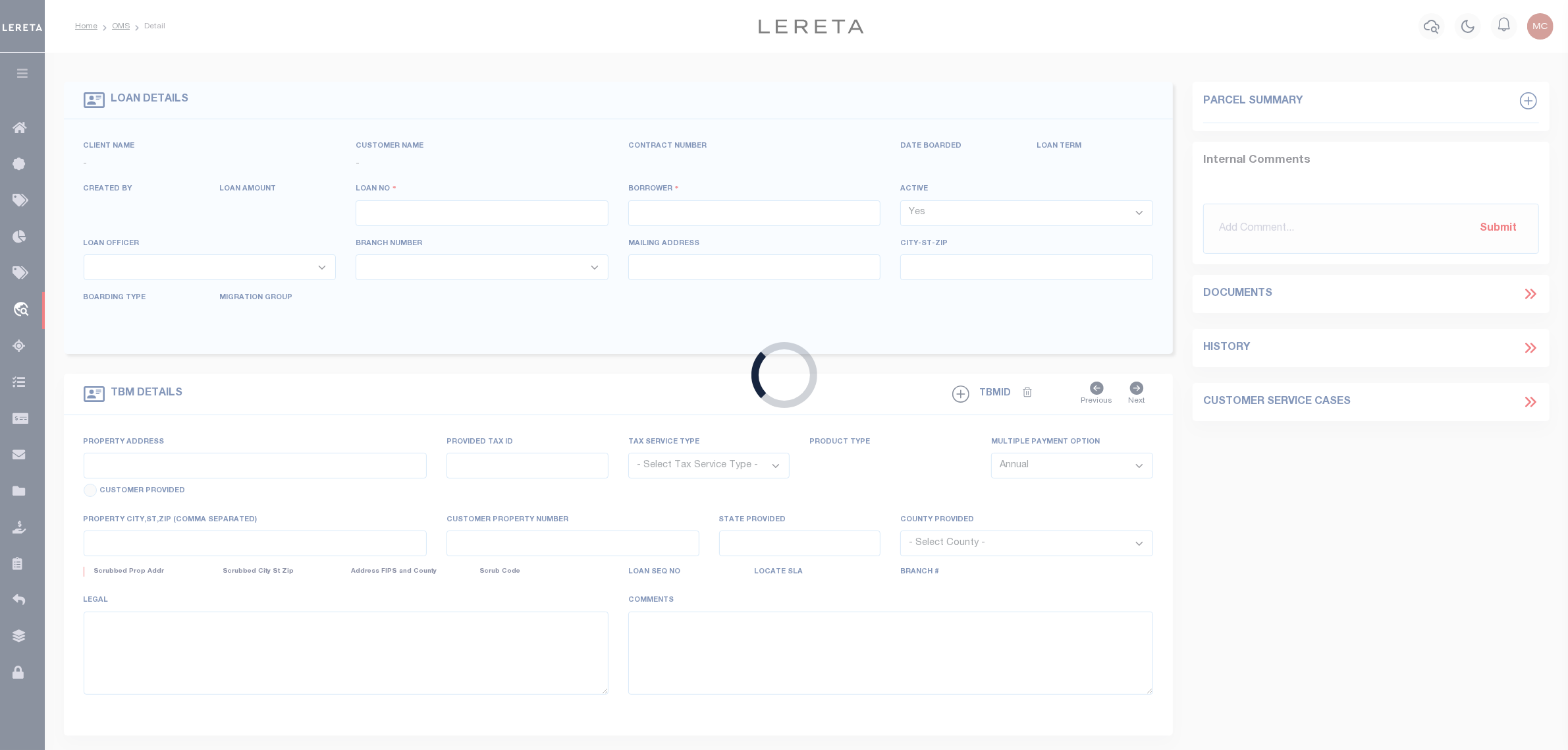
select select "10"
select select "NonEscrow"
select select "84862"
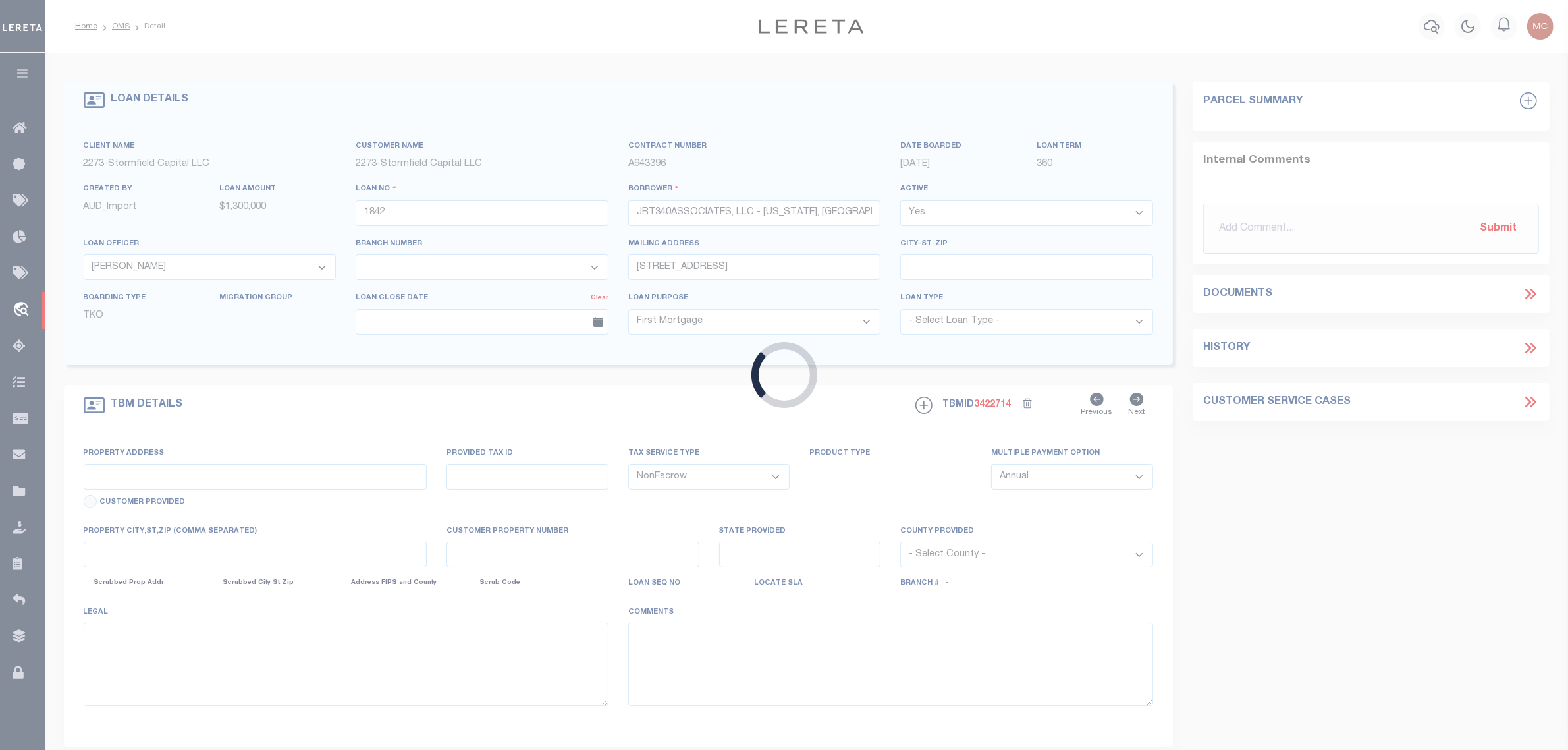
type input "[STREET_ADDRESS]"
type input "[PHONE_NUMBER]"
select select
type input "[US_STATE][GEOGRAPHIC_DATA]"
type input "Bankruptcy"
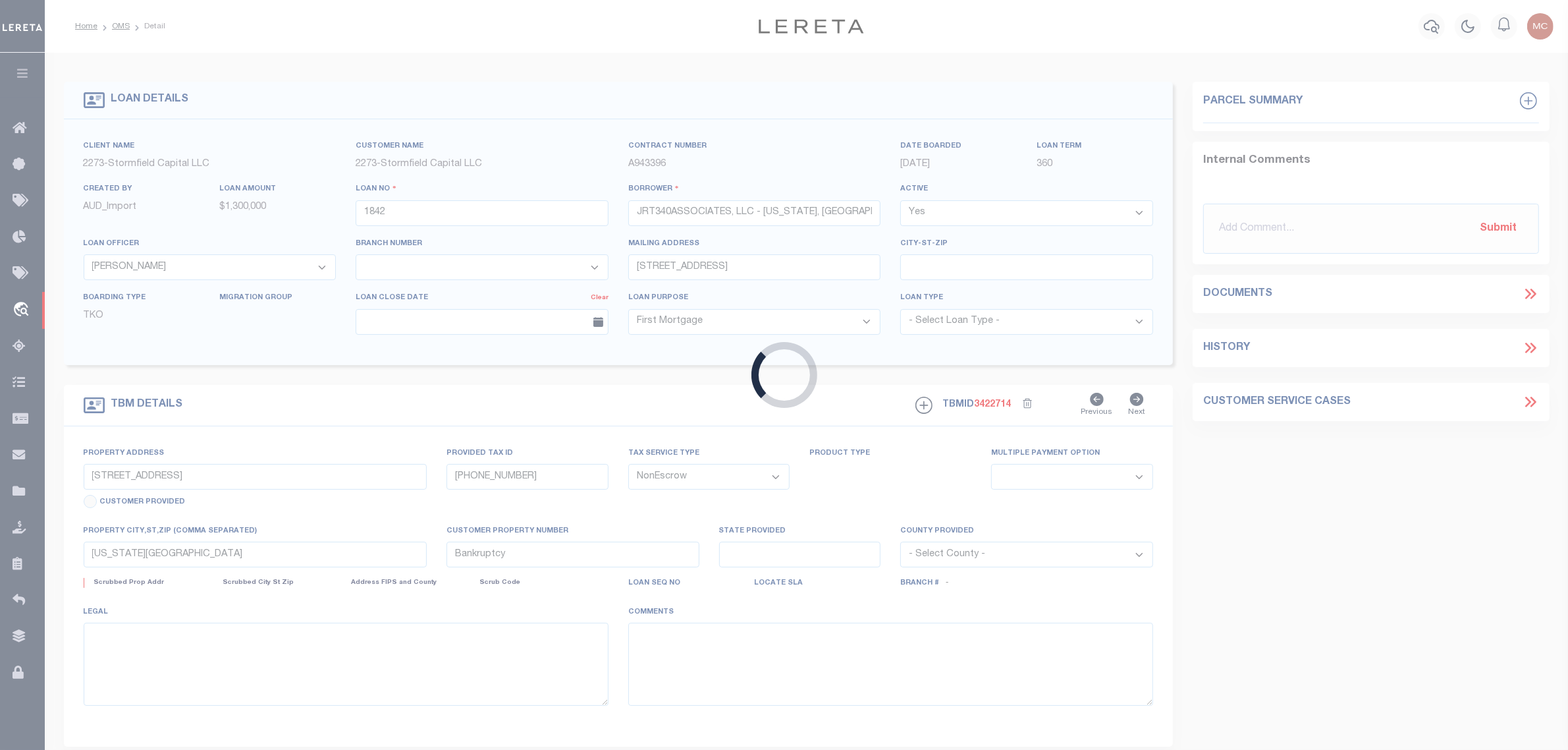
select select
